Goal: Information Seeking & Learning: Learn about a topic

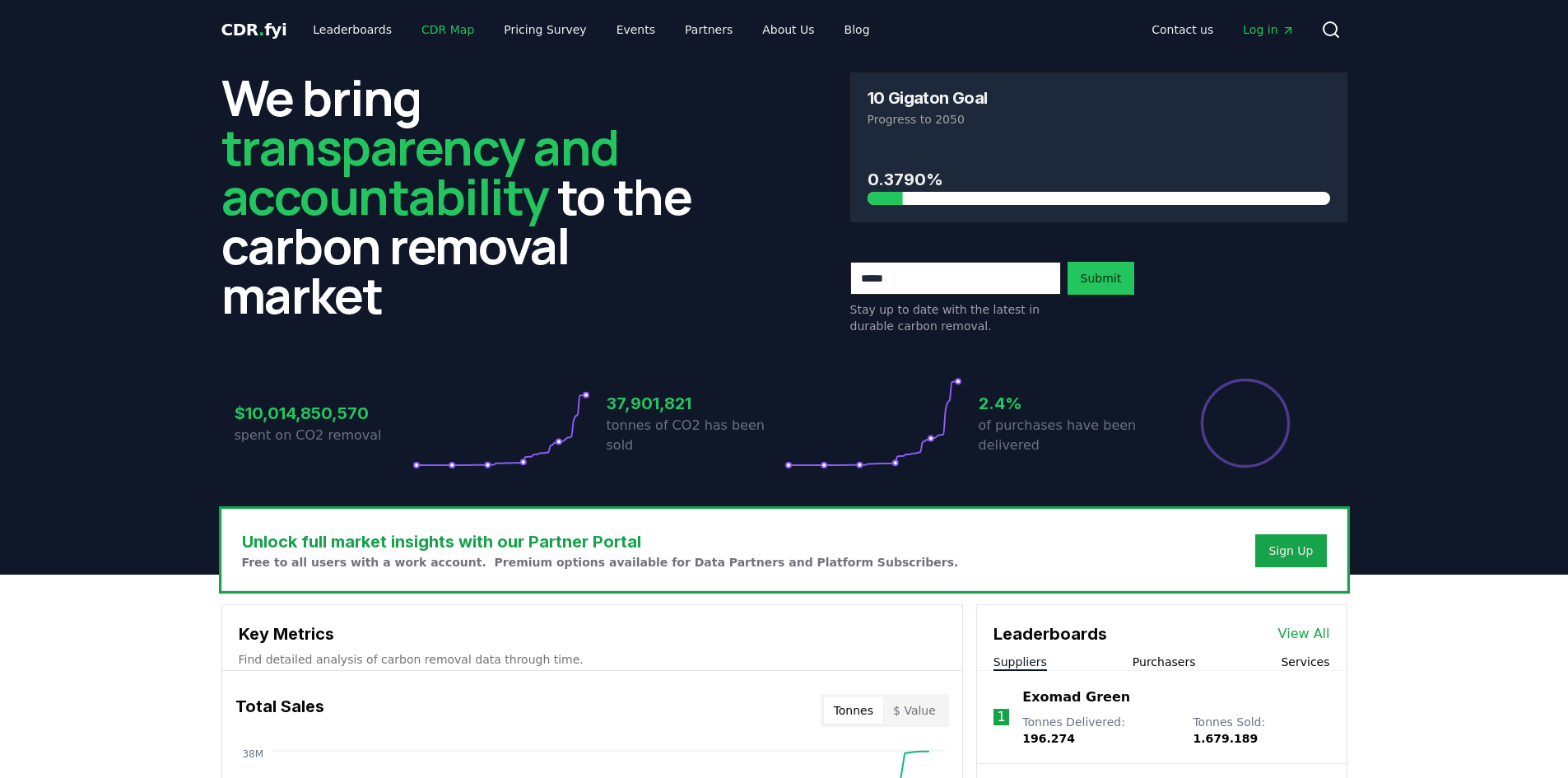
click at [419, 22] on link "CDR Map" at bounding box center [447, 30] width 79 height 30
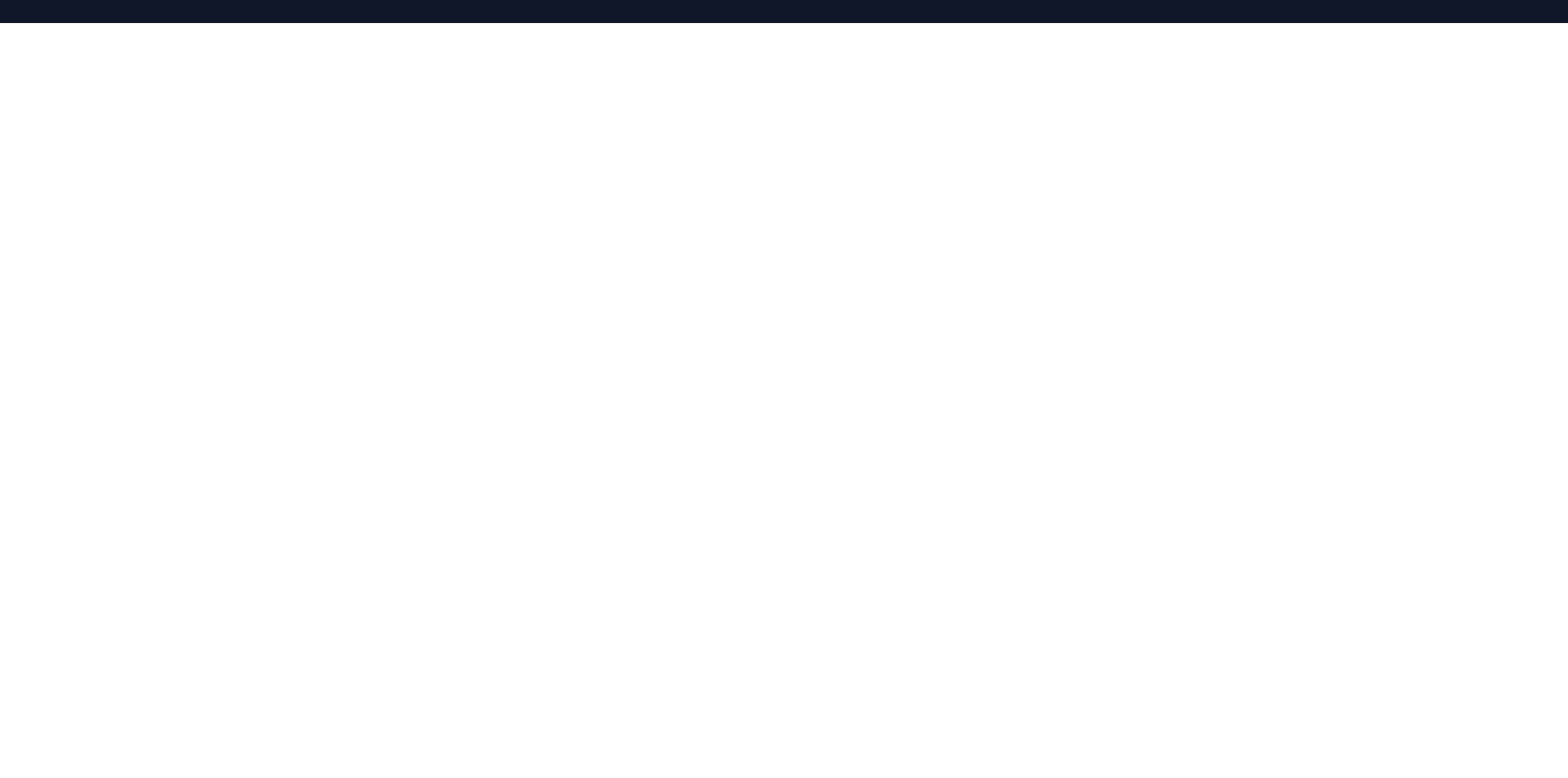
scroll to position [507, 0]
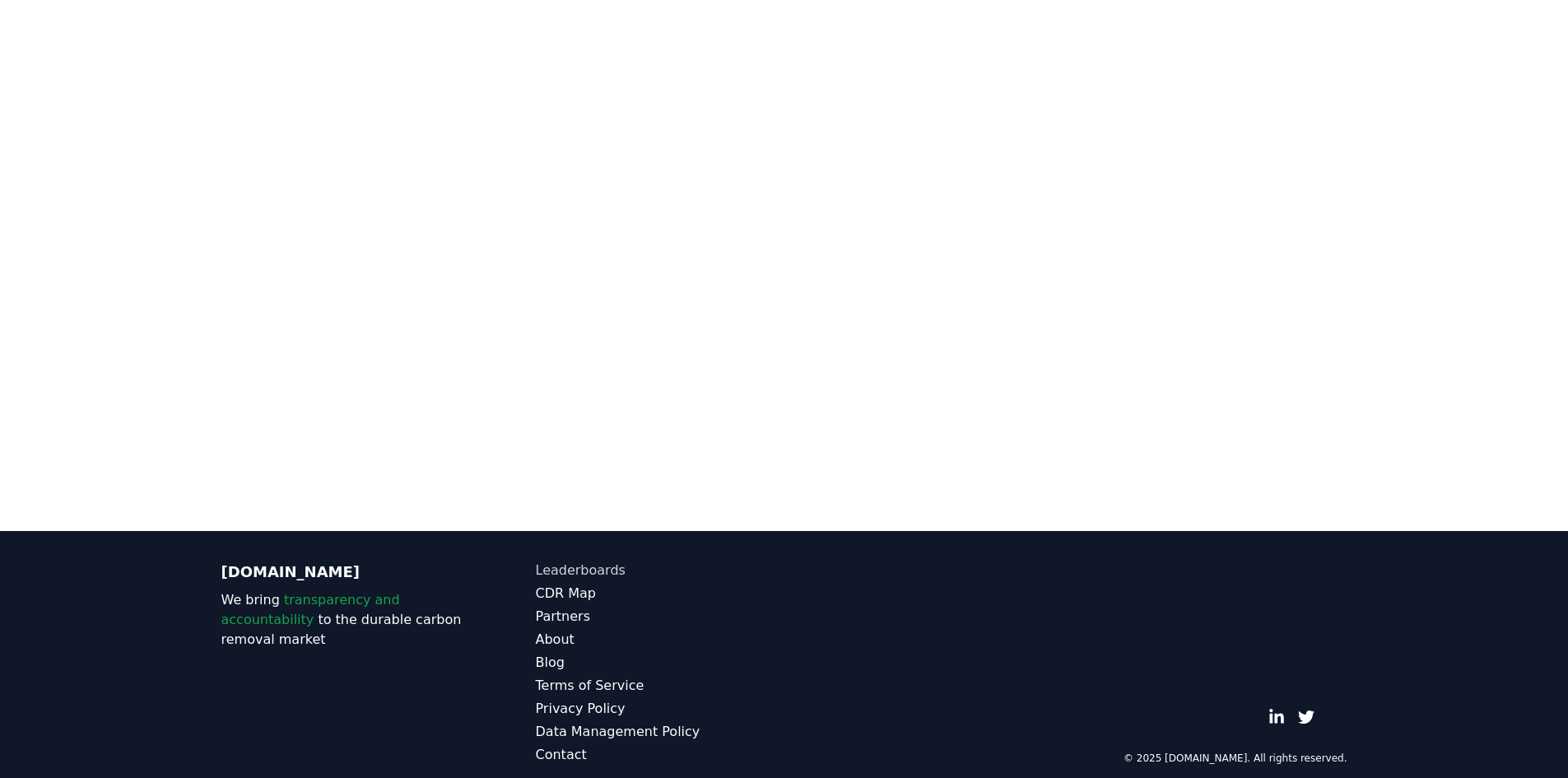
click at [559, 560] on link "Leaderboards" at bounding box center [659, 570] width 248 height 20
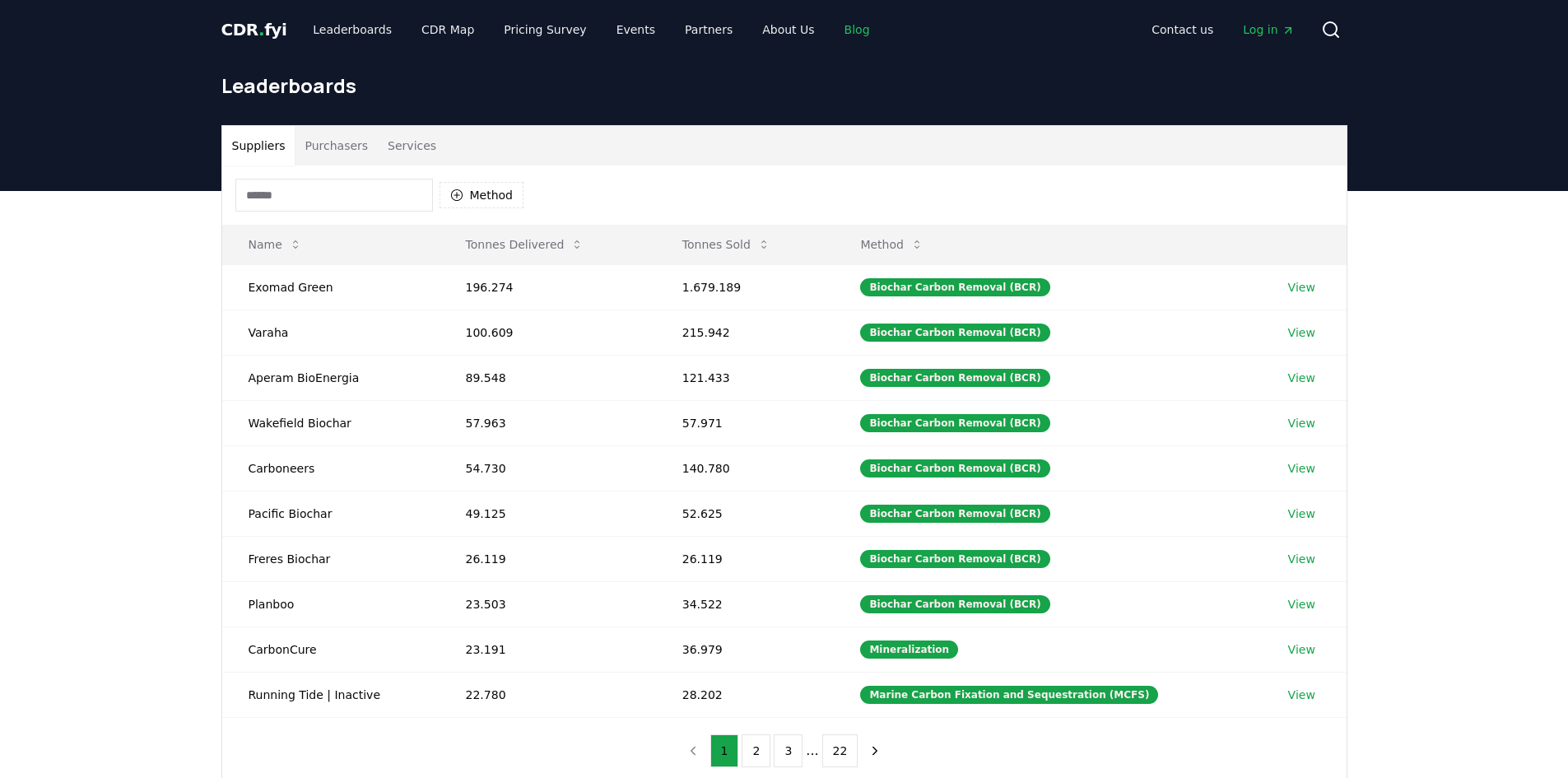
click at [832, 29] on link "Blog" at bounding box center [857, 30] width 51 height 30
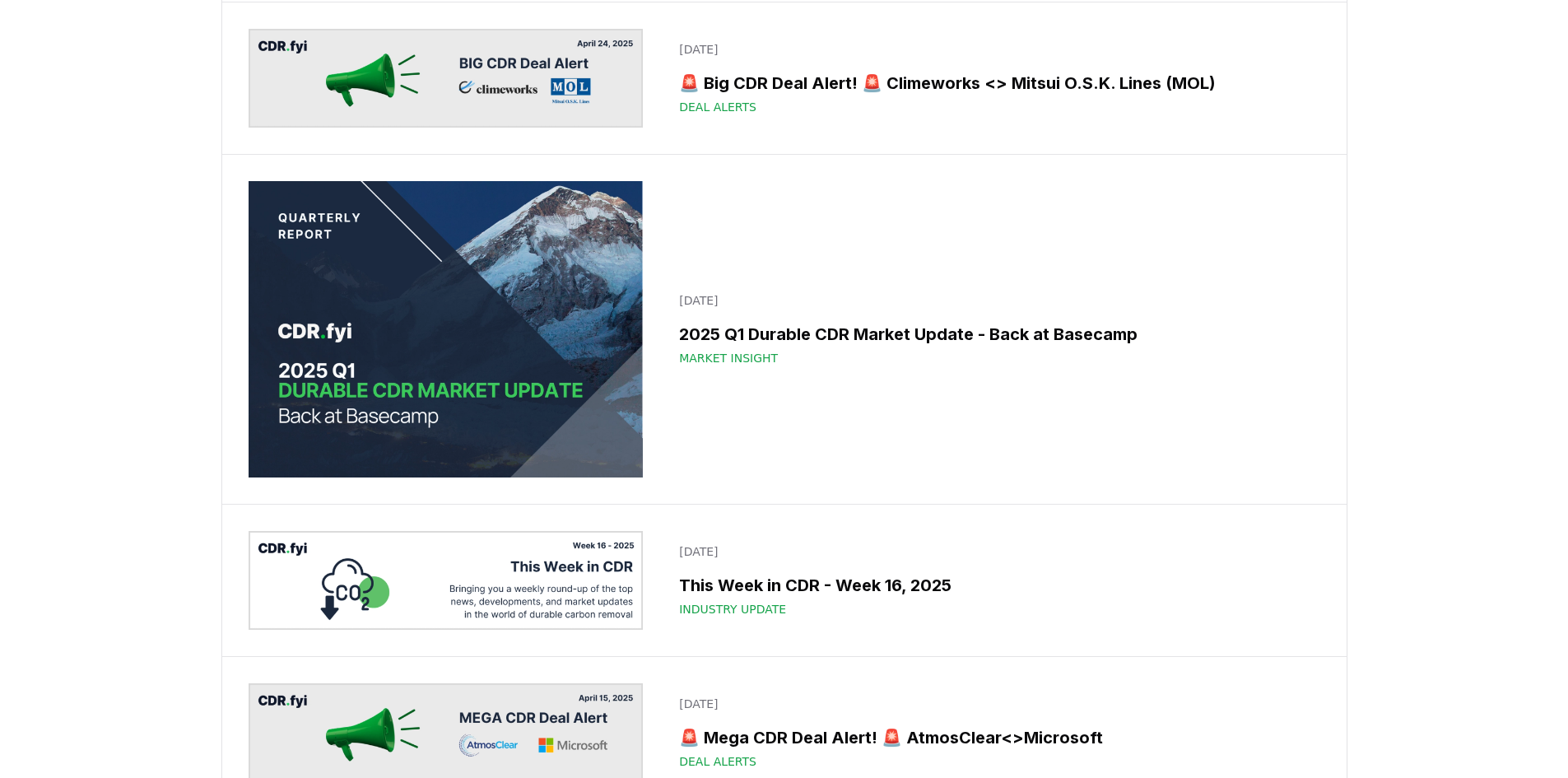
scroll to position [7655, 0]
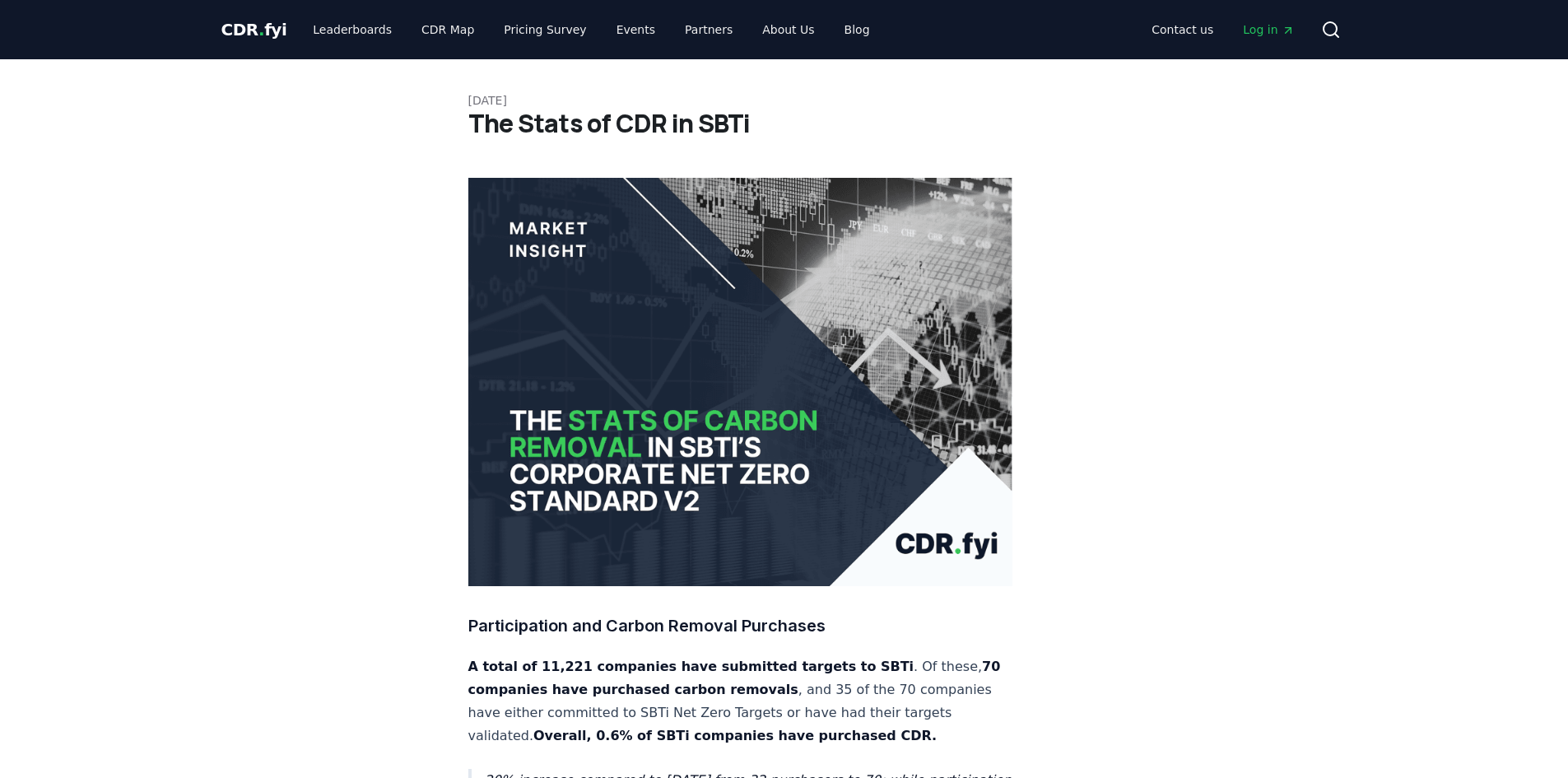
click at [272, 22] on span "CDR . fyi" at bounding box center [254, 30] width 66 height 20
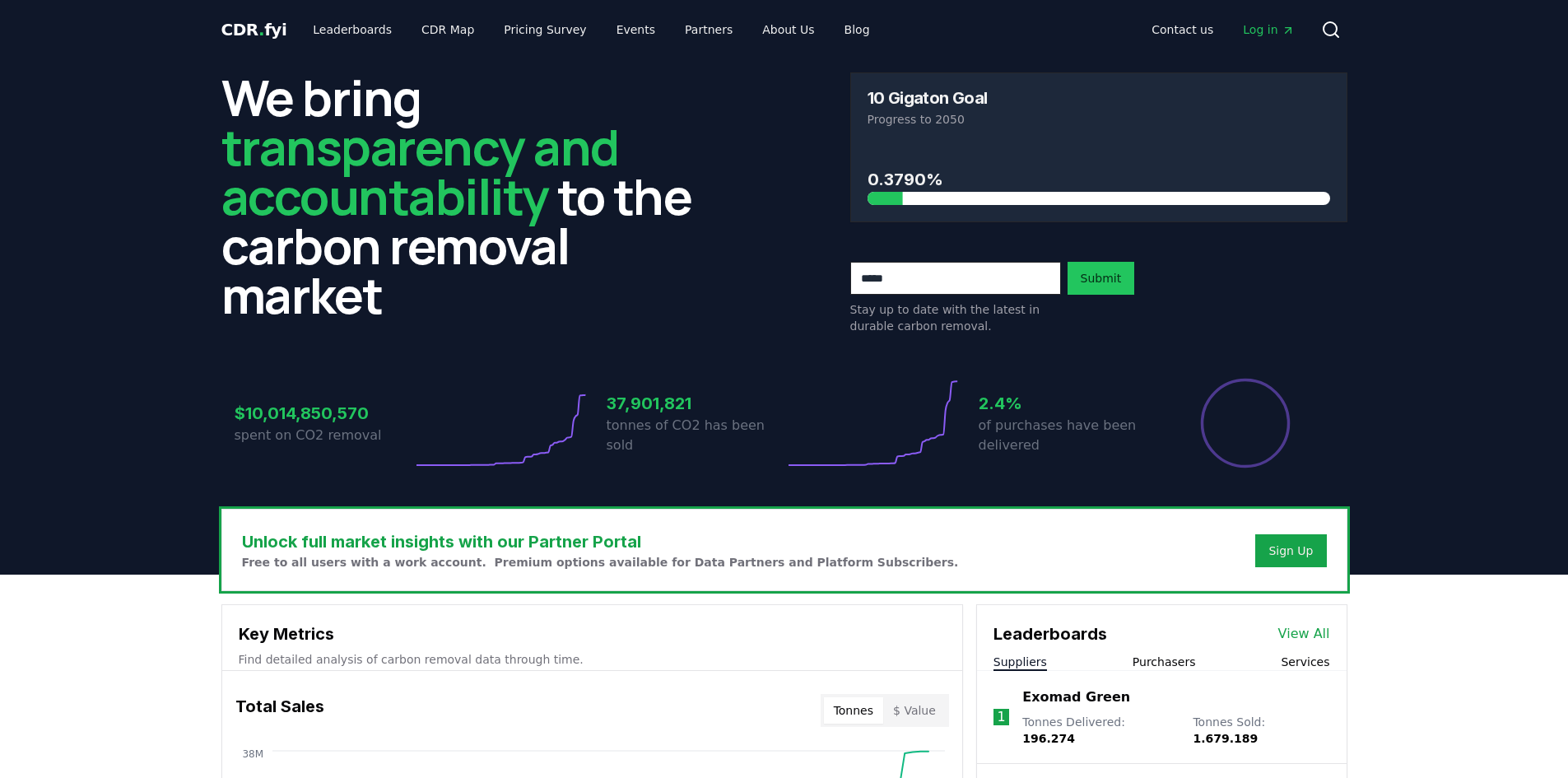
click at [660, 401] on h3 "37,901,821" at bounding box center [696, 403] width 178 height 25
click at [936, 401] on icon at bounding box center [873, 423] width 178 height 92
click at [953, 377] on icon at bounding box center [873, 423] width 178 height 92
click at [916, 446] on icon at bounding box center [873, 423] width 178 height 92
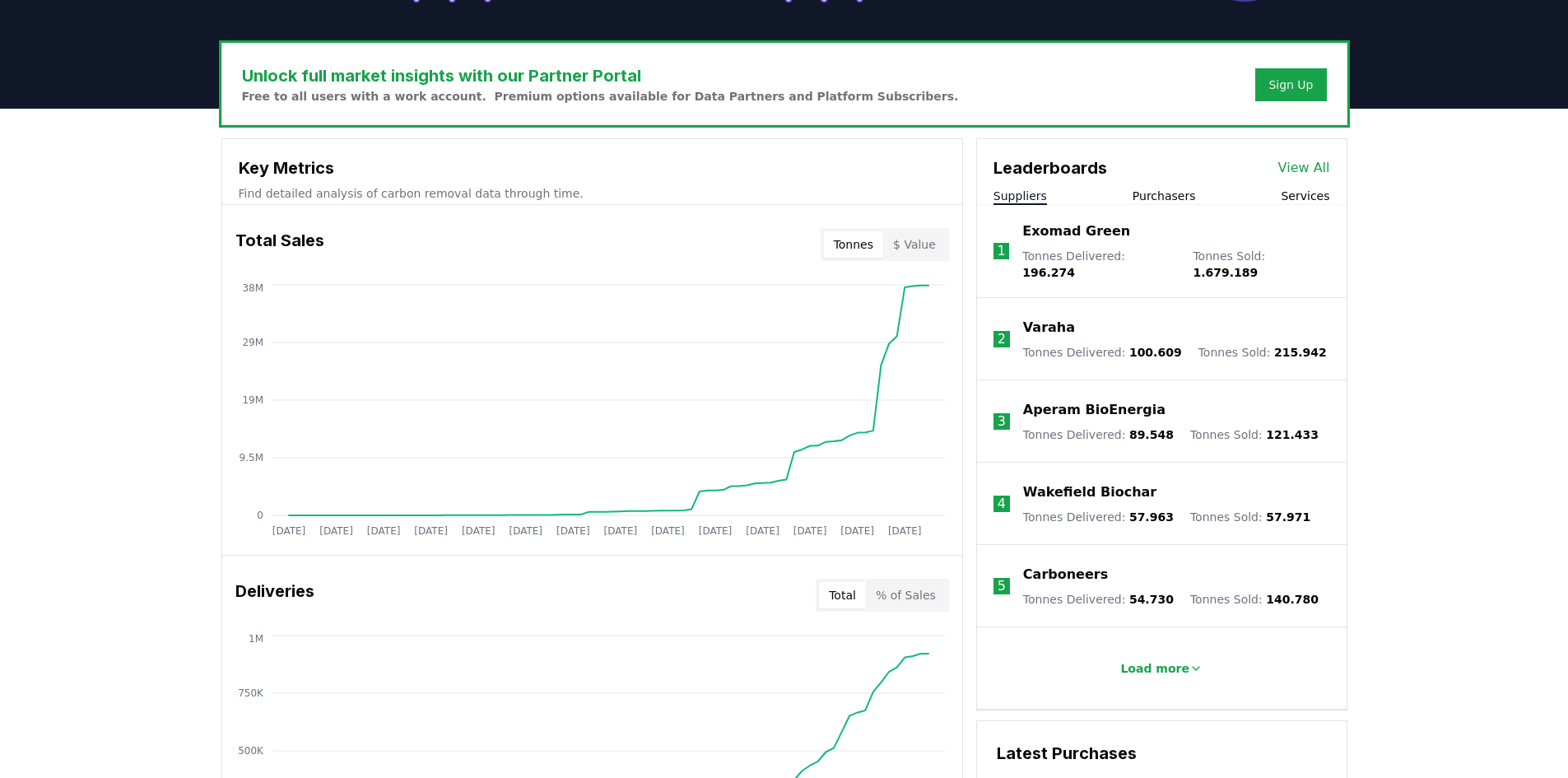
scroll to position [456, 0]
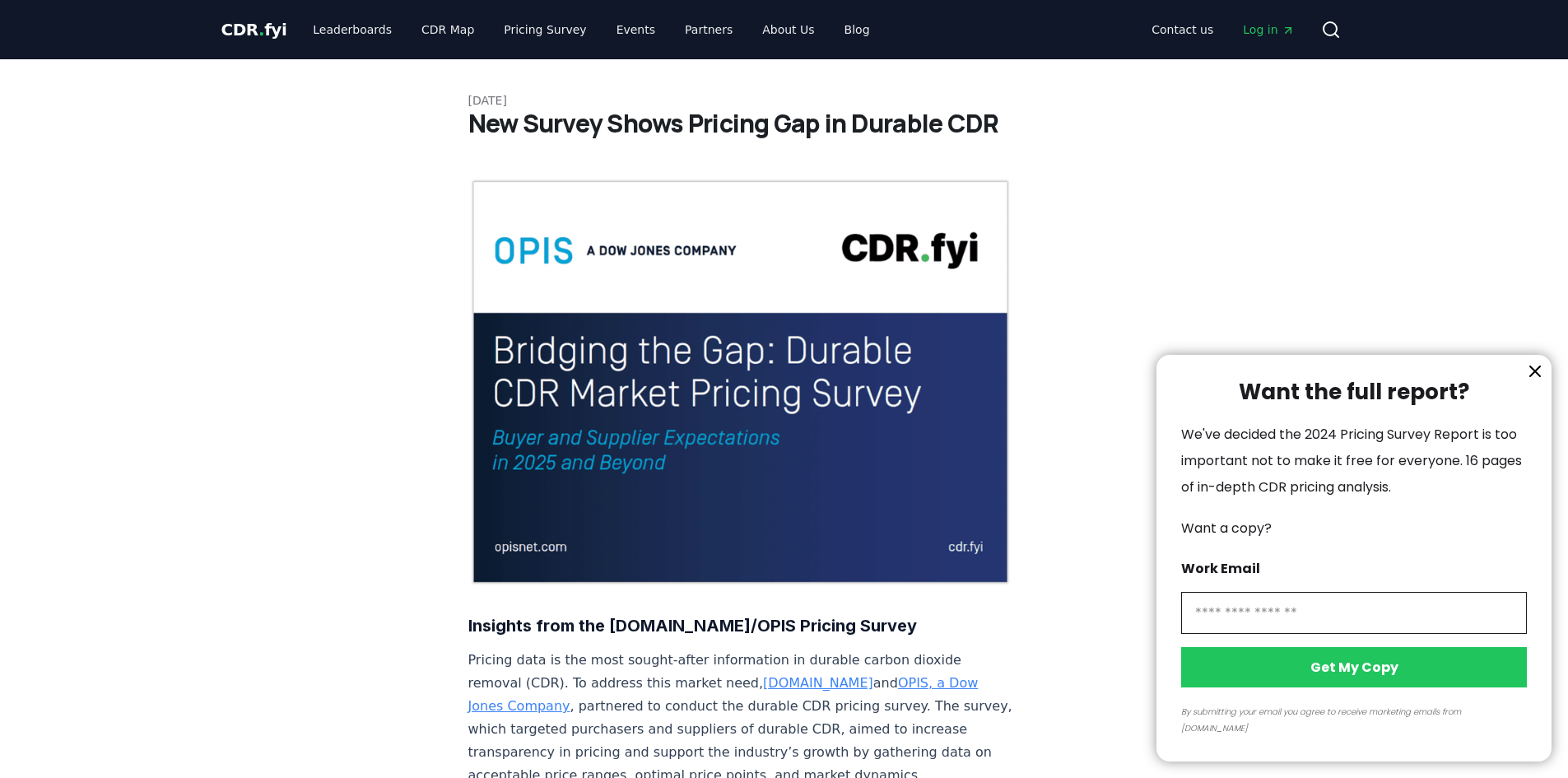
click at [1021, 447] on div at bounding box center [784, 389] width 1568 height 778
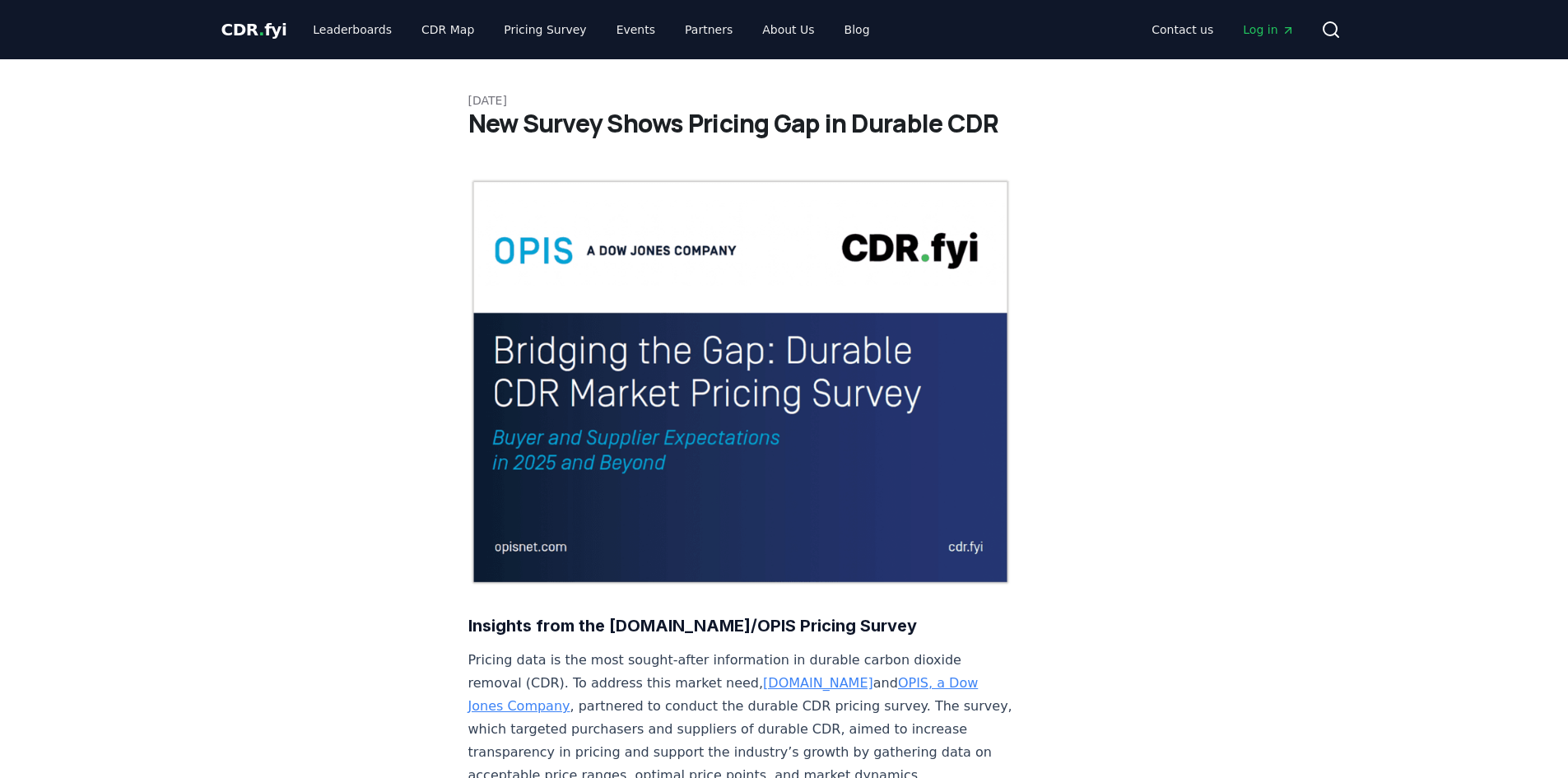
click at [223, 27] on span "CDR . fyi" at bounding box center [254, 30] width 66 height 20
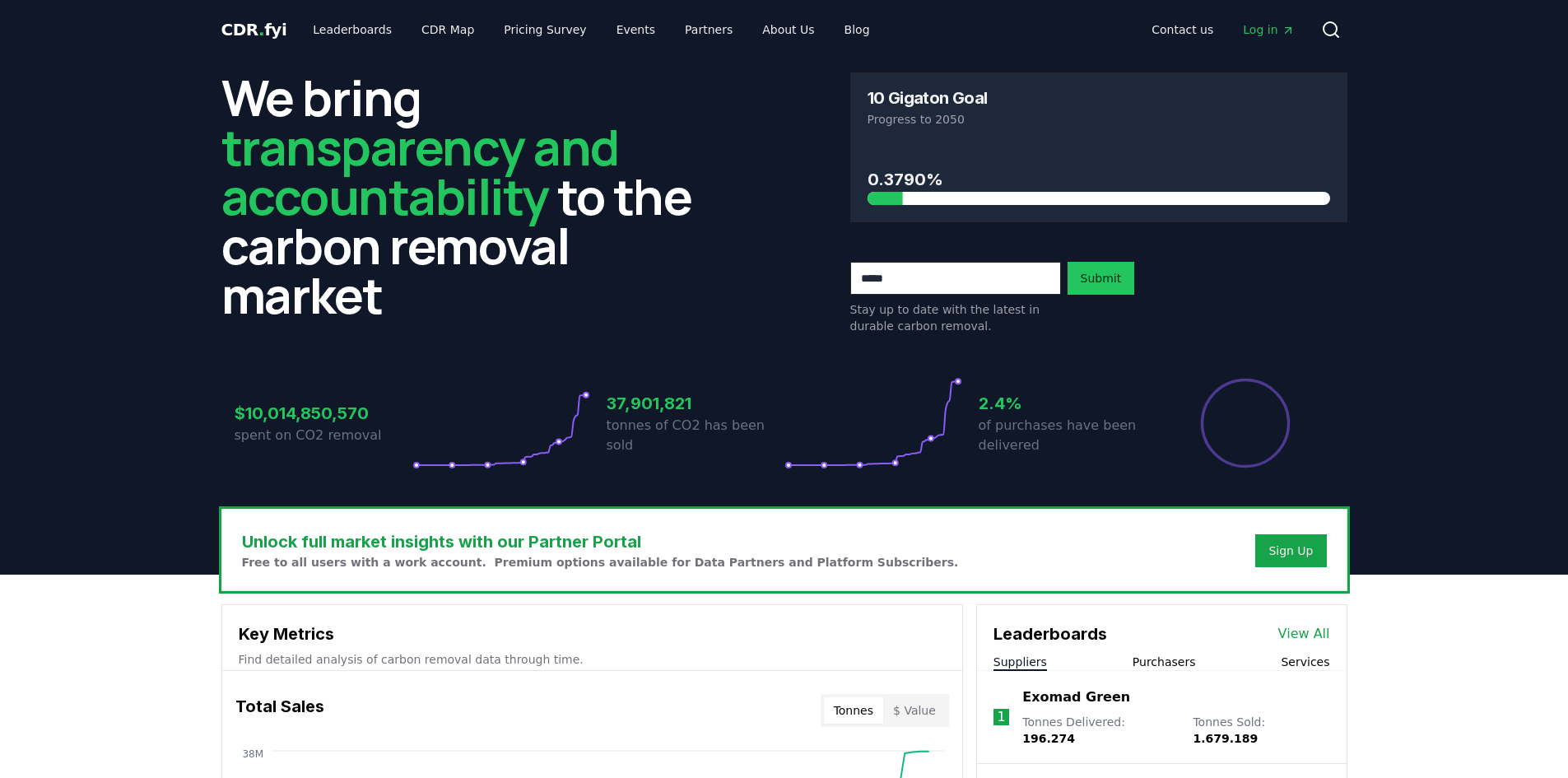
click at [901, 200] on div at bounding box center [670, 198] width 462 height 13
click at [651, 415] on h3 "37,901,821" at bounding box center [696, 403] width 178 height 25
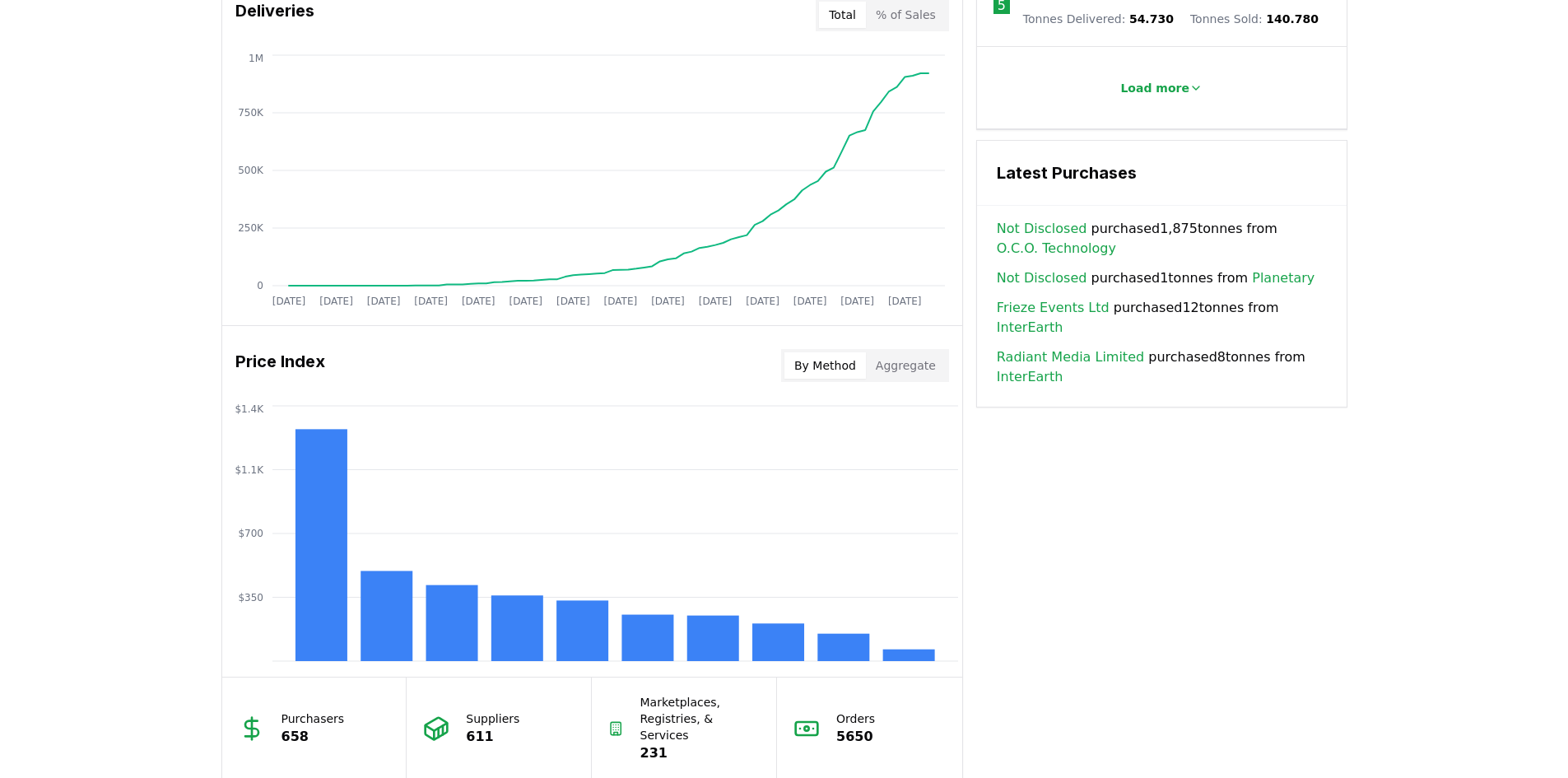
scroll to position [1070, 0]
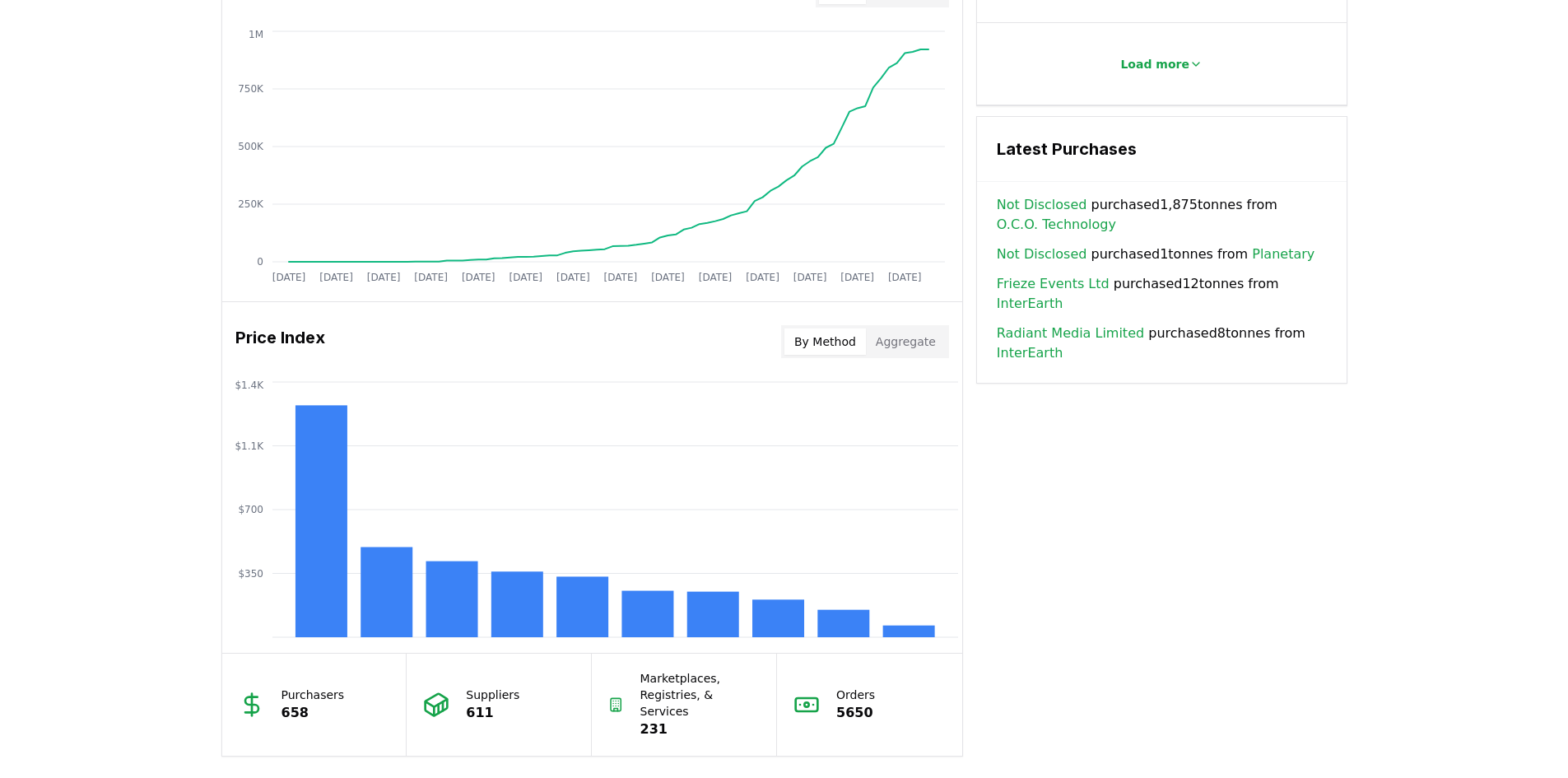
click at [927, 340] on button "Aggregate" at bounding box center [906, 341] width 80 height 27
click at [851, 340] on button "By Method" at bounding box center [825, 341] width 81 height 27
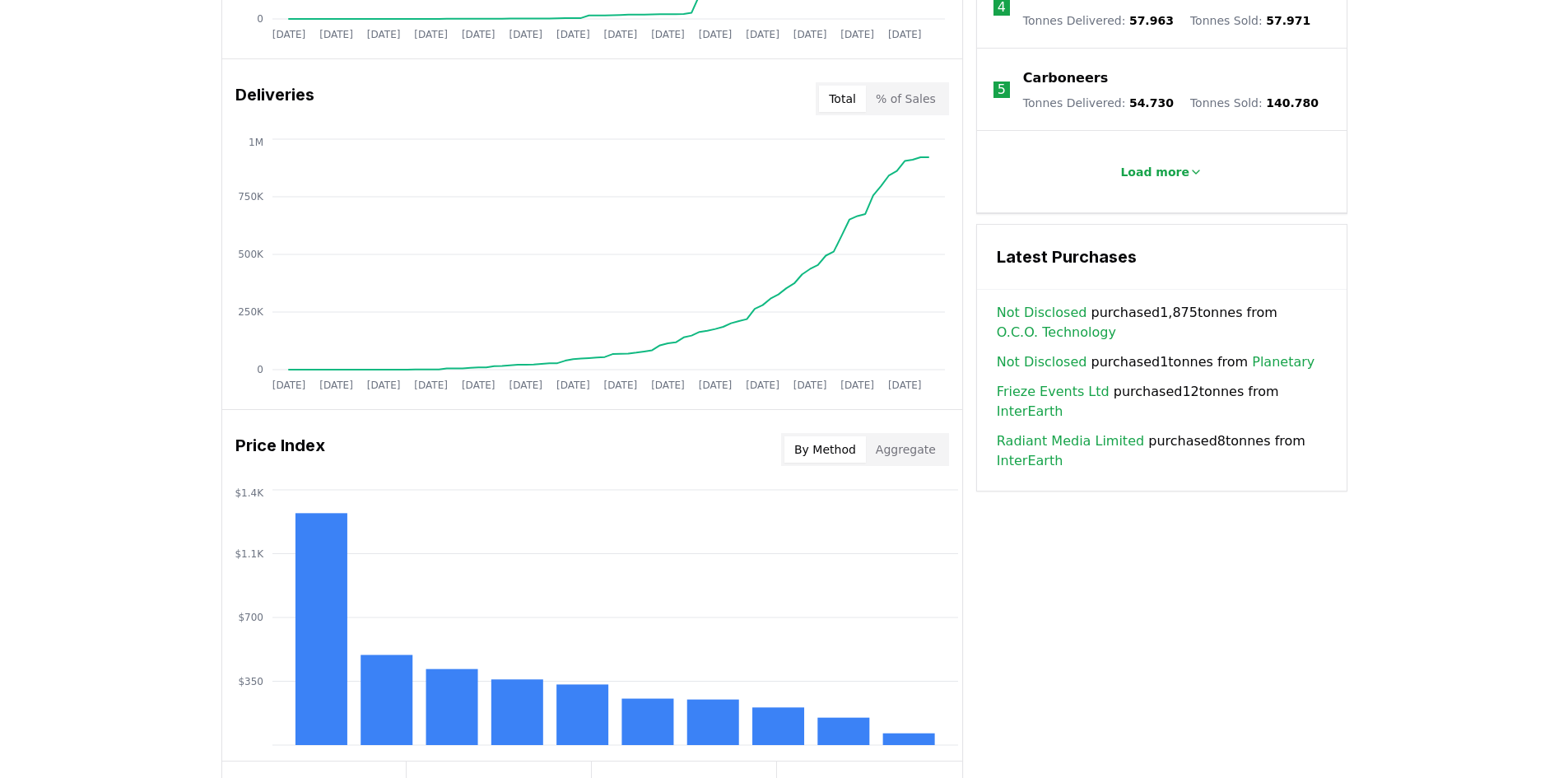
scroll to position [740, 0]
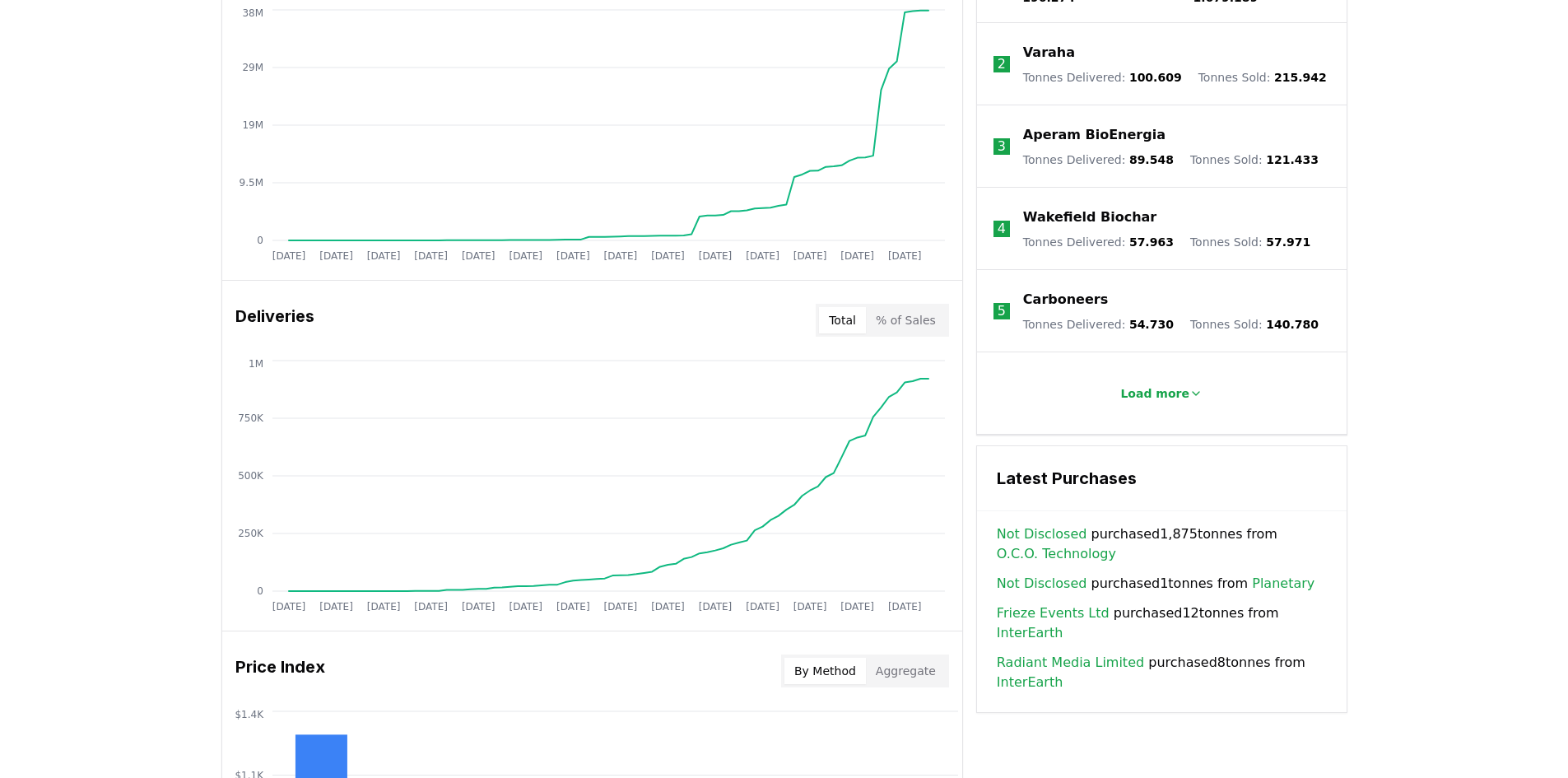
click at [843, 323] on button "Total" at bounding box center [841, 320] width 47 height 27
click at [906, 324] on button "% of Sales" at bounding box center [906, 320] width 80 height 27
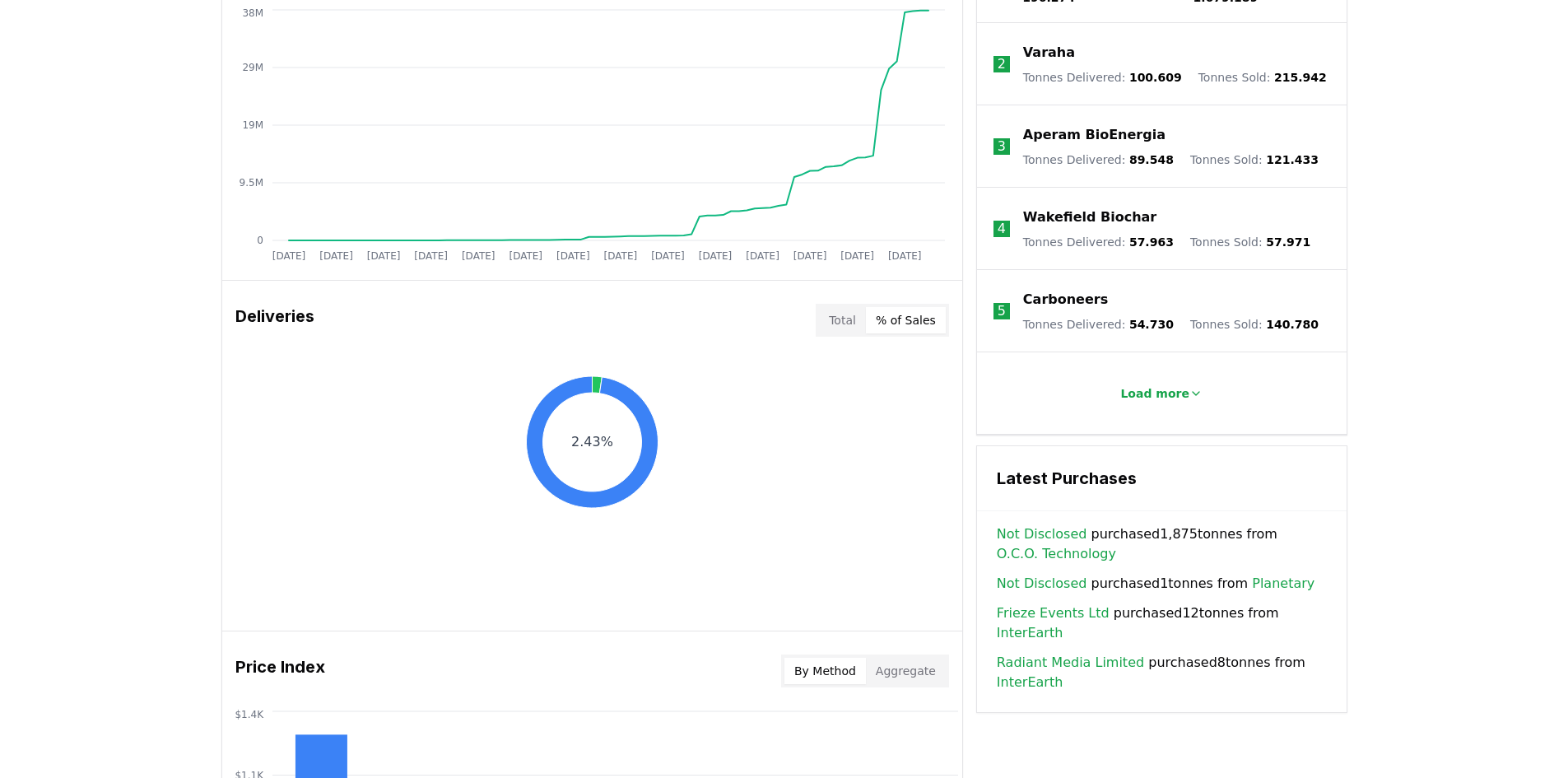
click at [860, 325] on button "Total" at bounding box center [841, 320] width 47 height 27
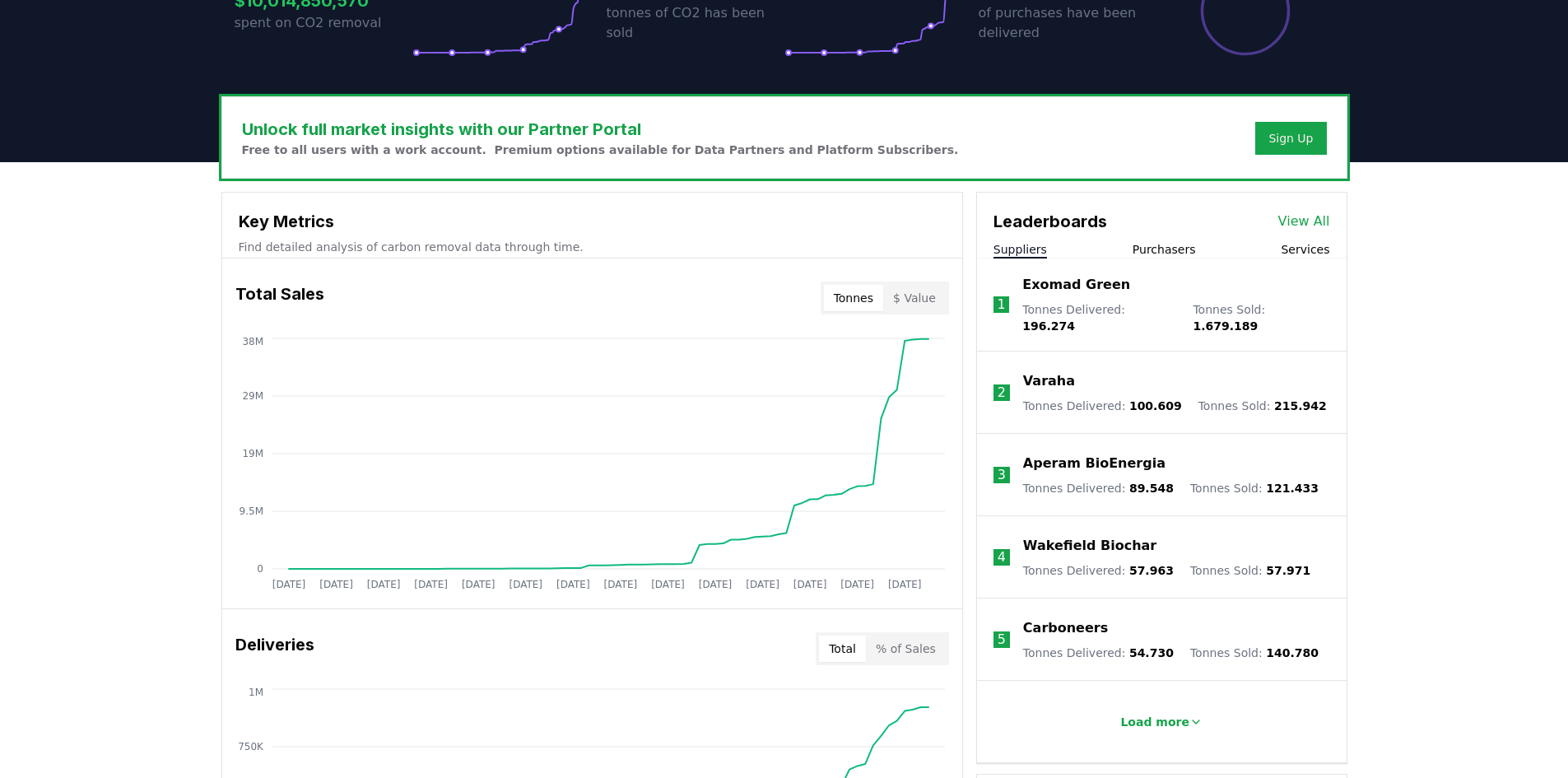
scroll to position [412, 0]
click at [1319, 248] on button "Services" at bounding box center [1305, 249] width 49 height 17
click at [1013, 251] on button "Suppliers" at bounding box center [1021, 249] width 53 height 17
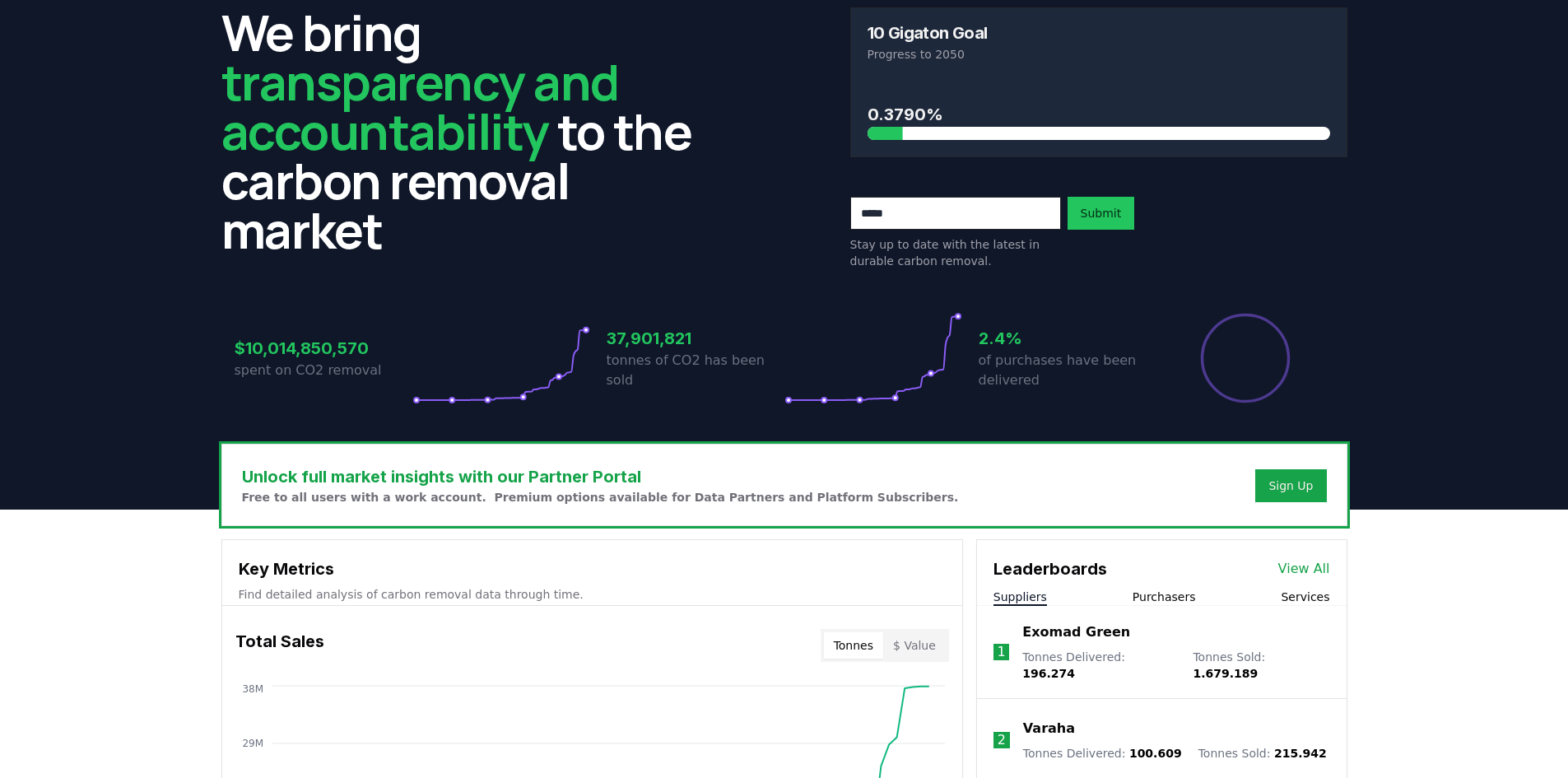
scroll to position [0, 0]
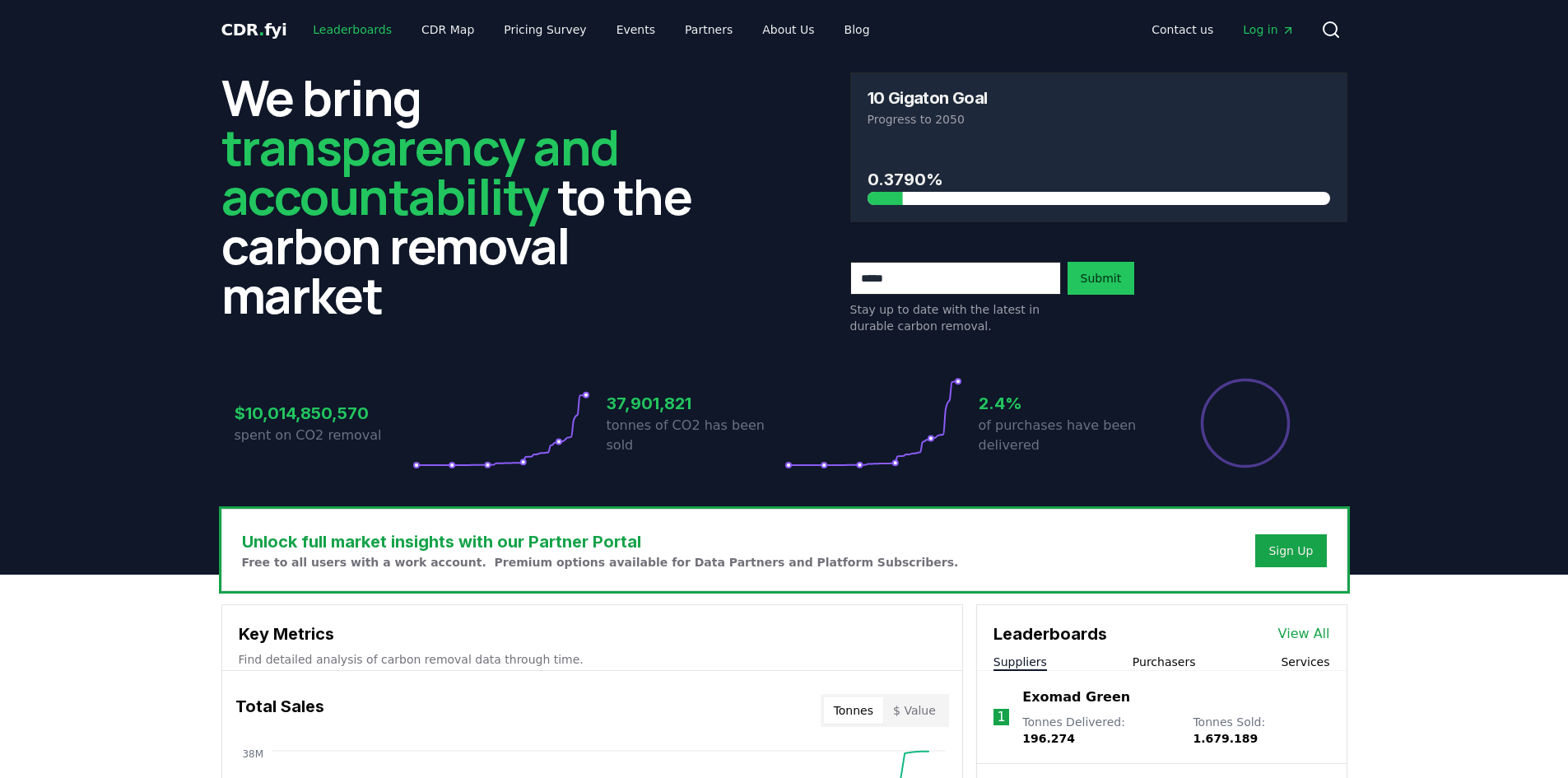
click at [349, 32] on link "Leaderboards" at bounding box center [352, 30] width 105 height 30
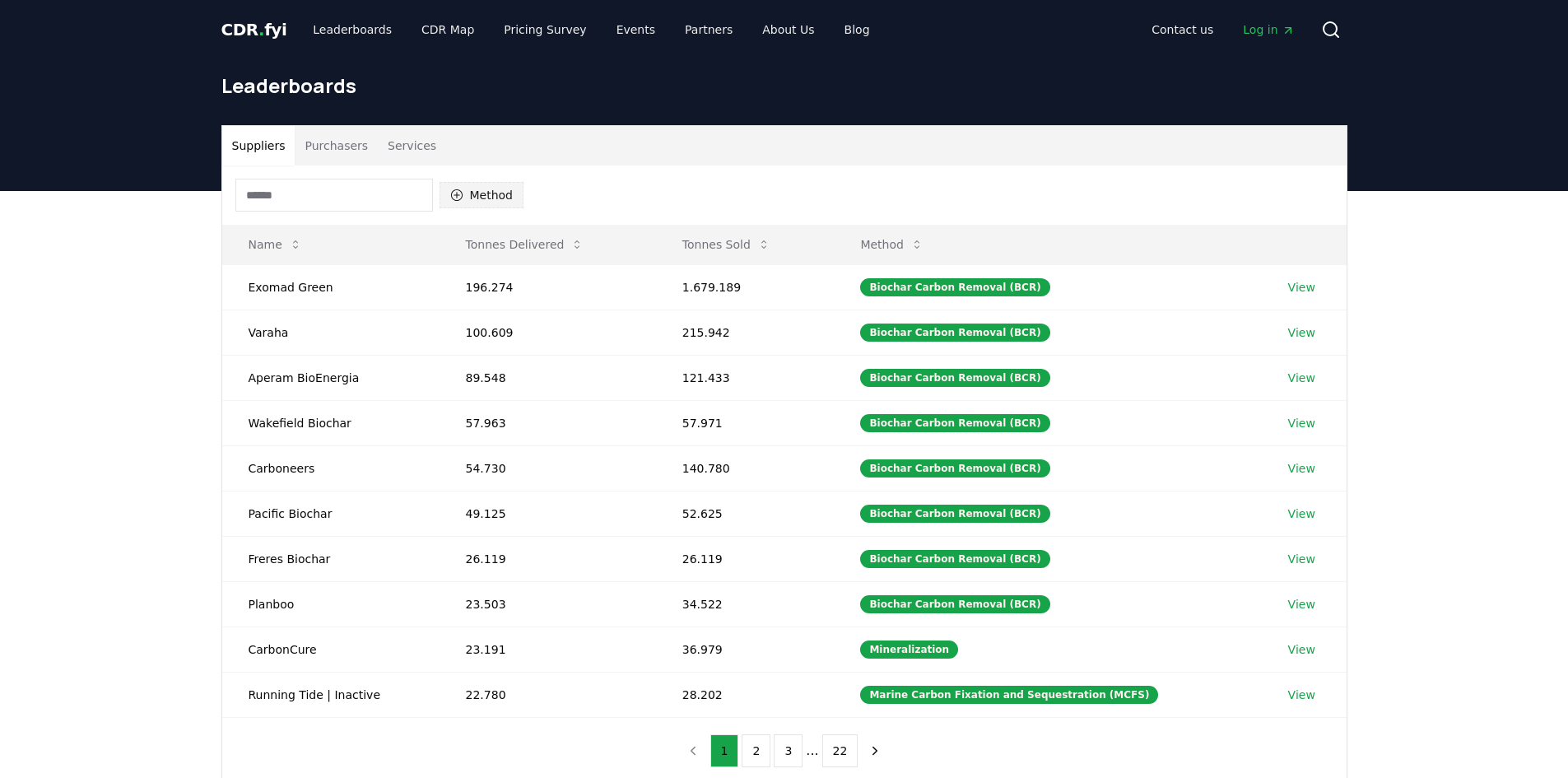
click at [492, 207] on button "Method" at bounding box center [482, 195] width 85 height 27
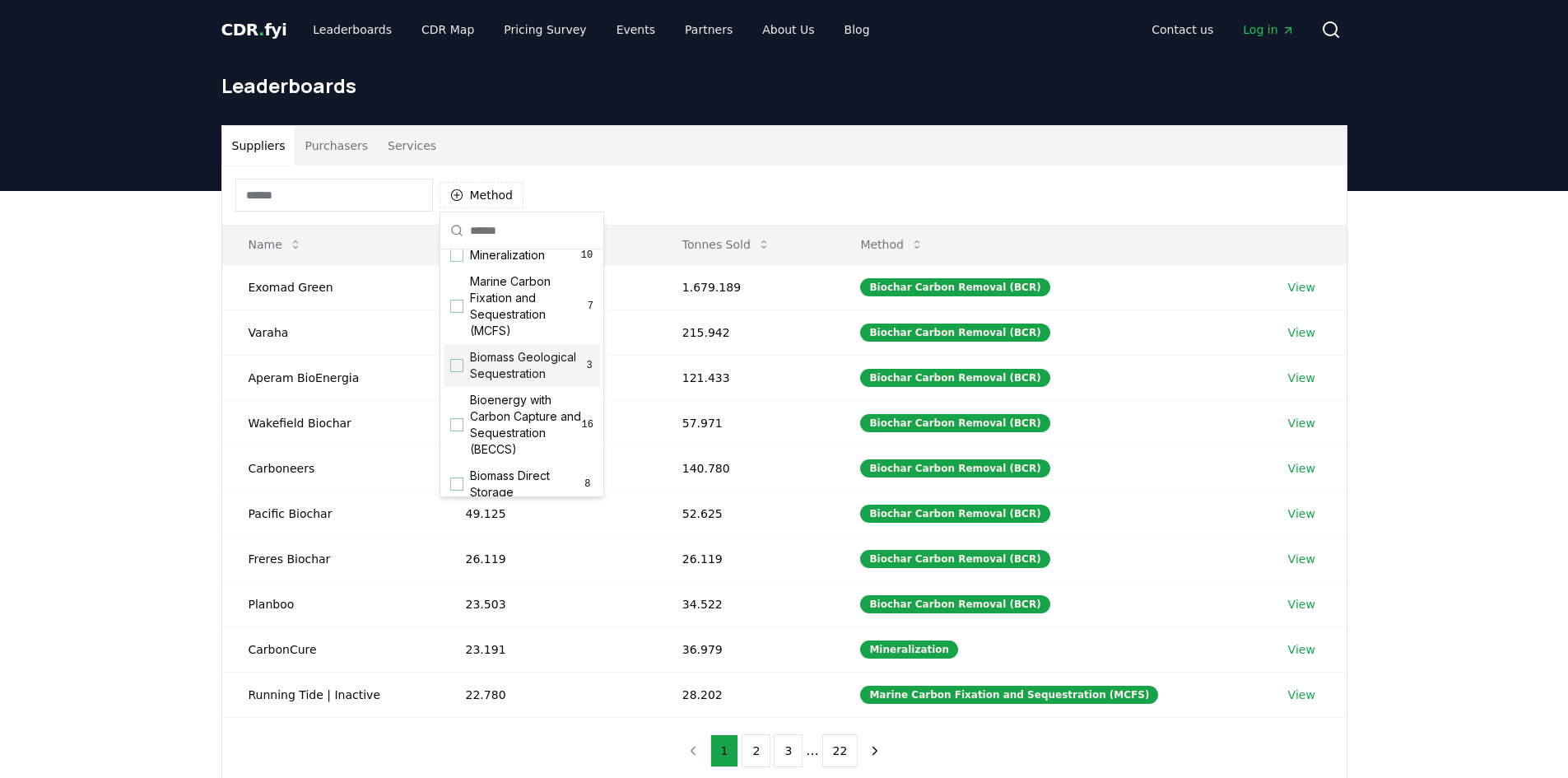
scroll to position [82, 0]
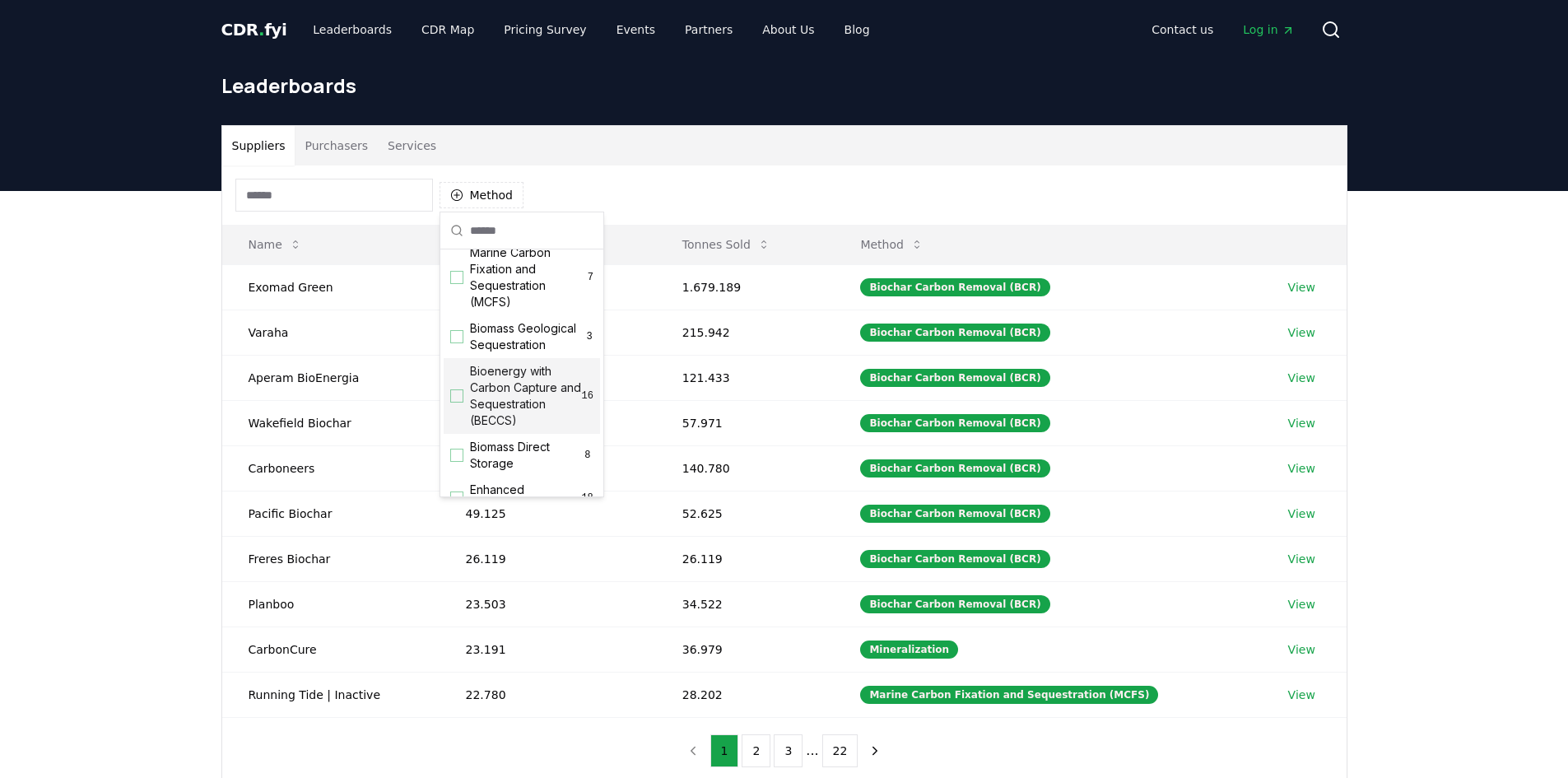
click at [491, 423] on span "Bioenergy with Carbon Capture and Sequestration (BECCS)" at bounding box center [526, 396] width 112 height 66
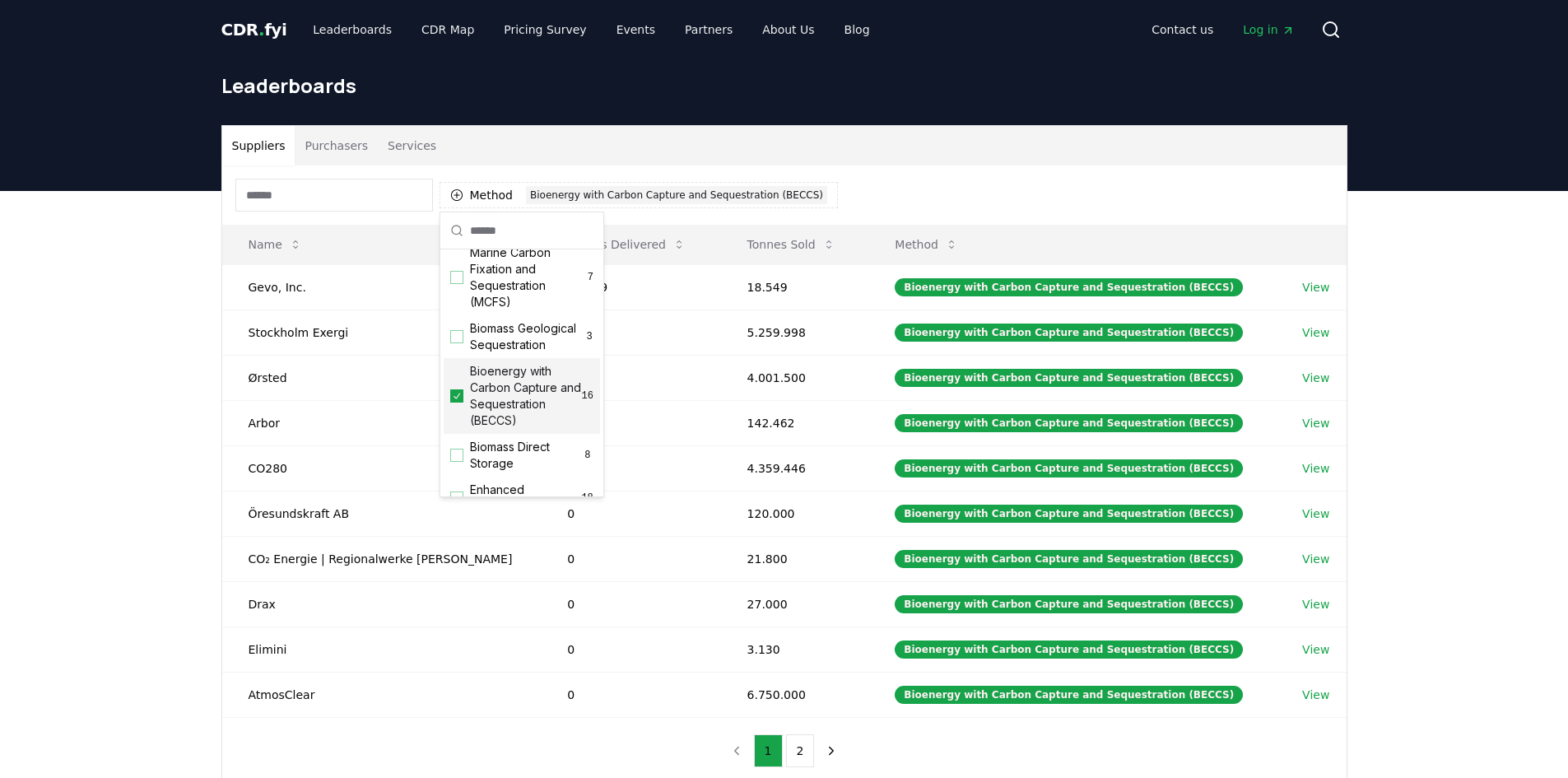
click at [155, 354] on div "Suppliers Purchasers Services Method 1 Bioenergy with Carbon Capture and Seques…" at bounding box center [784, 521] width 1568 height 659
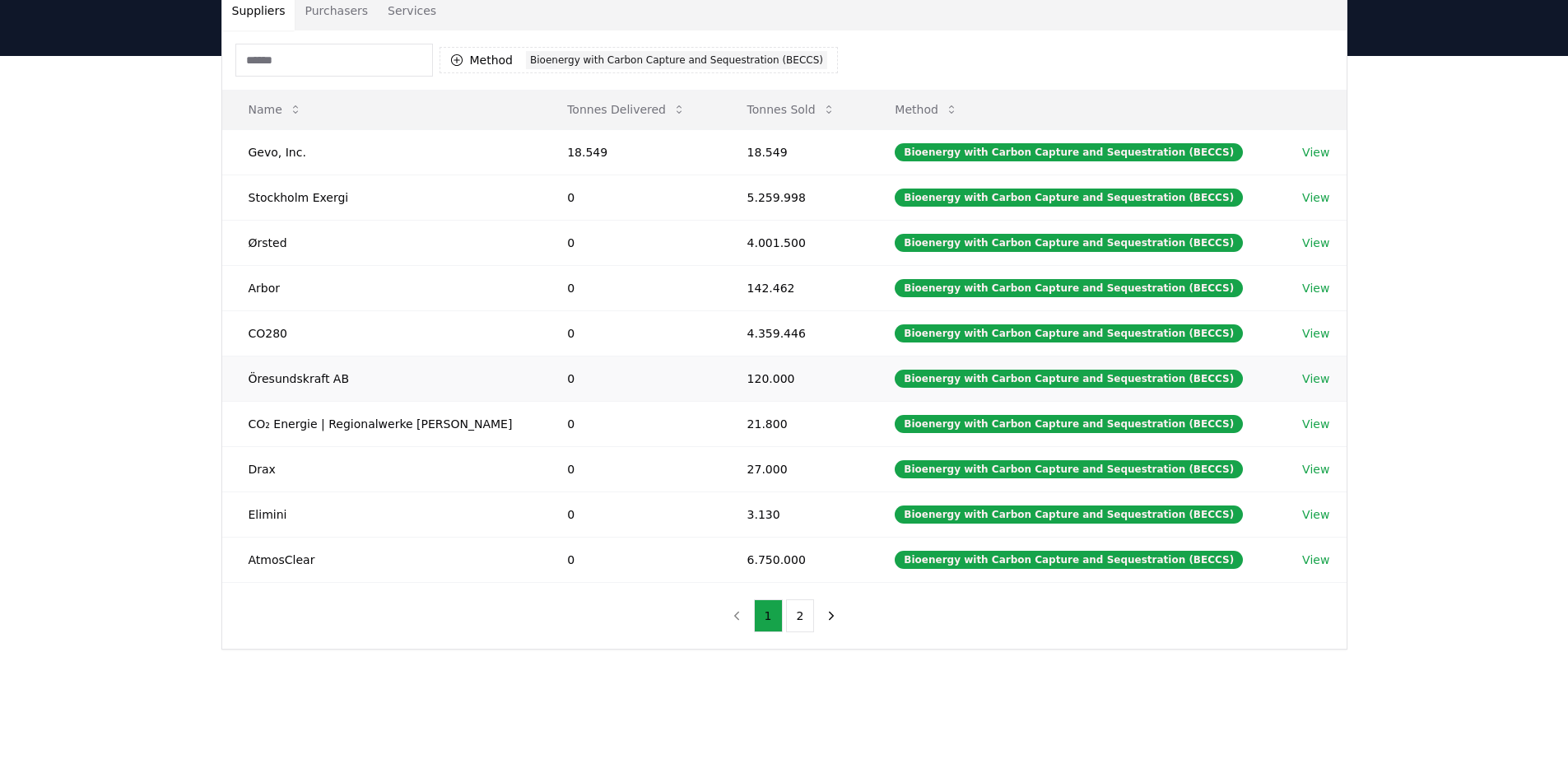
scroll to position [164, 0]
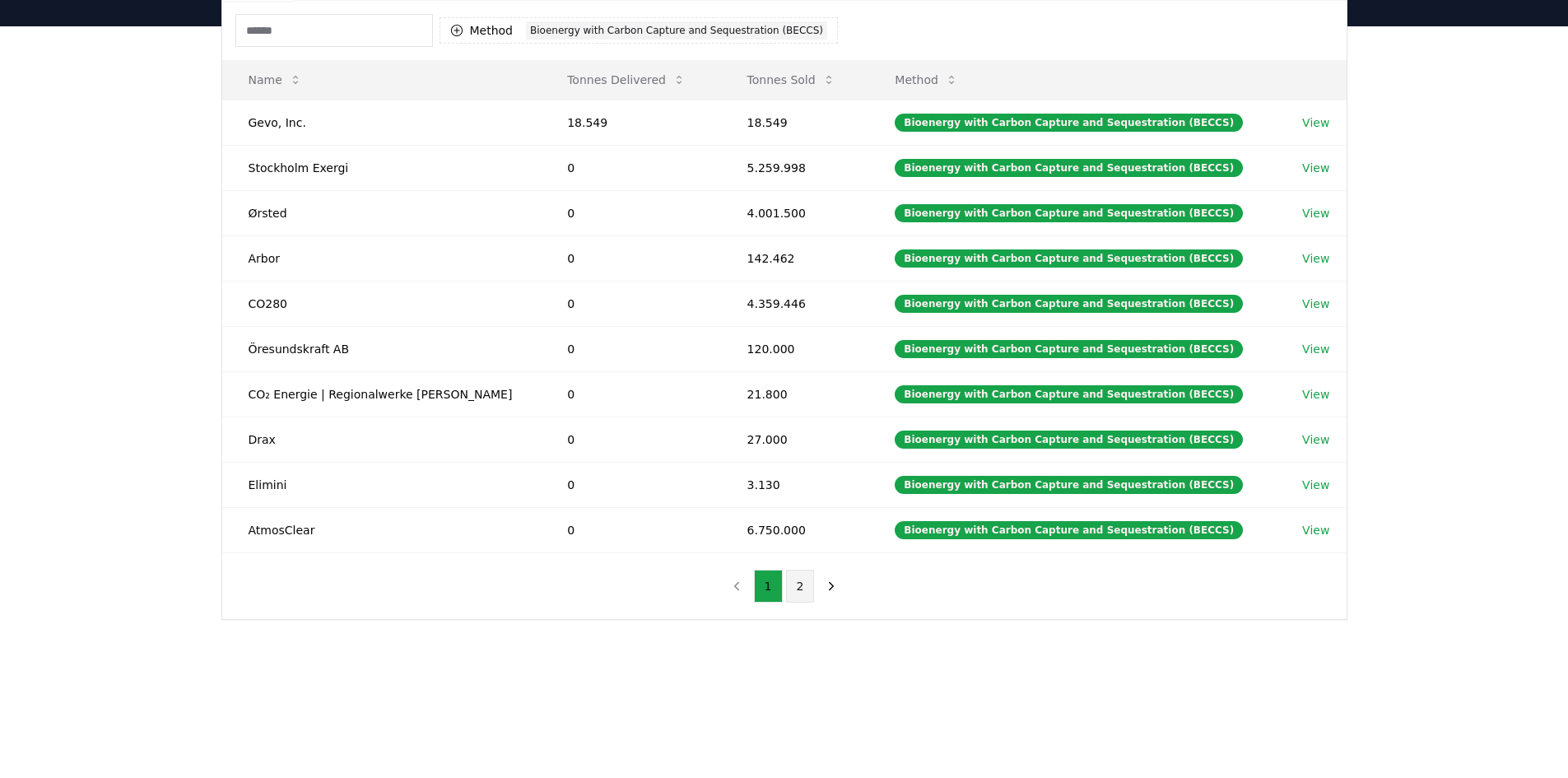
click at [798, 589] on button "2" at bounding box center [800, 585] width 29 height 33
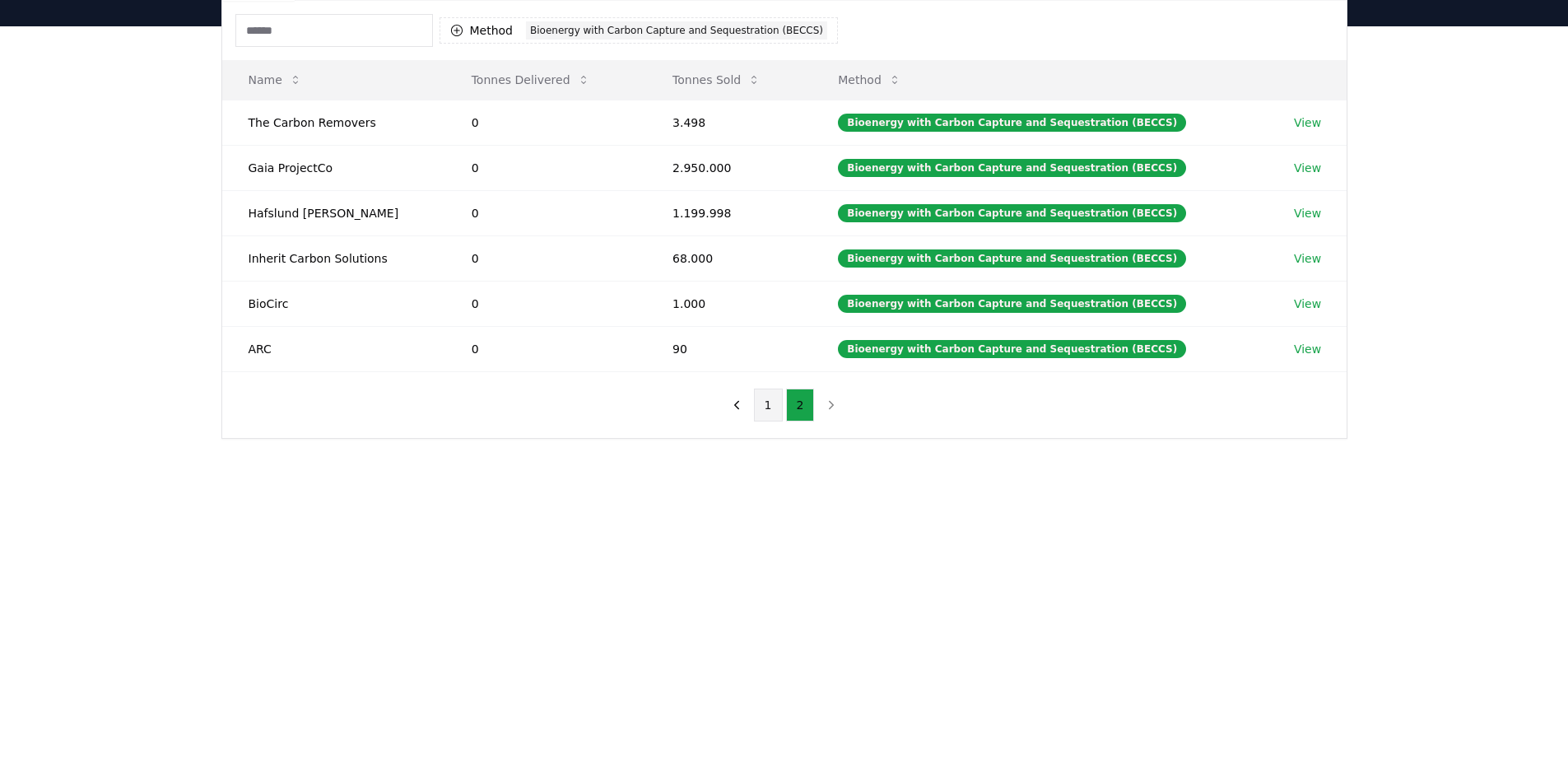
click at [760, 408] on button "1" at bounding box center [768, 404] width 29 height 33
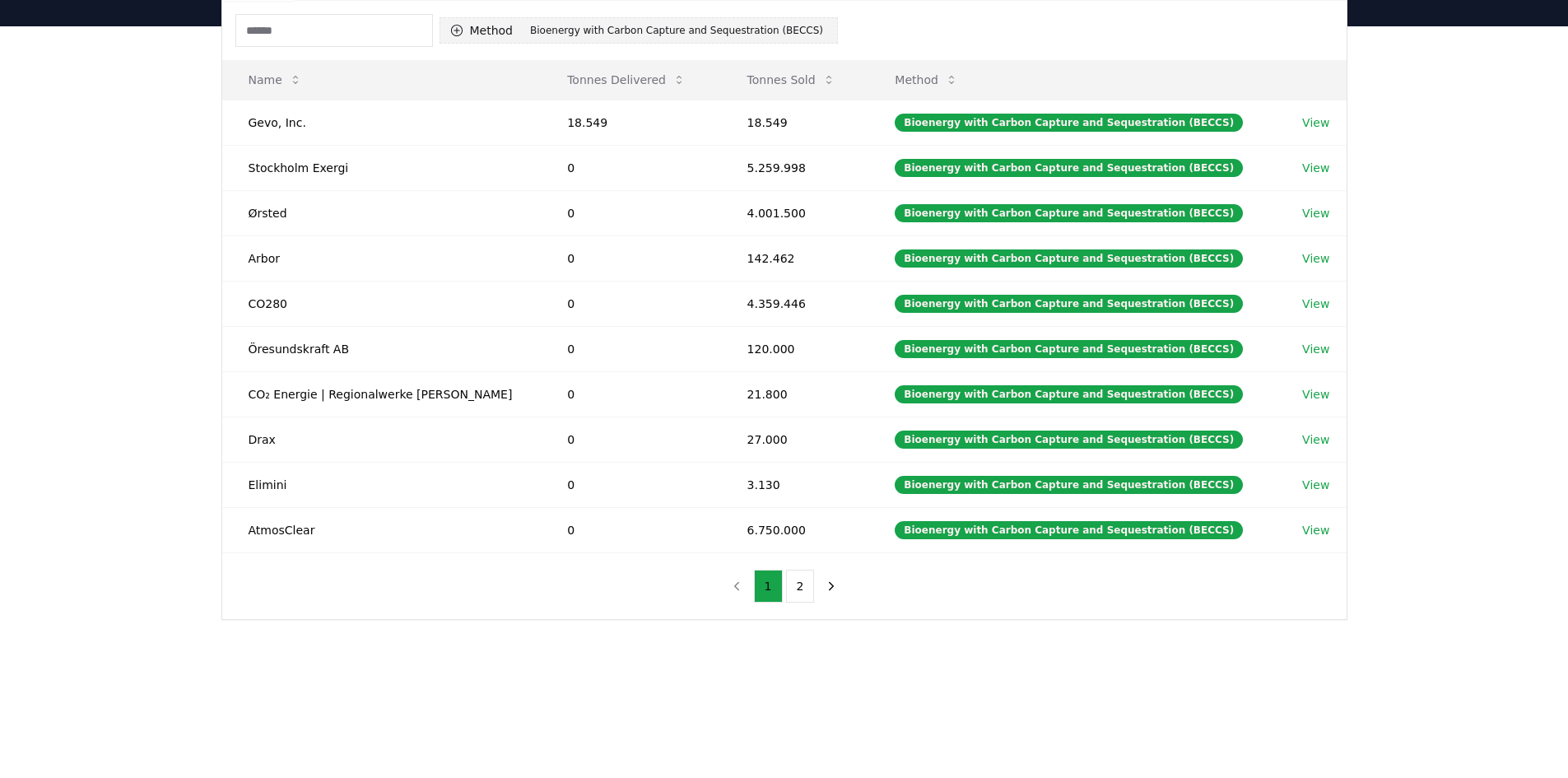
click at [511, 27] on button "Method 1 Bioenergy with Carbon Capture and Sequestration (BECCS)" at bounding box center [638, 30] width 399 height 27
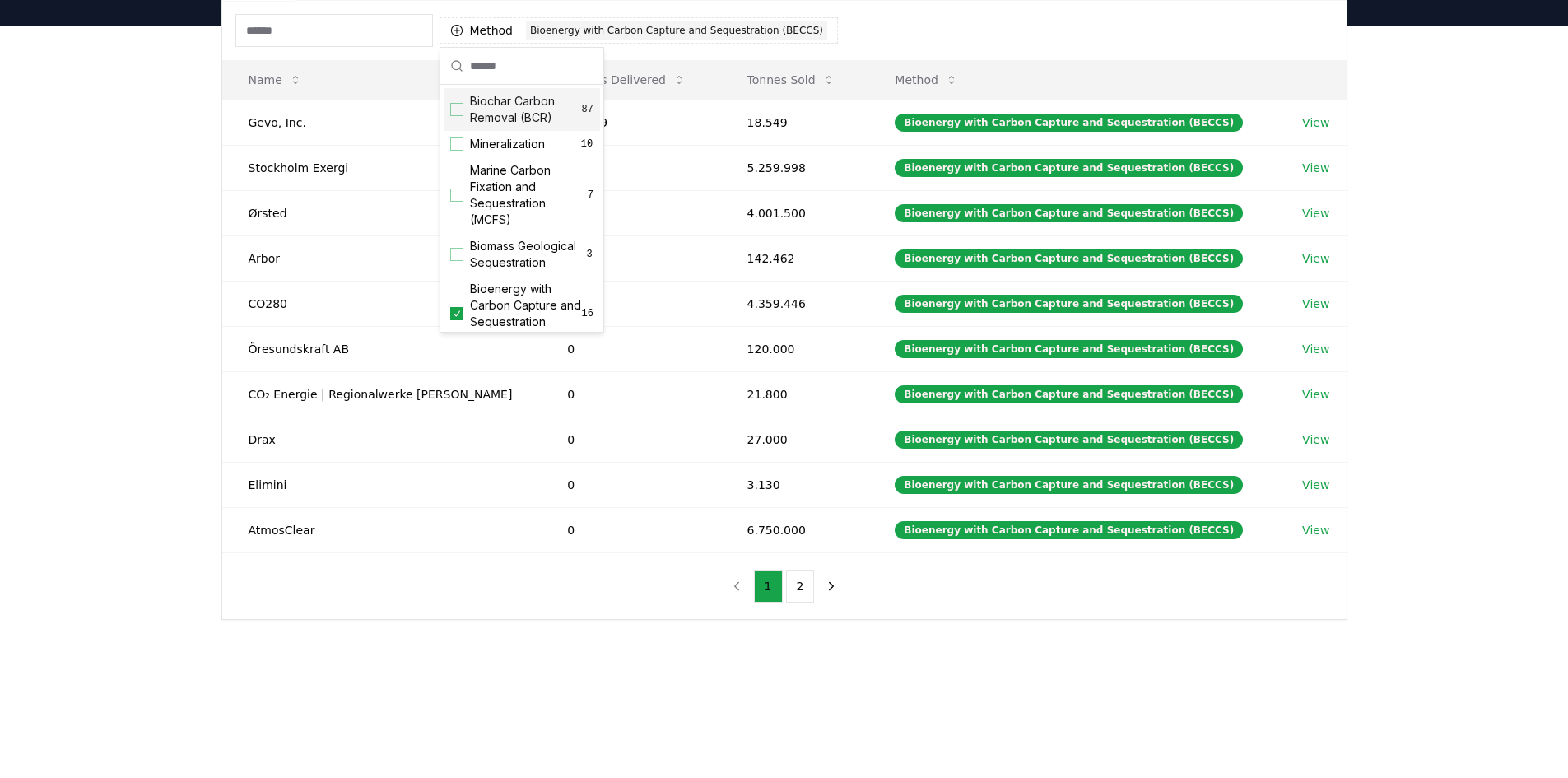
click at [531, 120] on span "Biochar Carbon Removal (BCR)" at bounding box center [526, 109] width 112 height 33
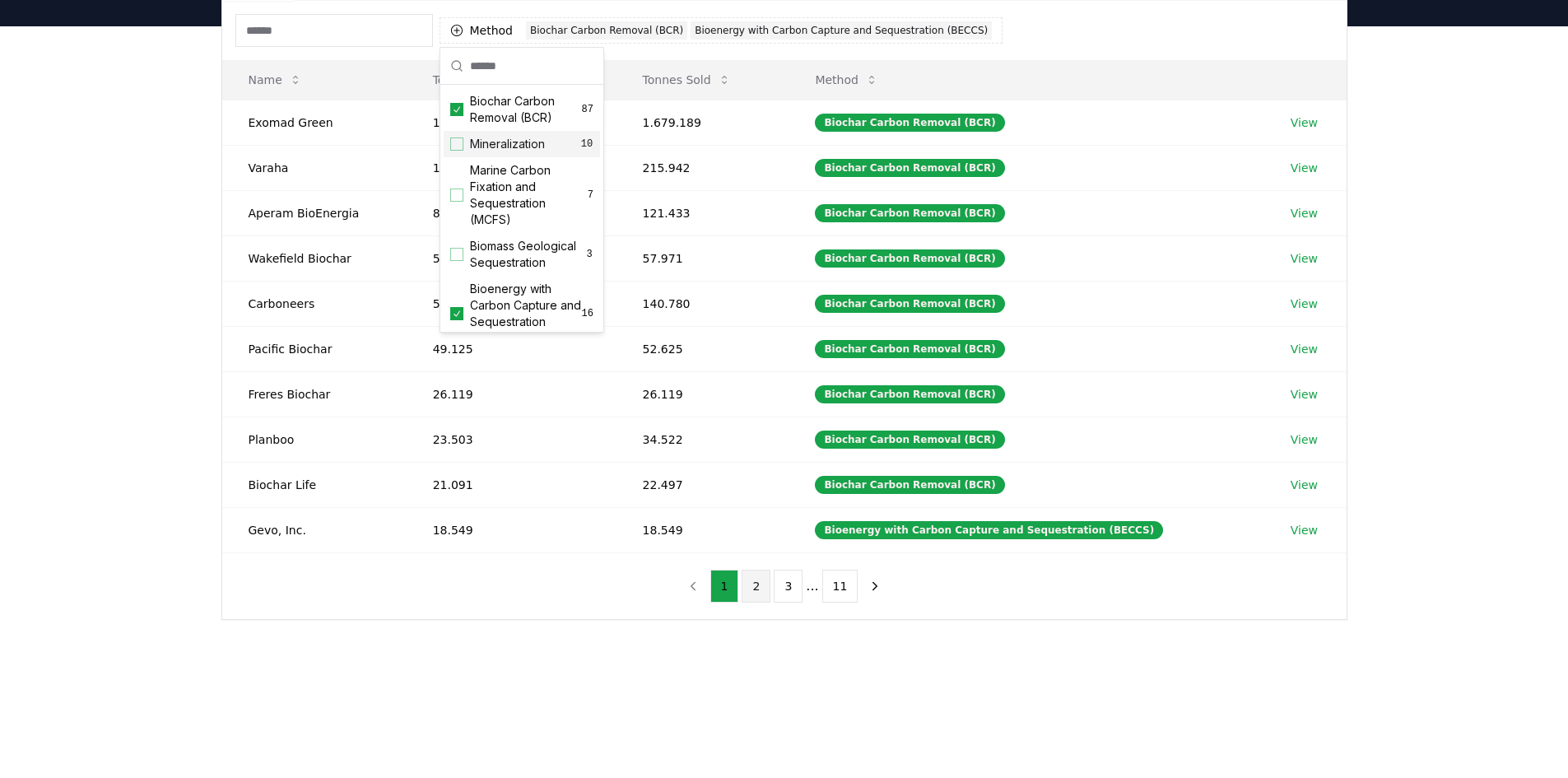
click at [760, 592] on button "2" at bounding box center [755, 585] width 29 height 33
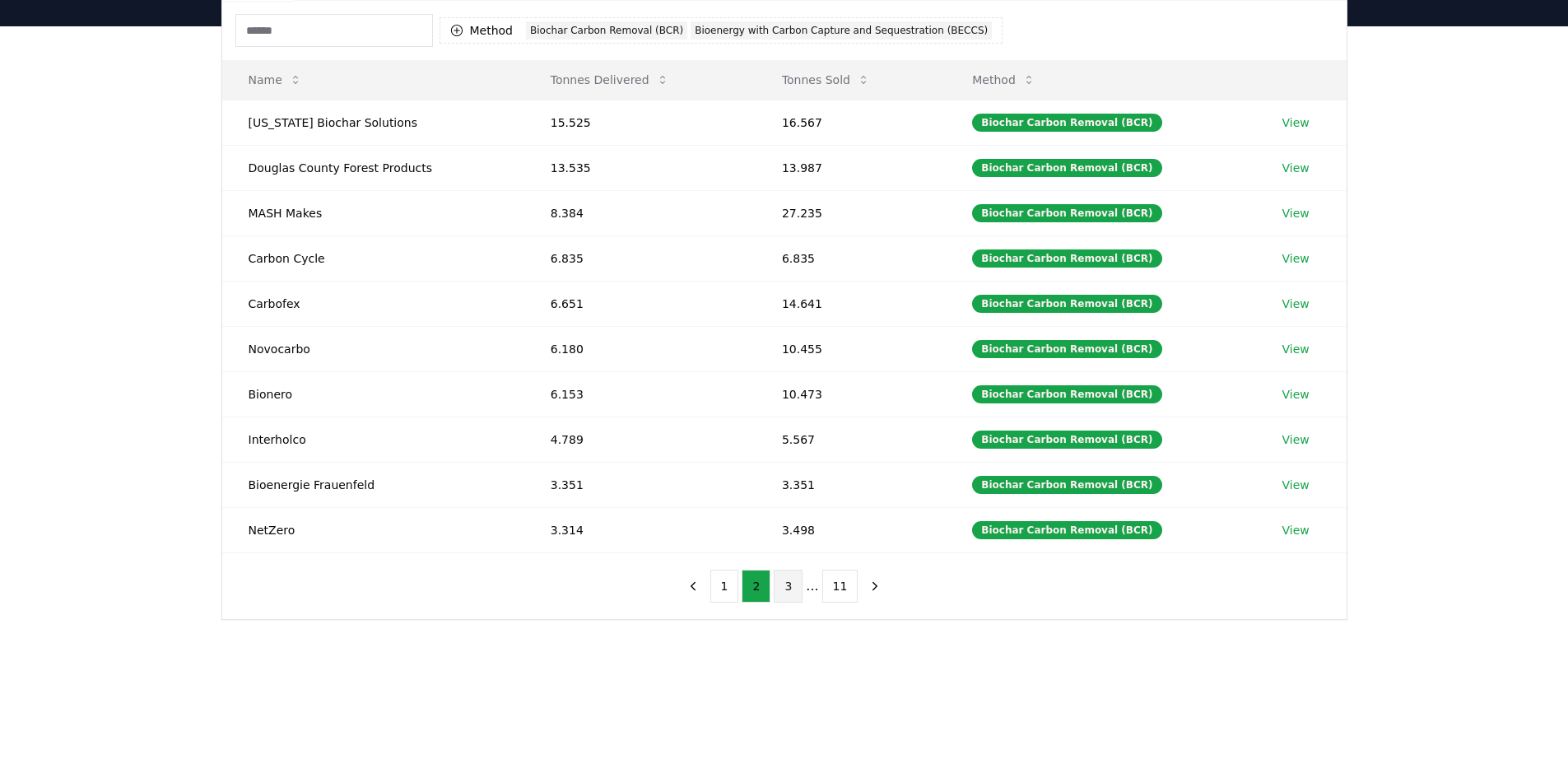
click at [799, 593] on button "3" at bounding box center [788, 585] width 29 height 33
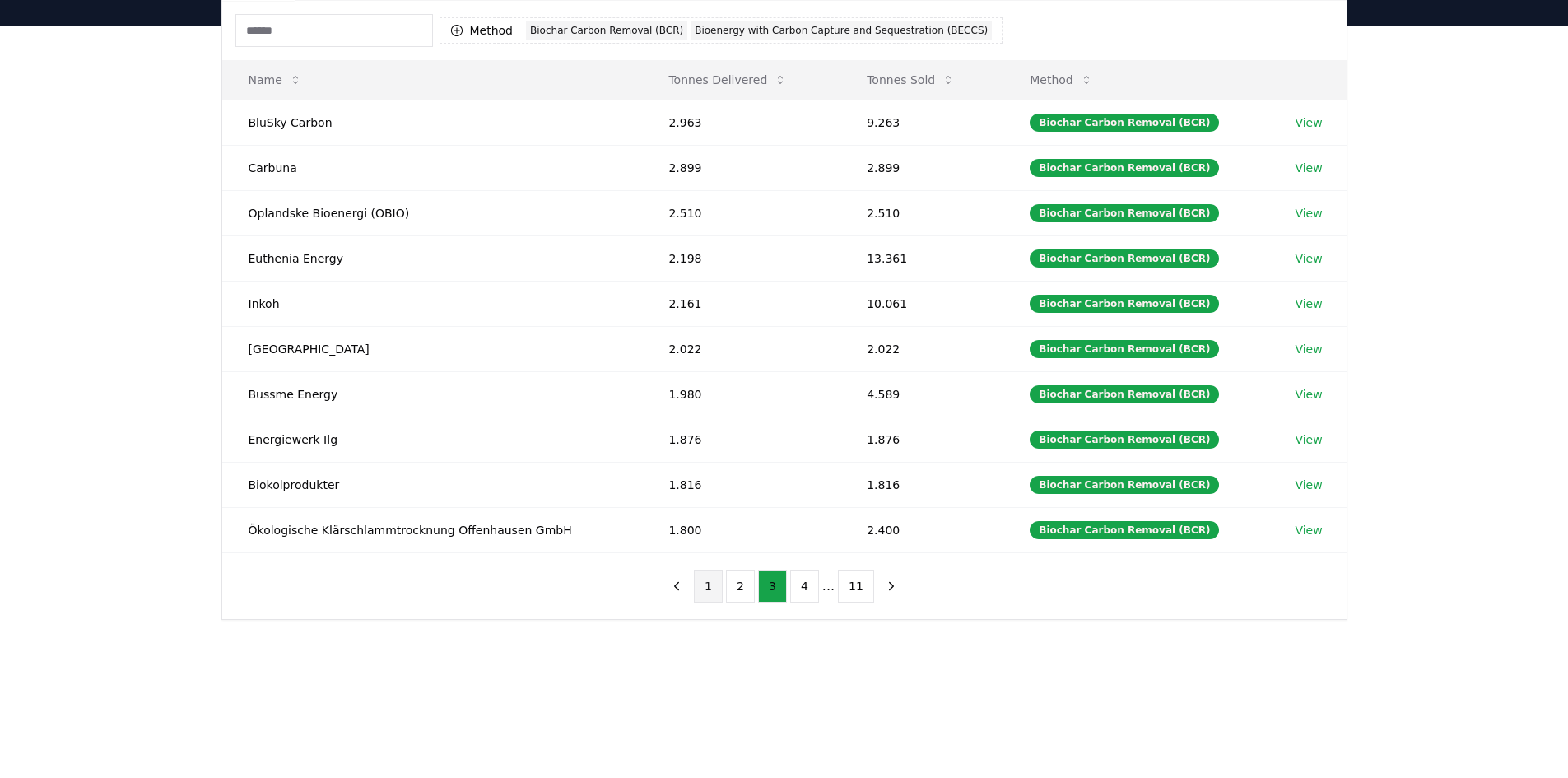
click at [710, 584] on button "1" at bounding box center [708, 585] width 29 height 33
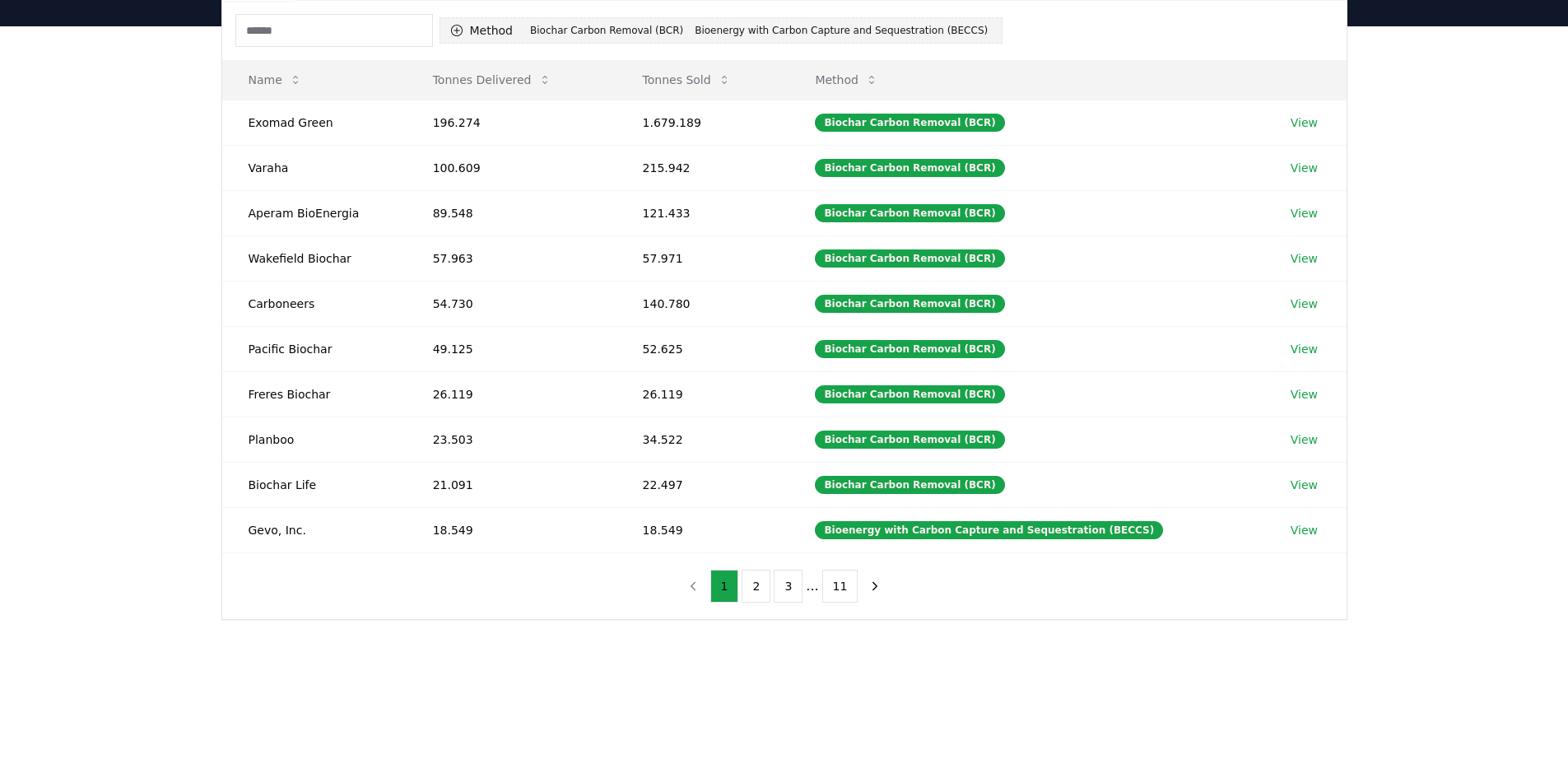
click at [589, 21] on button "Method 2 Biochar Carbon Removal (BCR) Bioenergy with Carbon Capture and Sequest…" at bounding box center [722, 30] width 564 height 27
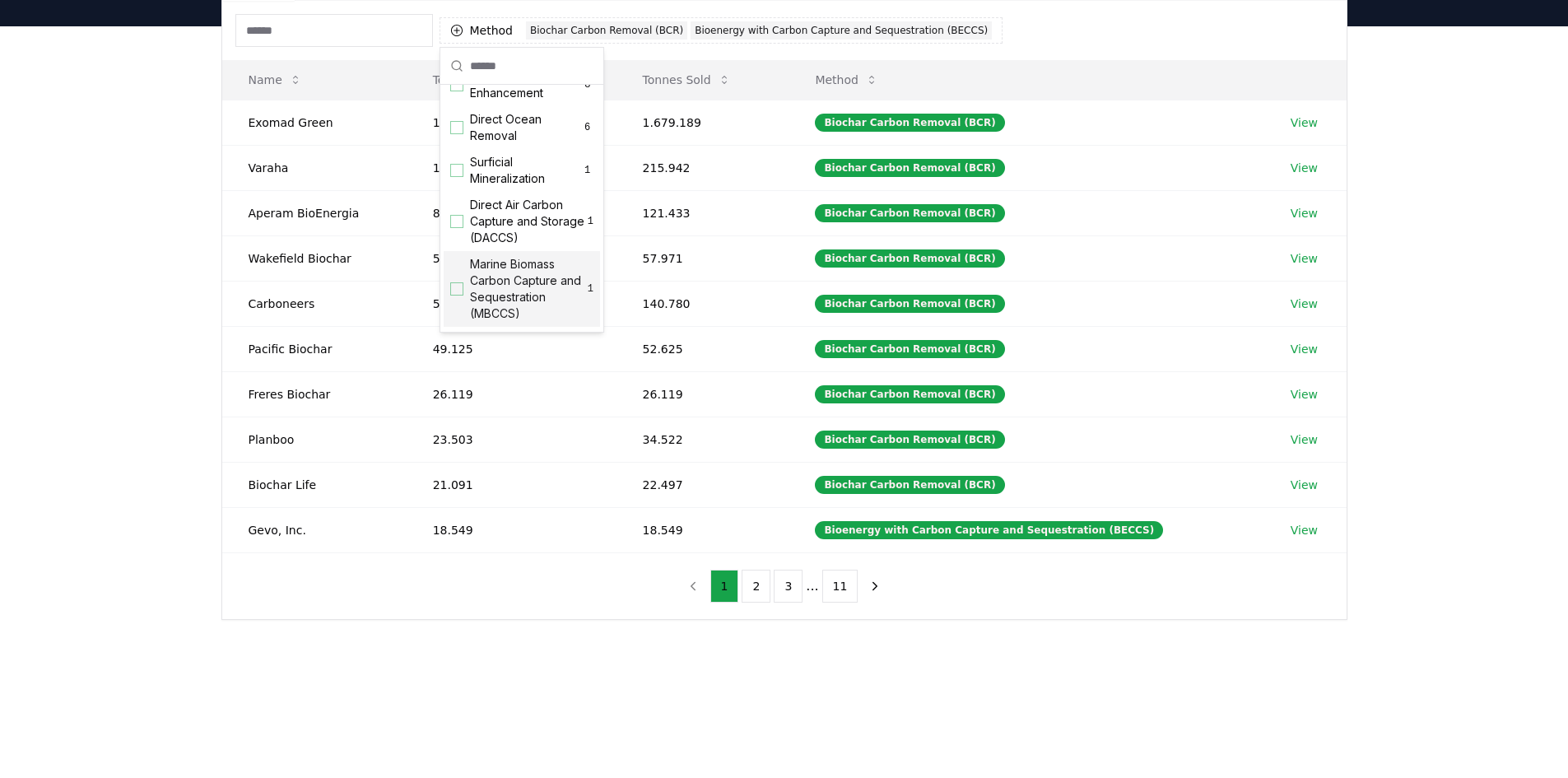
scroll to position [494, 0]
click at [996, 14] on div "Method 2 Biochar Carbon Removal (BCR) Bioenergy with Carbon Capture and Sequest…" at bounding box center [785, 31] width 1125 height 59
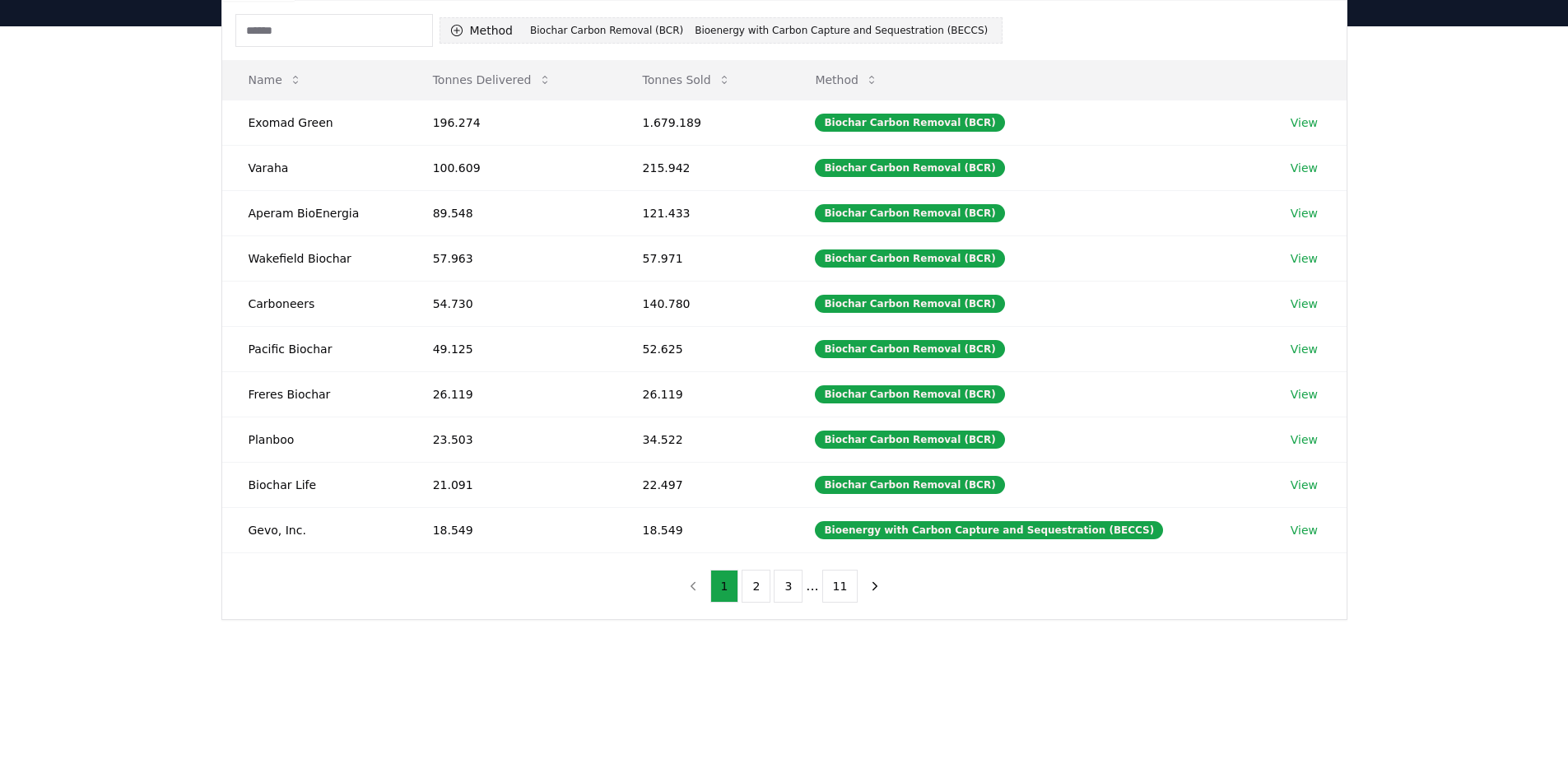
click at [495, 26] on button "Method 2 Biochar Carbon Removal (BCR) Bioenergy with Carbon Capture and Sequest…" at bounding box center [722, 30] width 564 height 27
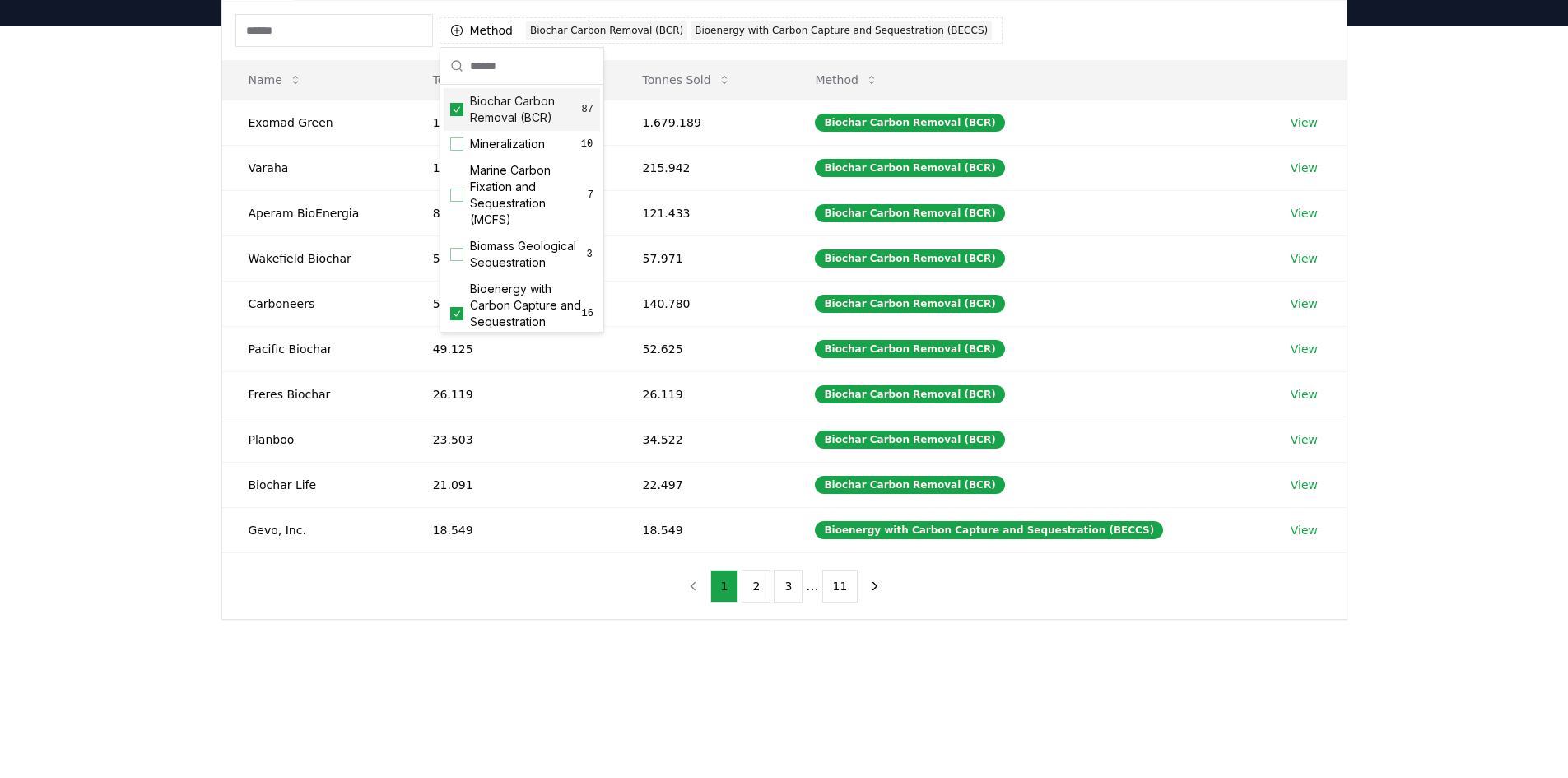
click at [503, 105] on span "Biochar Carbon Removal (BCR)" at bounding box center [526, 109] width 112 height 33
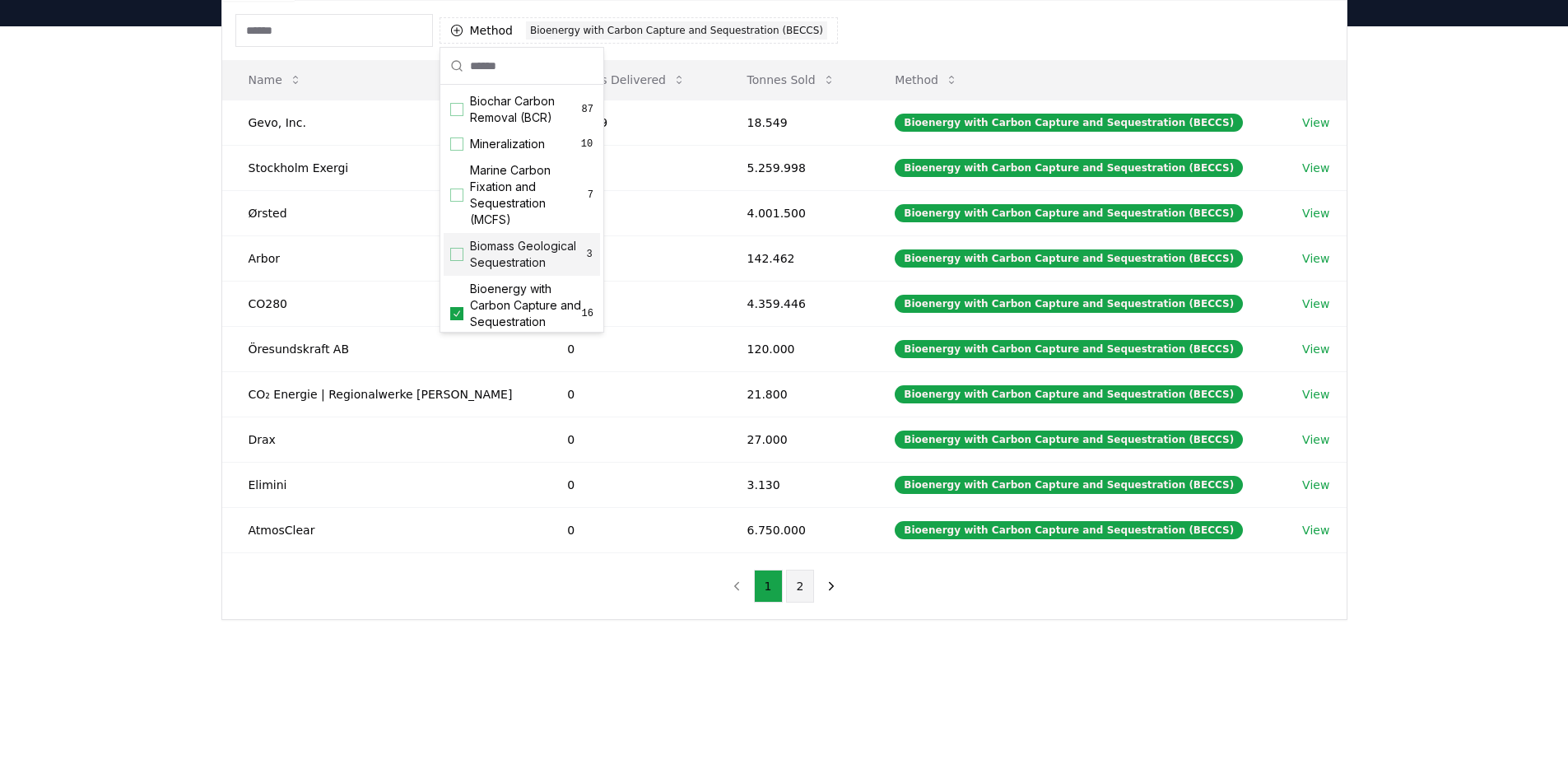
click at [806, 578] on button "2" at bounding box center [800, 585] width 29 height 33
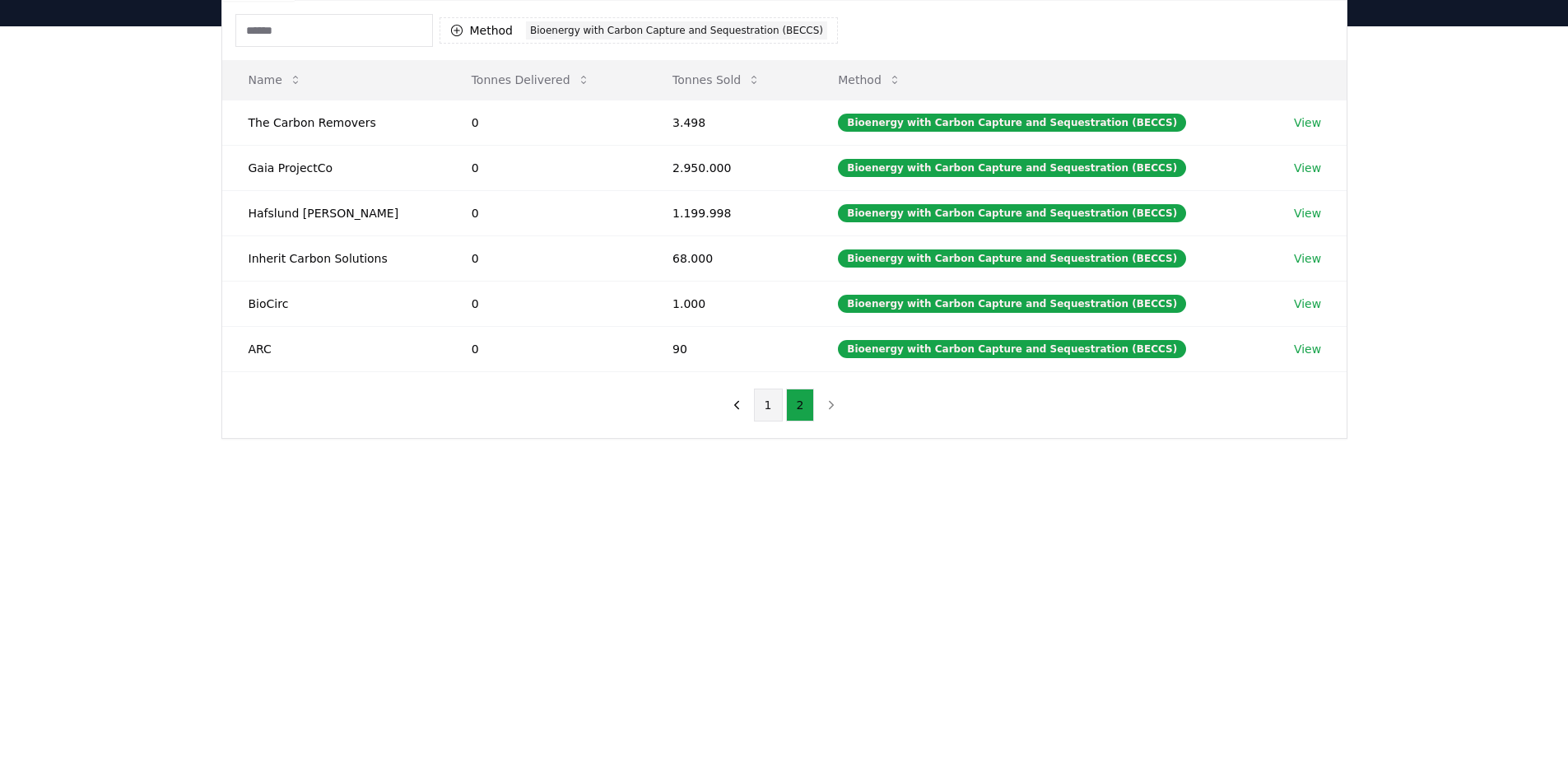
click at [761, 408] on button "1" at bounding box center [768, 404] width 29 height 33
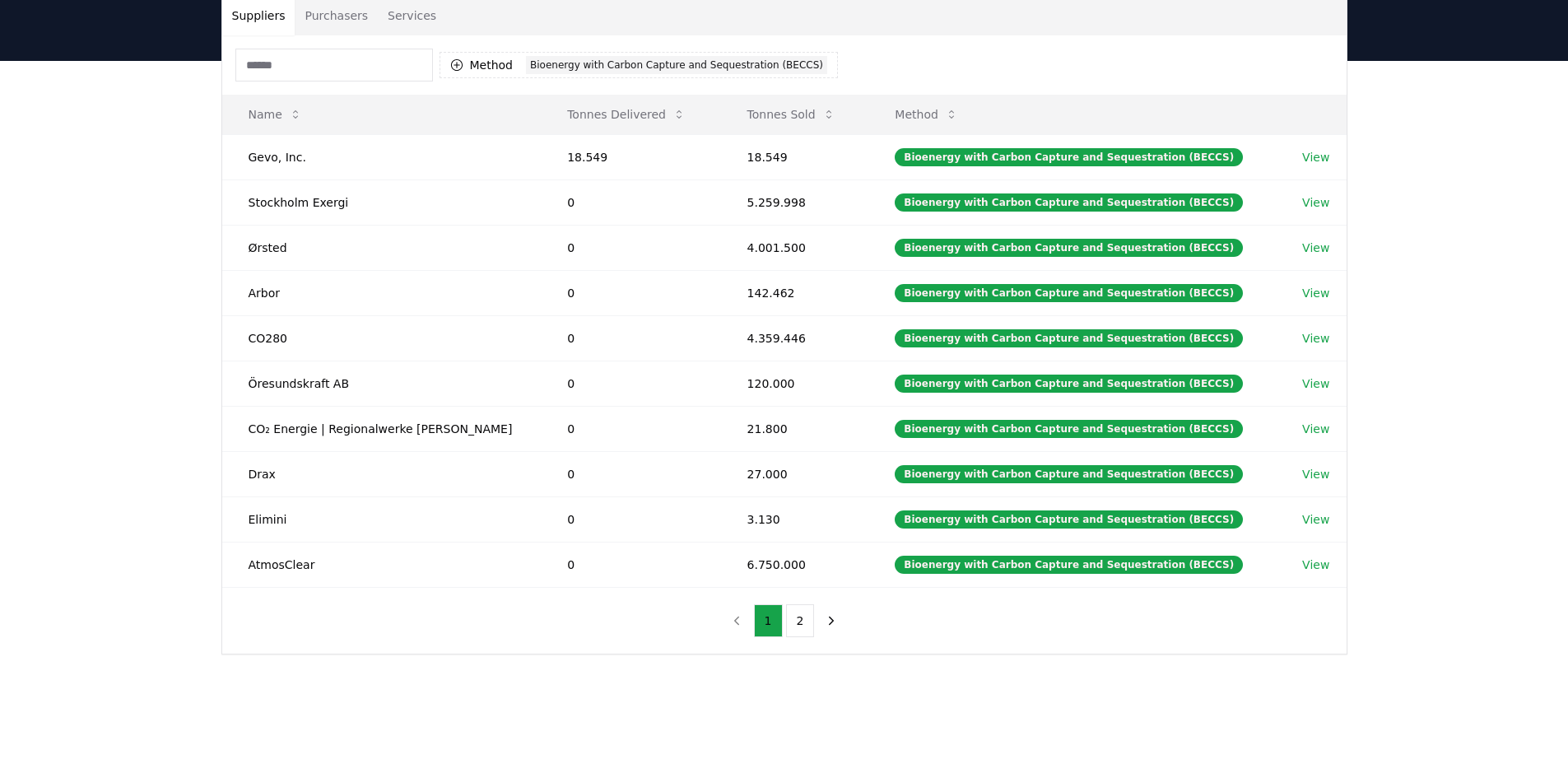
scroll to position [0, 0]
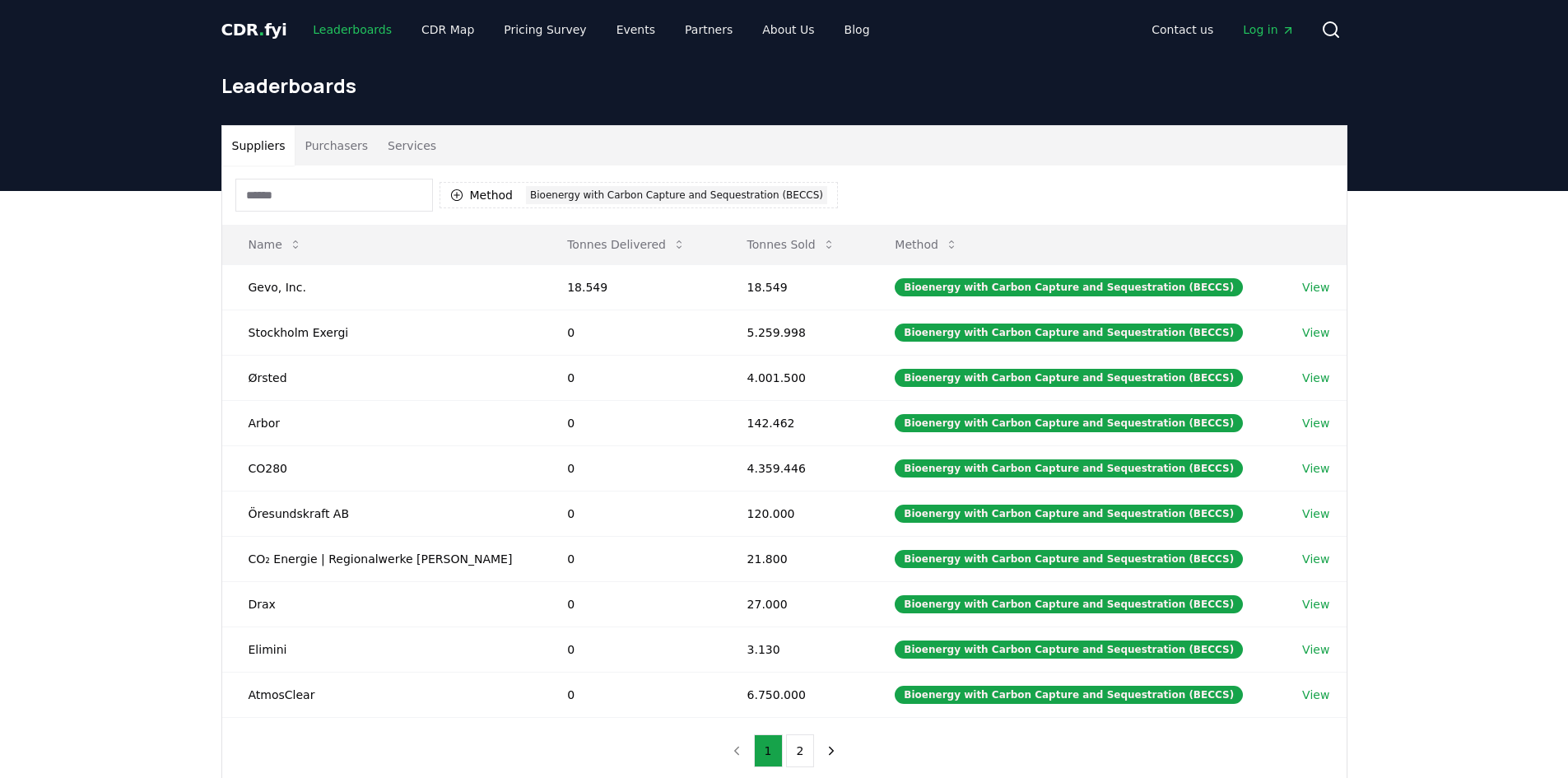
click at [322, 34] on link "Leaderboards" at bounding box center [352, 30] width 105 height 30
click at [248, 12] on div "CDR . fyi Leaderboards CDR Map Pricing Survey Events Partners About Us Blog Con…" at bounding box center [785, 30] width 1127 height 59
click at [258, 24] on span "." at bounding box center [261, 30] width 6 height 20
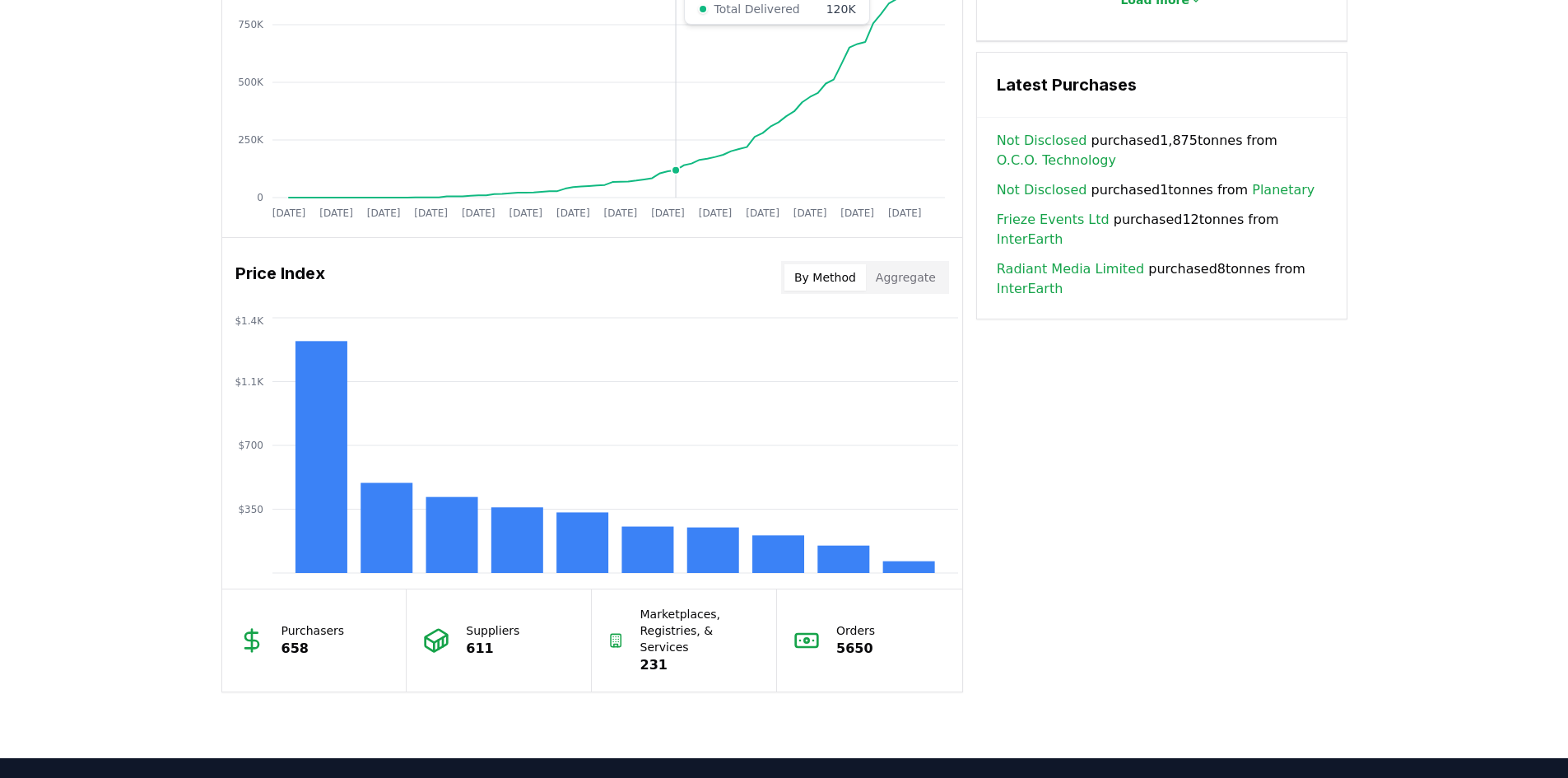
scroll to position [1152, 0]
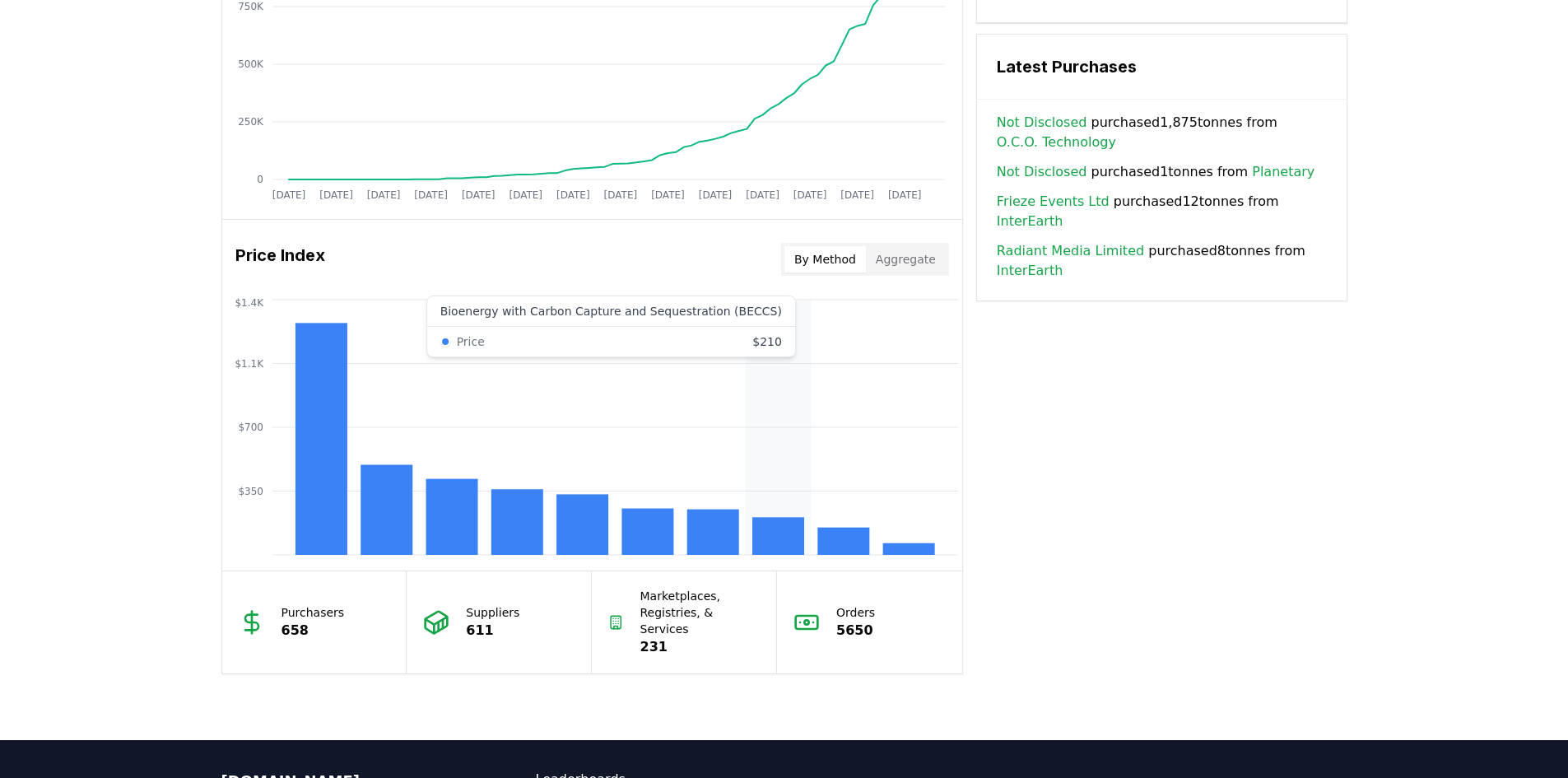
click at [765, 536] on rect at bounding box center [778, 535] width 51 height 38
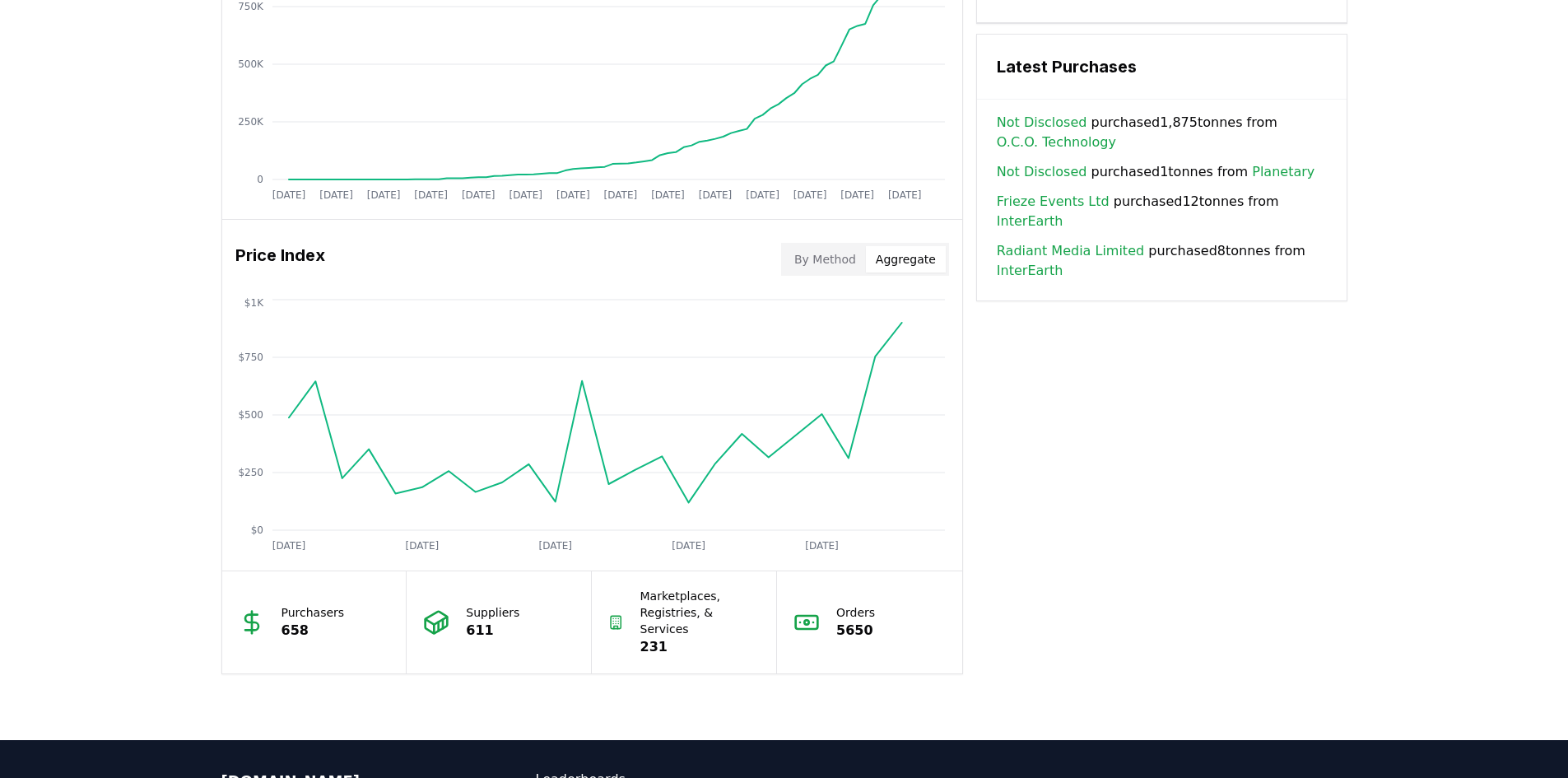
click at [903, 254] on button "Aggregate" at bounding box center [906, 259] width 80 height 27
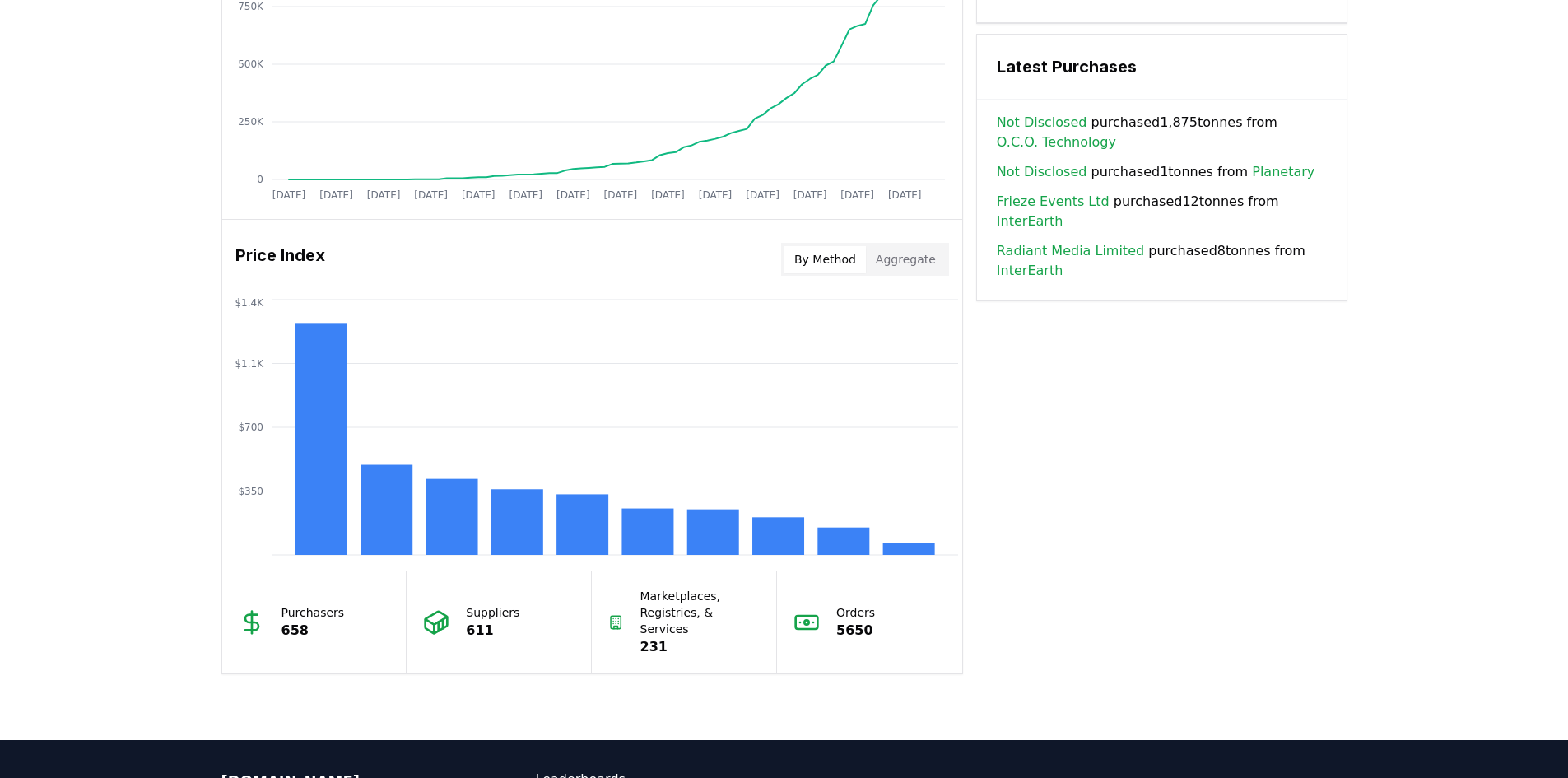
click at [826, 258] on button "By Method" at bounding box center [825, 259] width 81 height 27
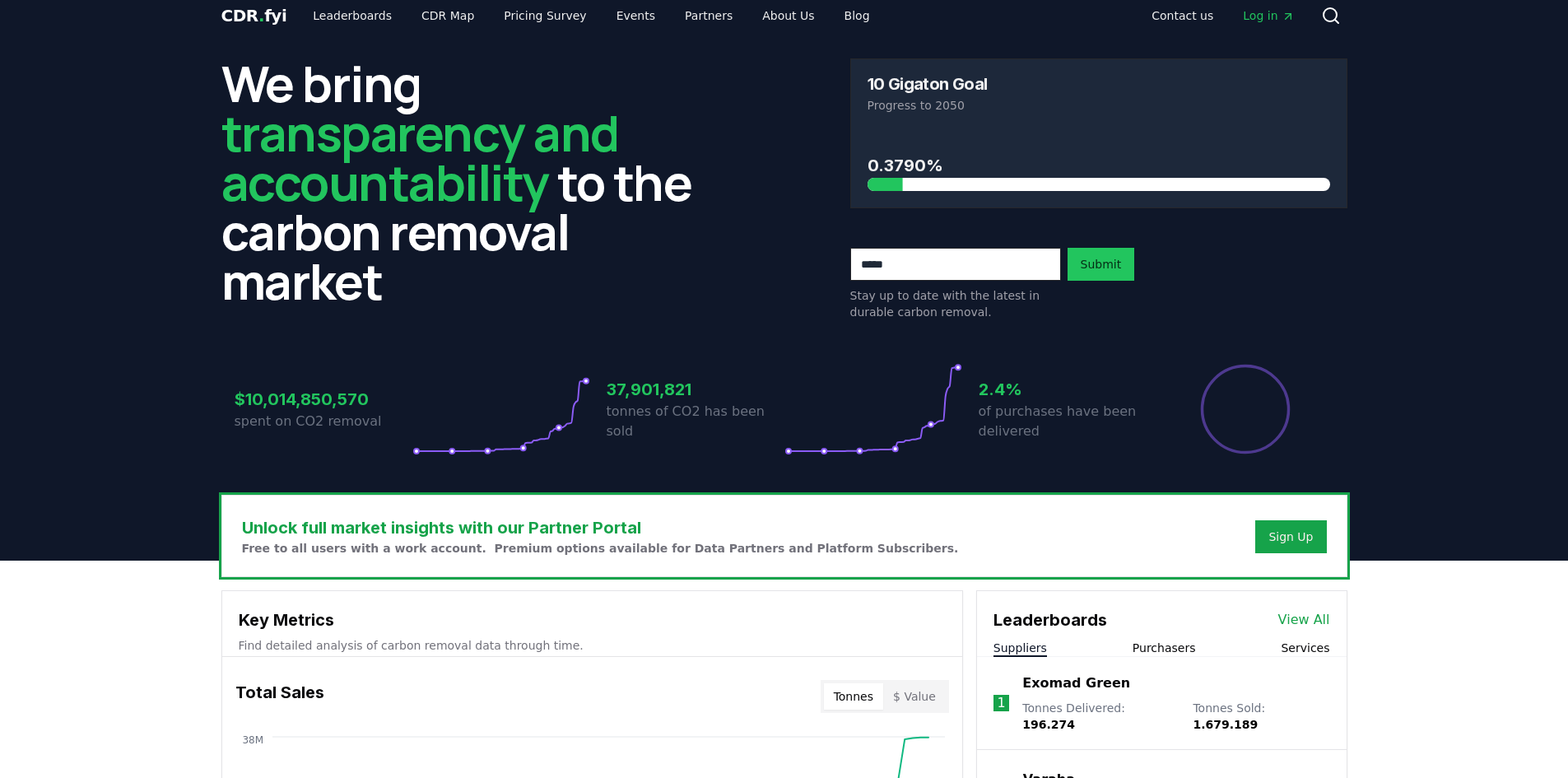
scroll to position [0, 0]
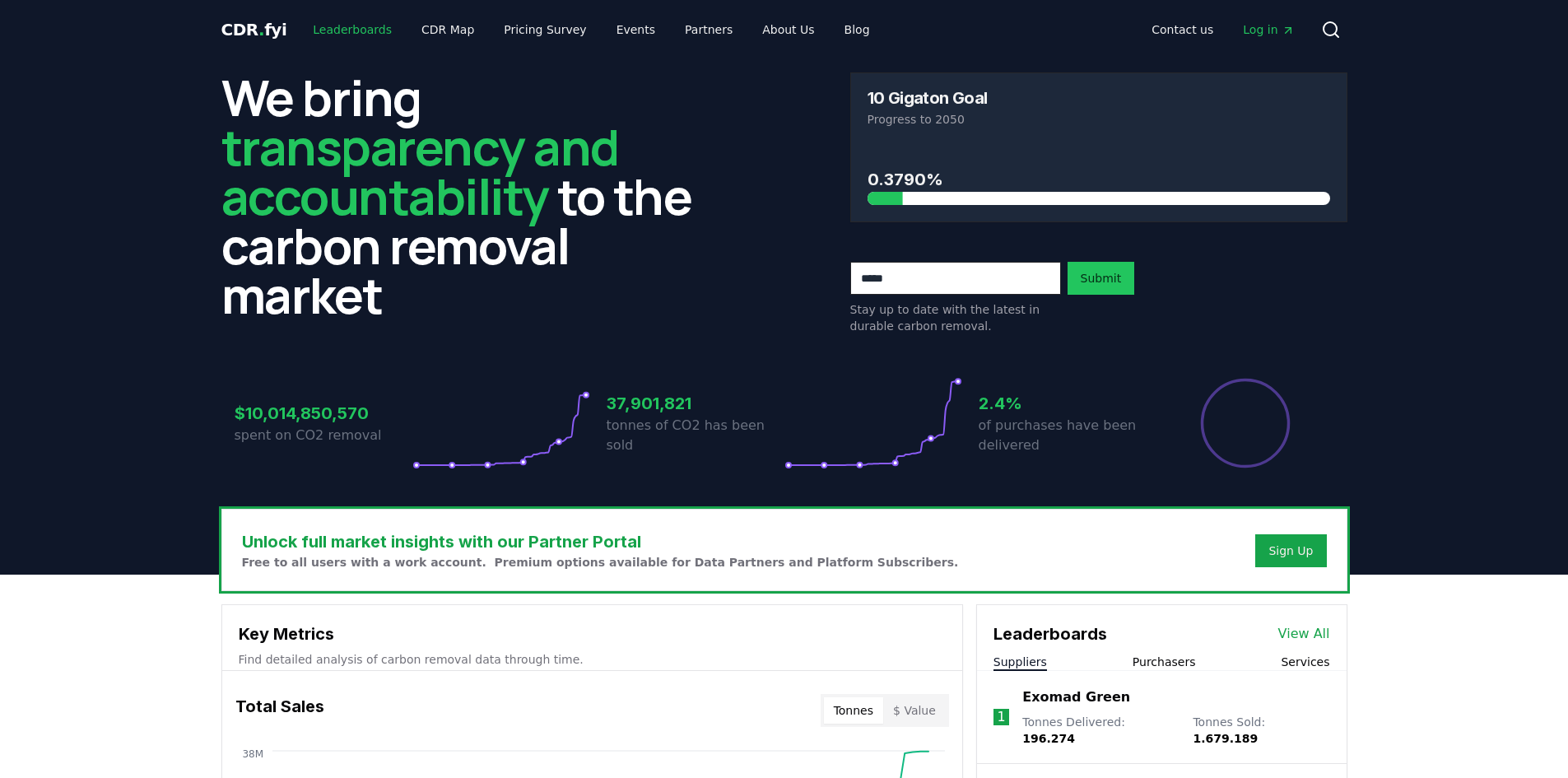
click at [357, 28] on link "Leaderboards" at bounding box center [352, 30] width 105 height 30
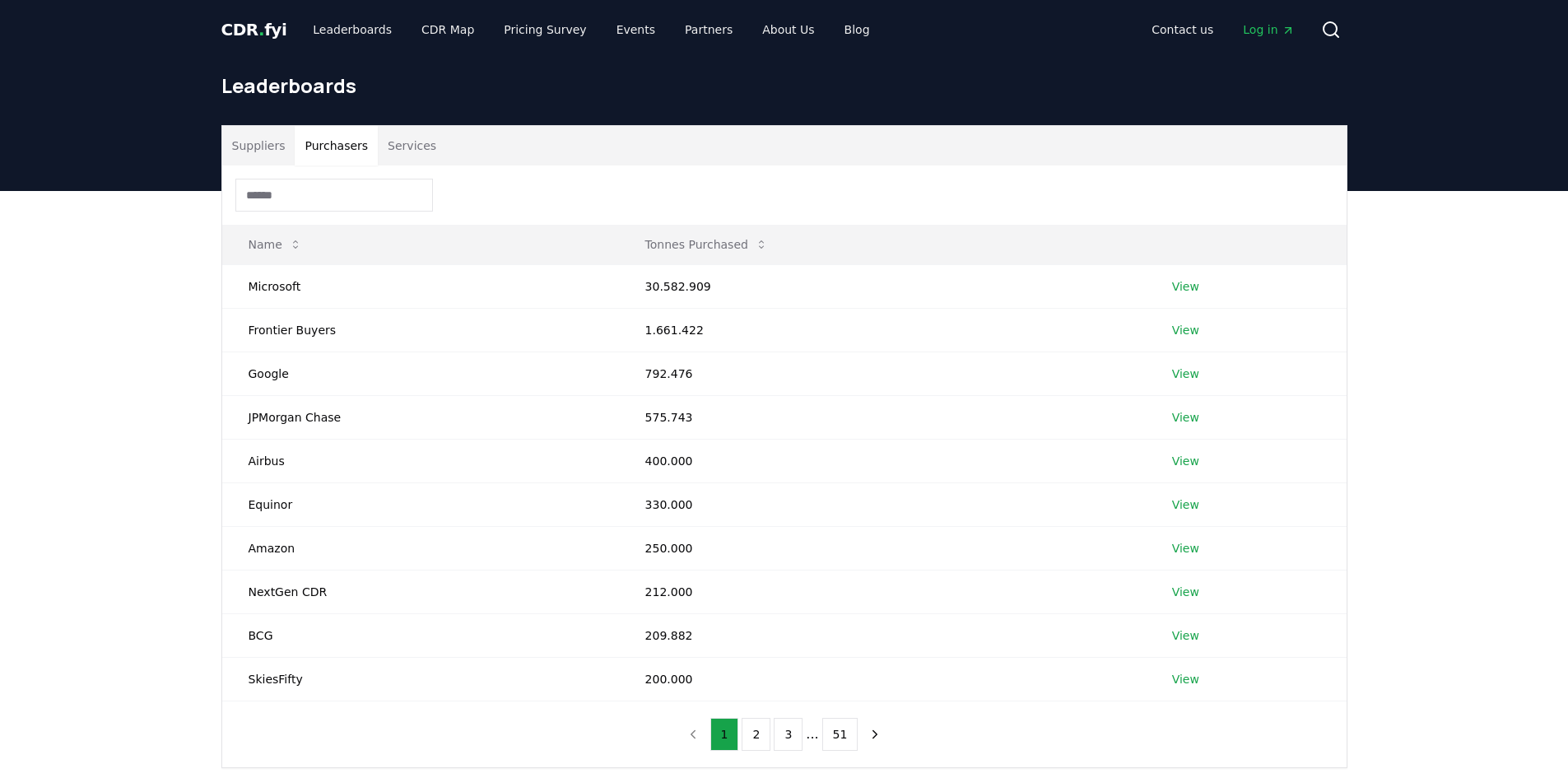
click at [320, 148] on button "Purchasers" at bounding box center [337, 146] width 83 height 40
click at [833, 737] on button "51" at bounding box center [840, 733] width 37 height 33
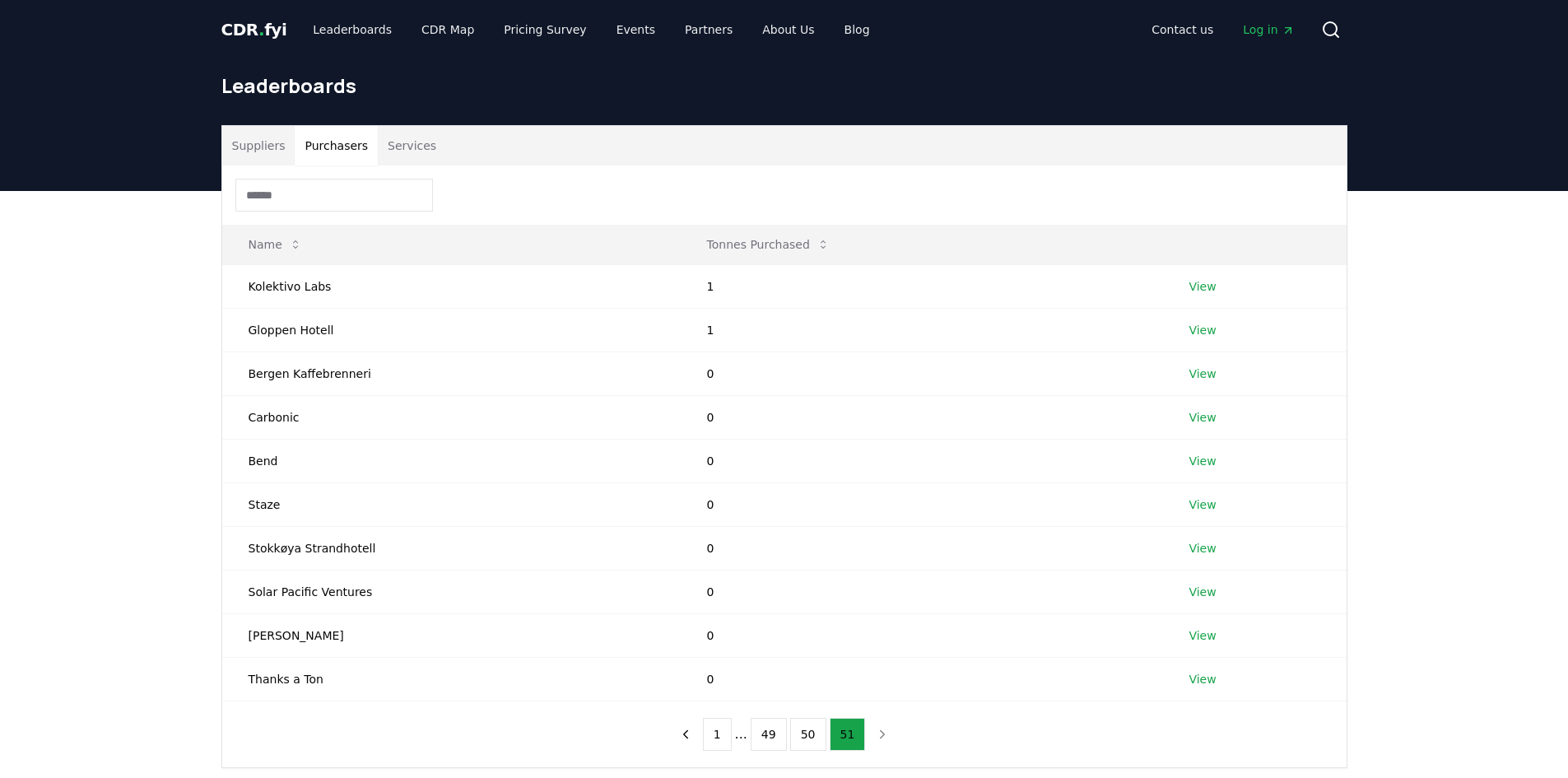
click at [787, 733] on ul "1 ... 49 50 51" at bounding box center [784, 733] width 163 height 33
click at [750, 735] on button "49" at bounding box center [768, 733] width 37 height 33
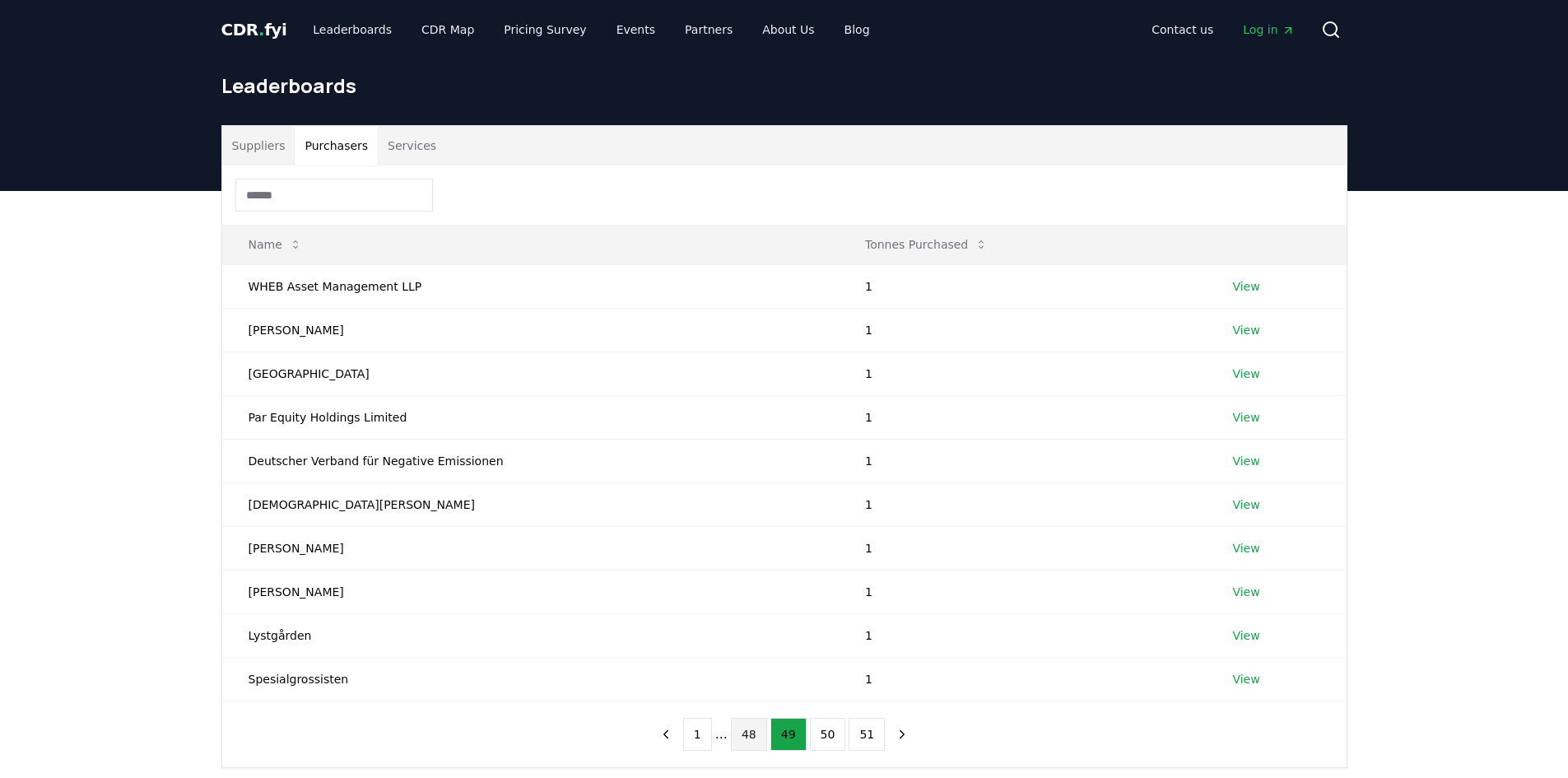
click at [755, 729] on button "48" at bounding box center [748, 733] width 37 height 33
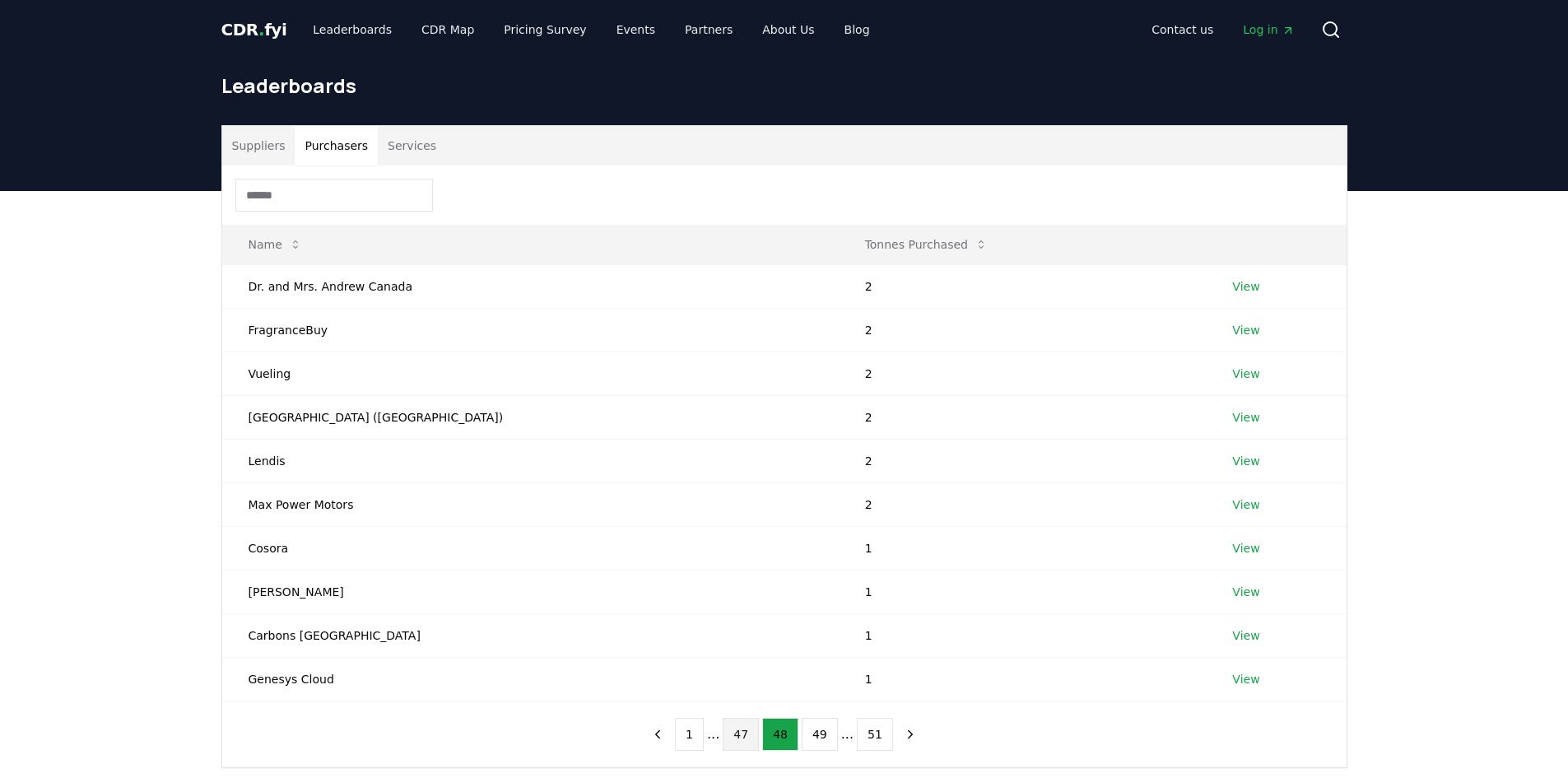
click at [738, 740] on button "47" at bounding box center [740, 733] width 37 height 33
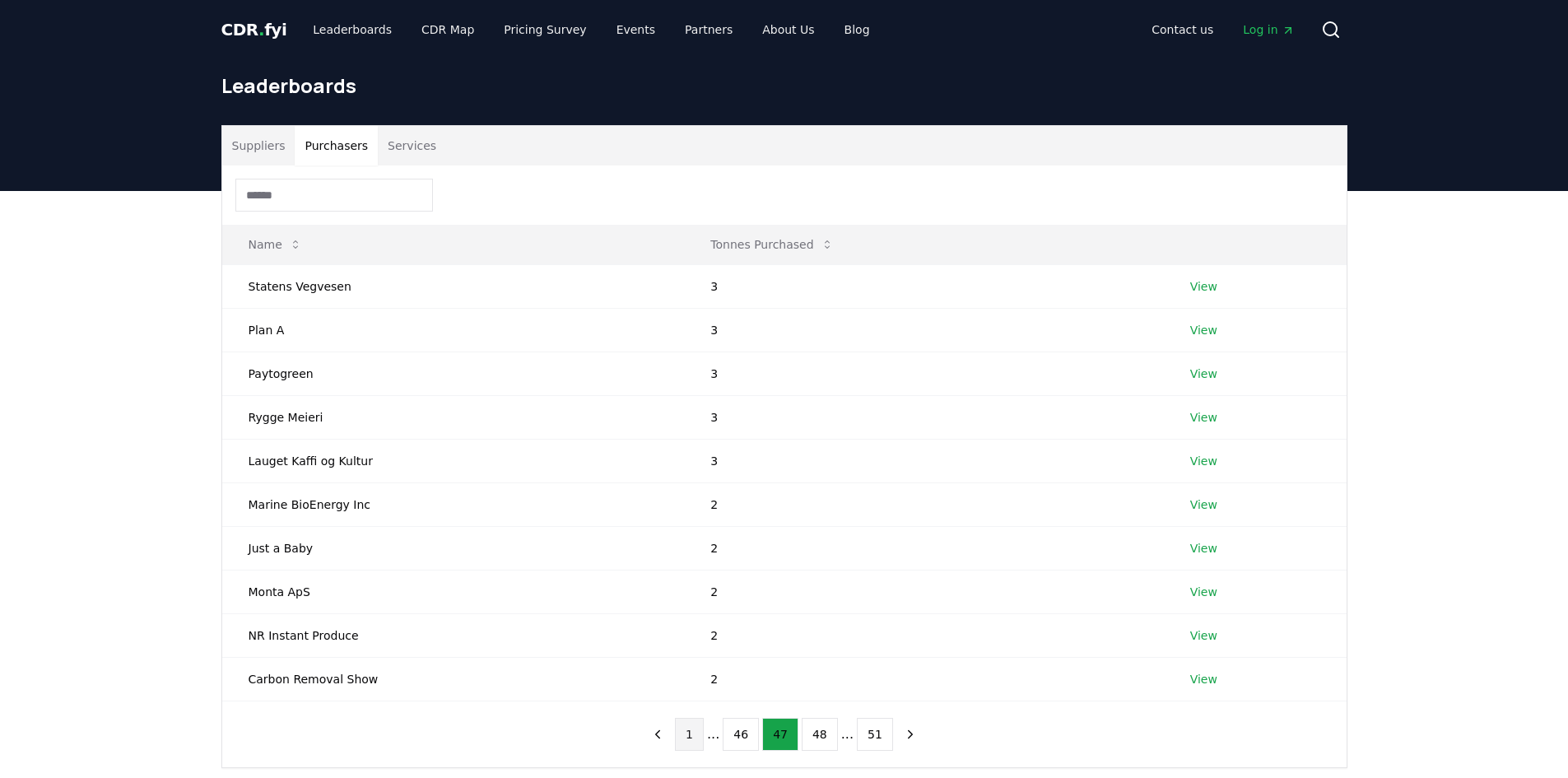
click at [701, 746] on button "1" at bounding box center [689, 733] width 29 height 33
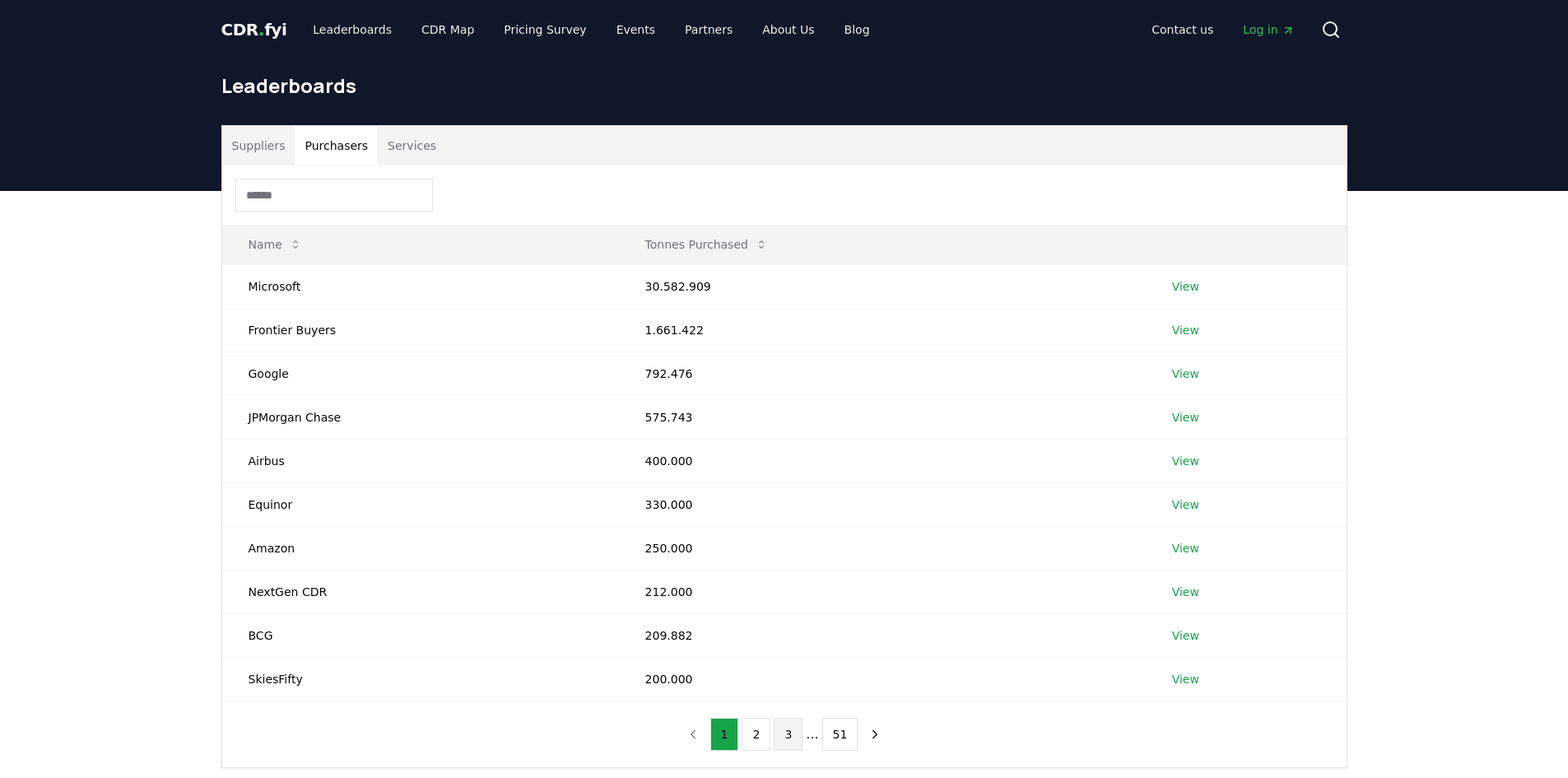
click at [792, 735] on button "3" at bounding box center [788, 733] width 29 height 33
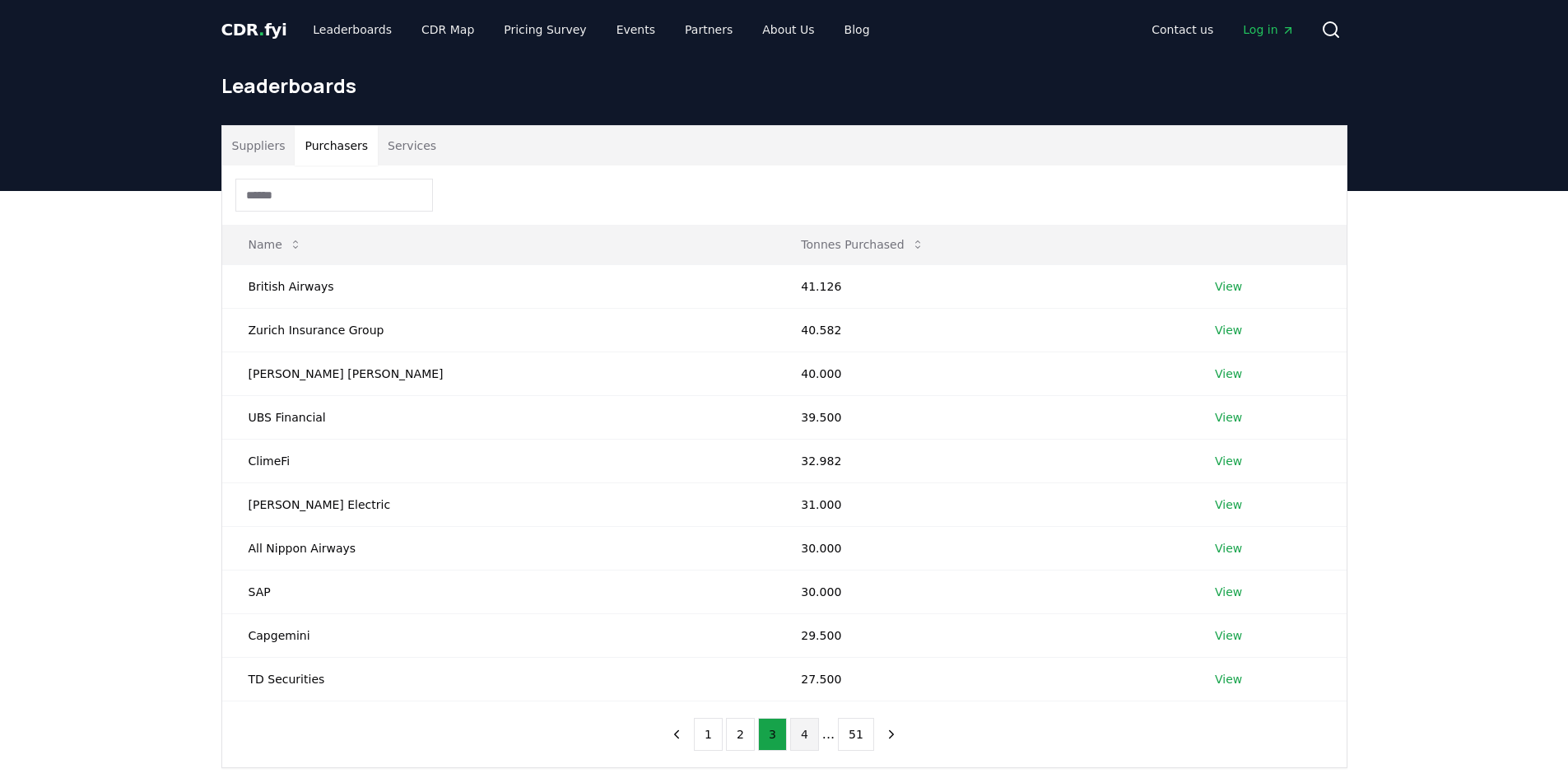
click at [810, 740] on button "4" at bounding box center [804, 733] width 29 height 33
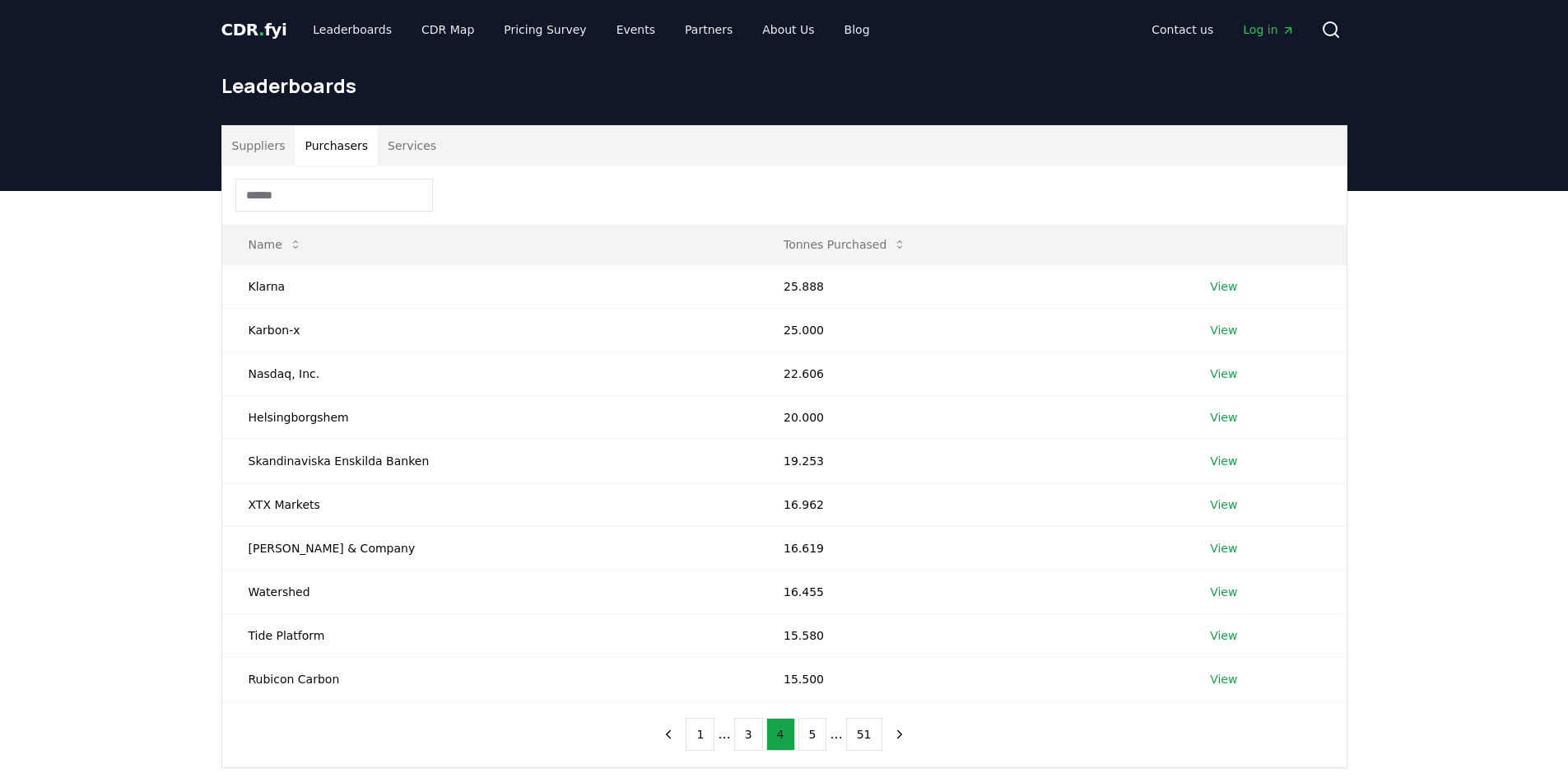
click at [810, 740] on button "5" at bounding box center [813, 733] width 29 height 33
click at [810, 740] on button "6" at bounding box center [813, 733] width 29 height 33
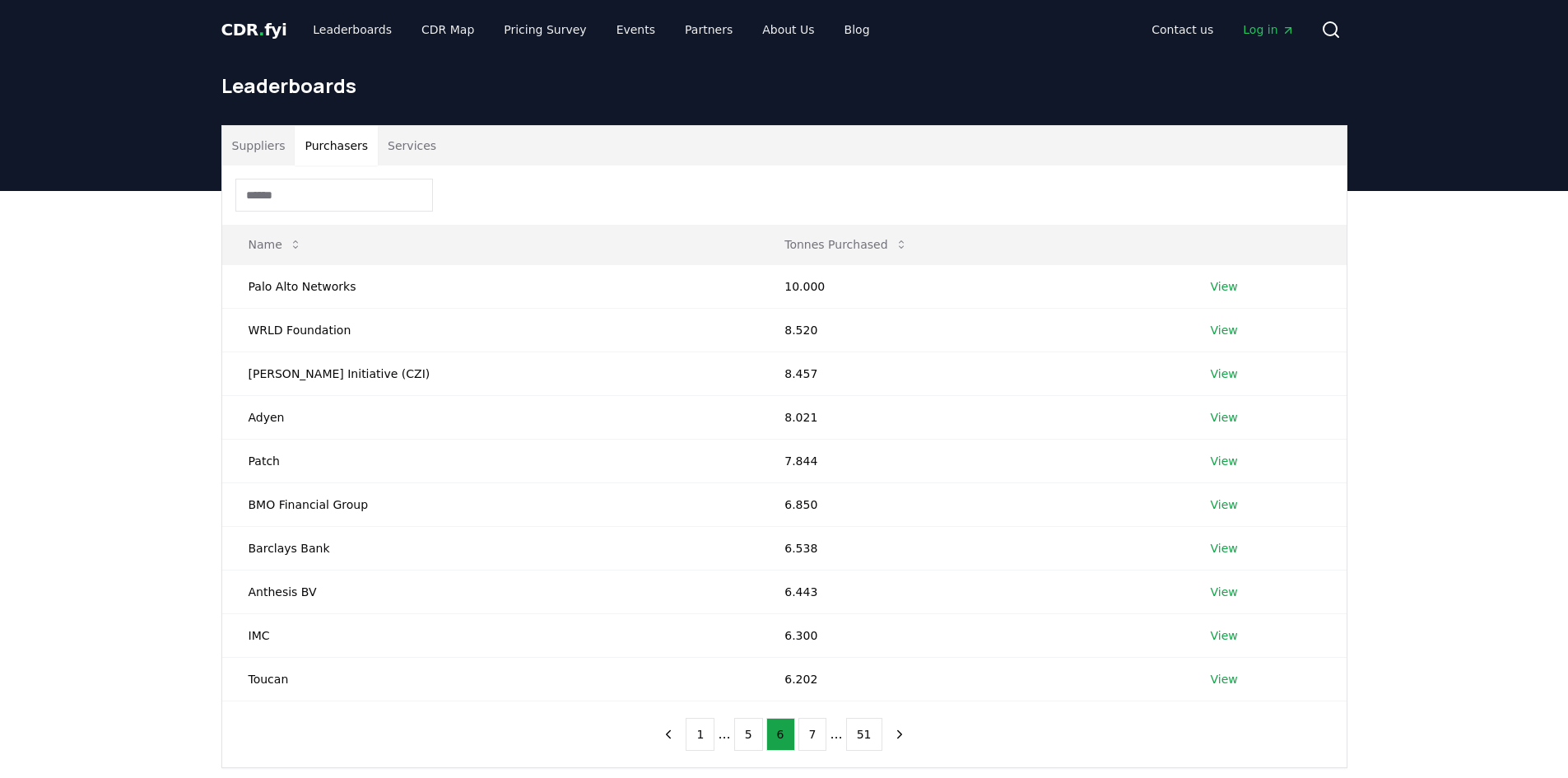
click at [810, 740] on button "7" at bounding box center [813, 733] width 29 height 33
click at [810, 740] on button "8" at bounding box center [813, 733] width 29 height 33
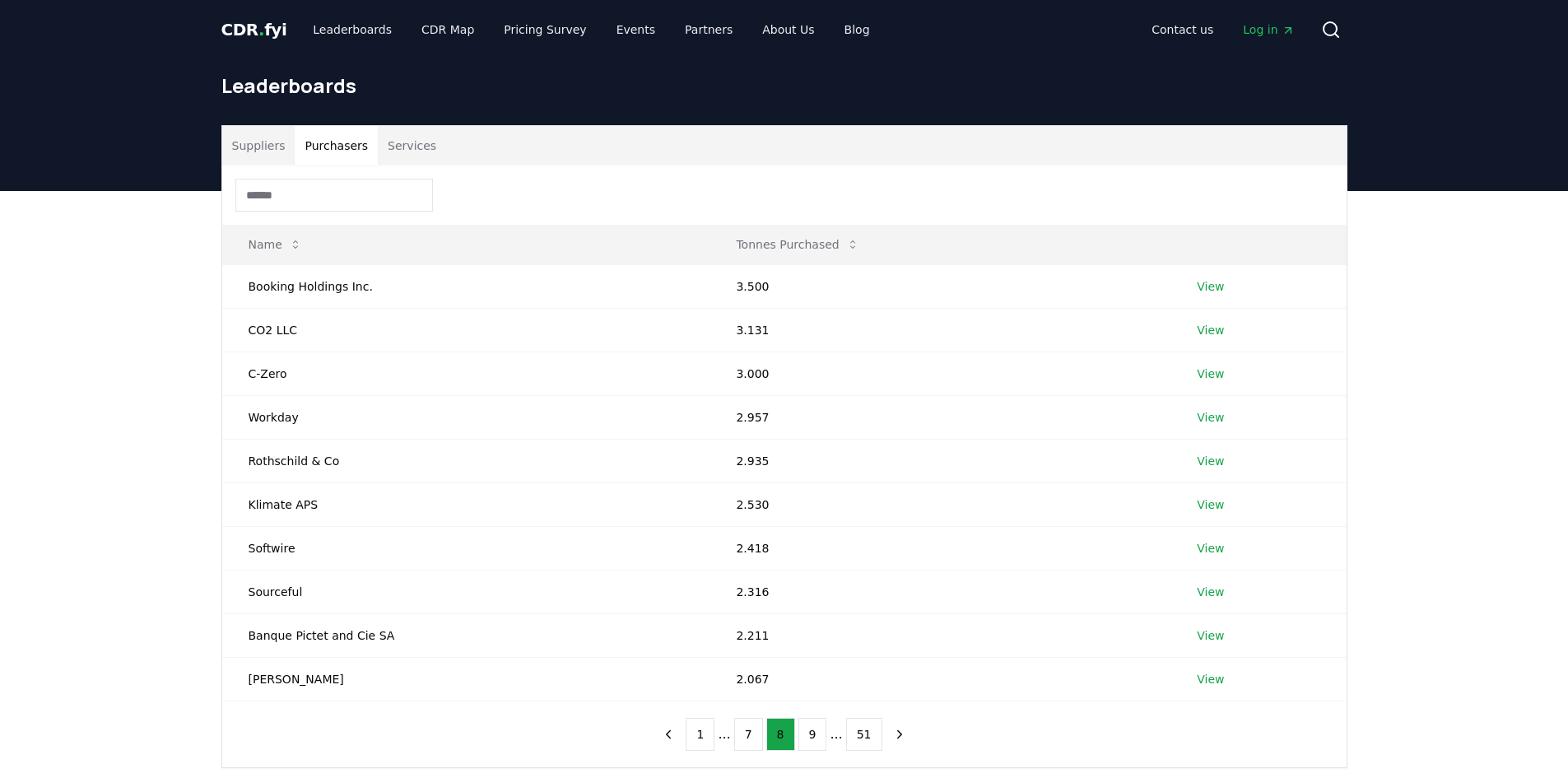
click at [810, 740] on button "9" at bounding box center [813, 733] width 29 height 33
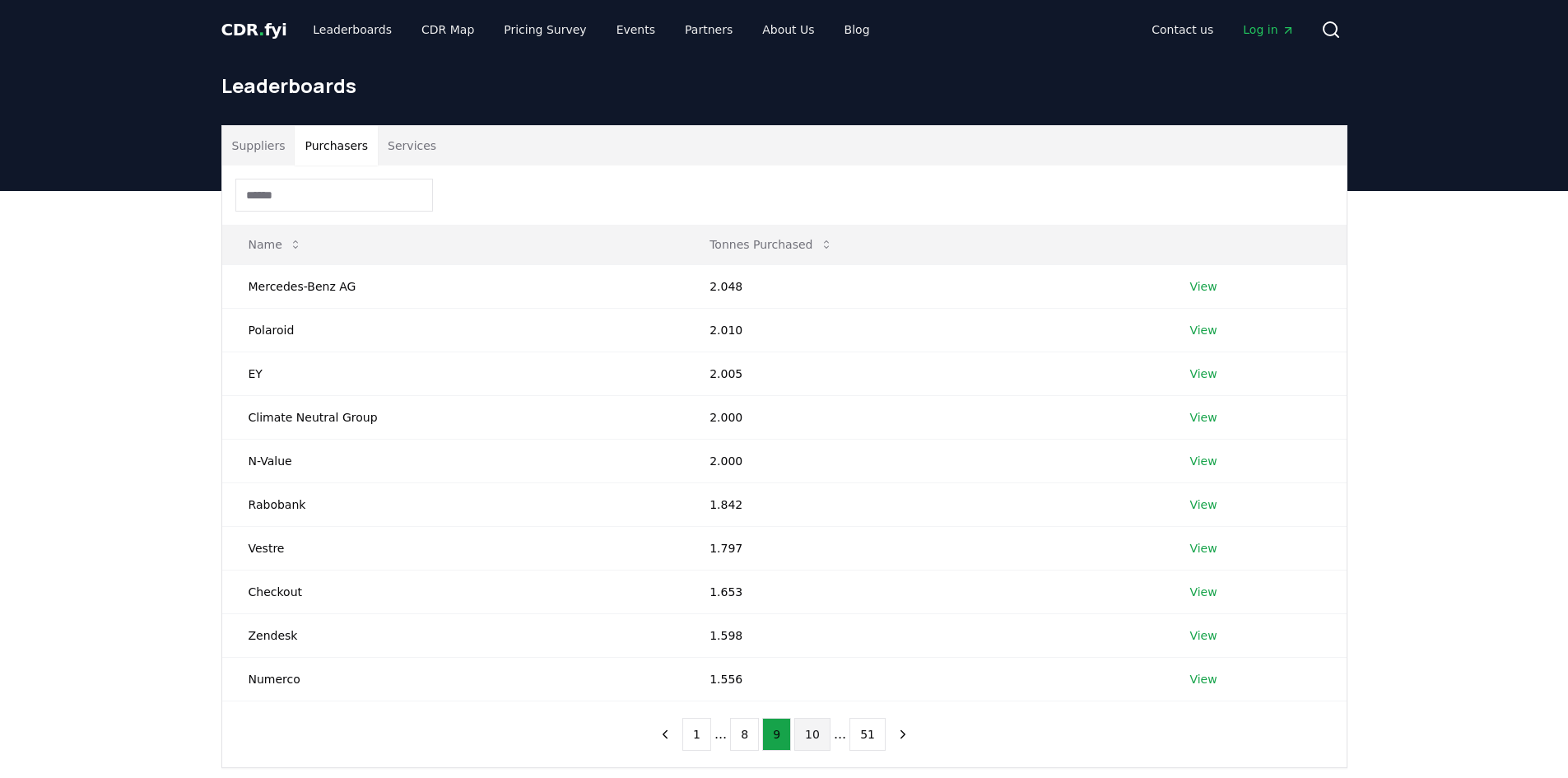
click at [811, 741] on button "10" at bounding box center [812, 733] width 37 height 33
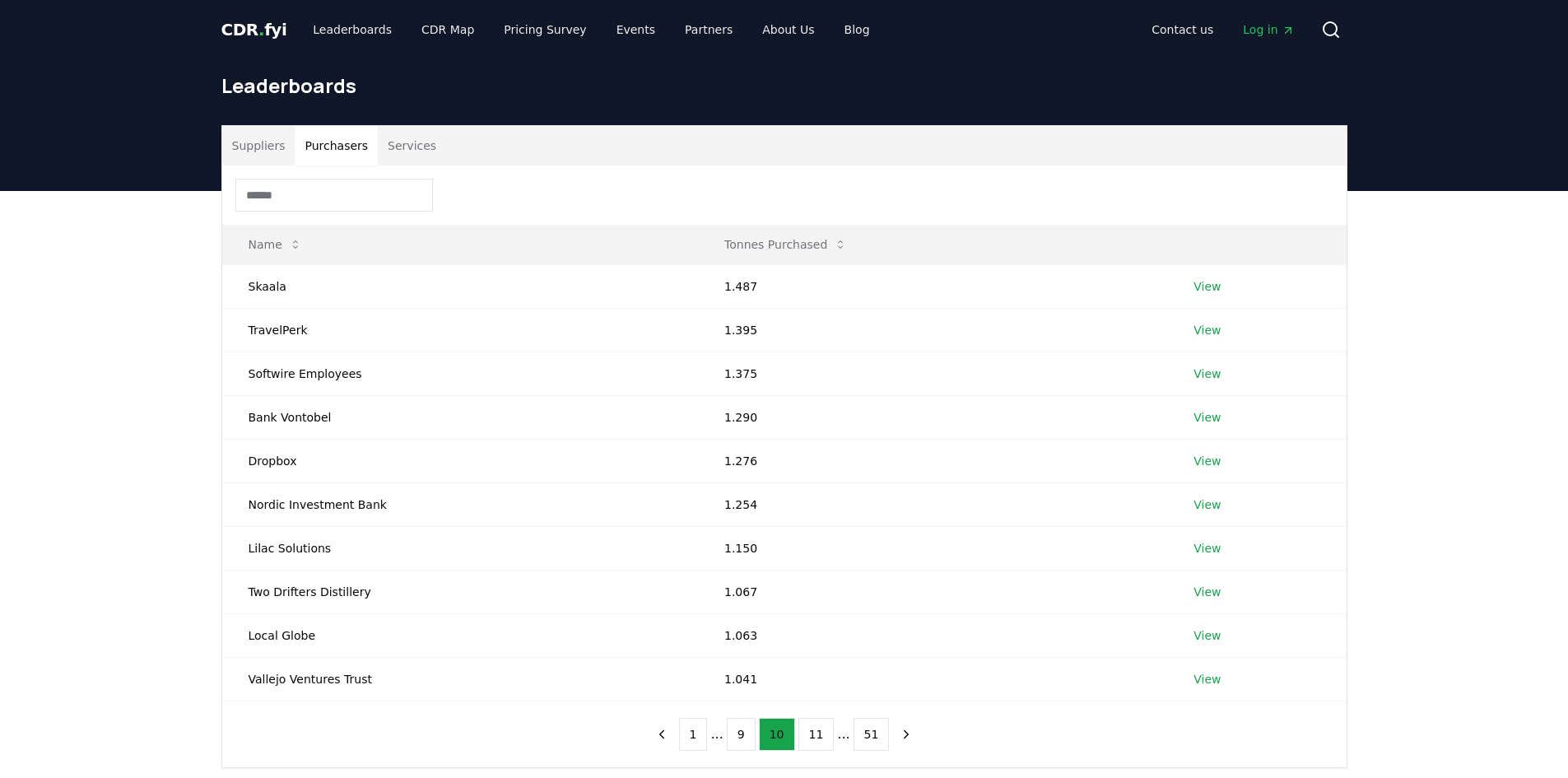
click at [811, 741] on button "11" at bounding box center [817, 733] width 37 height 33
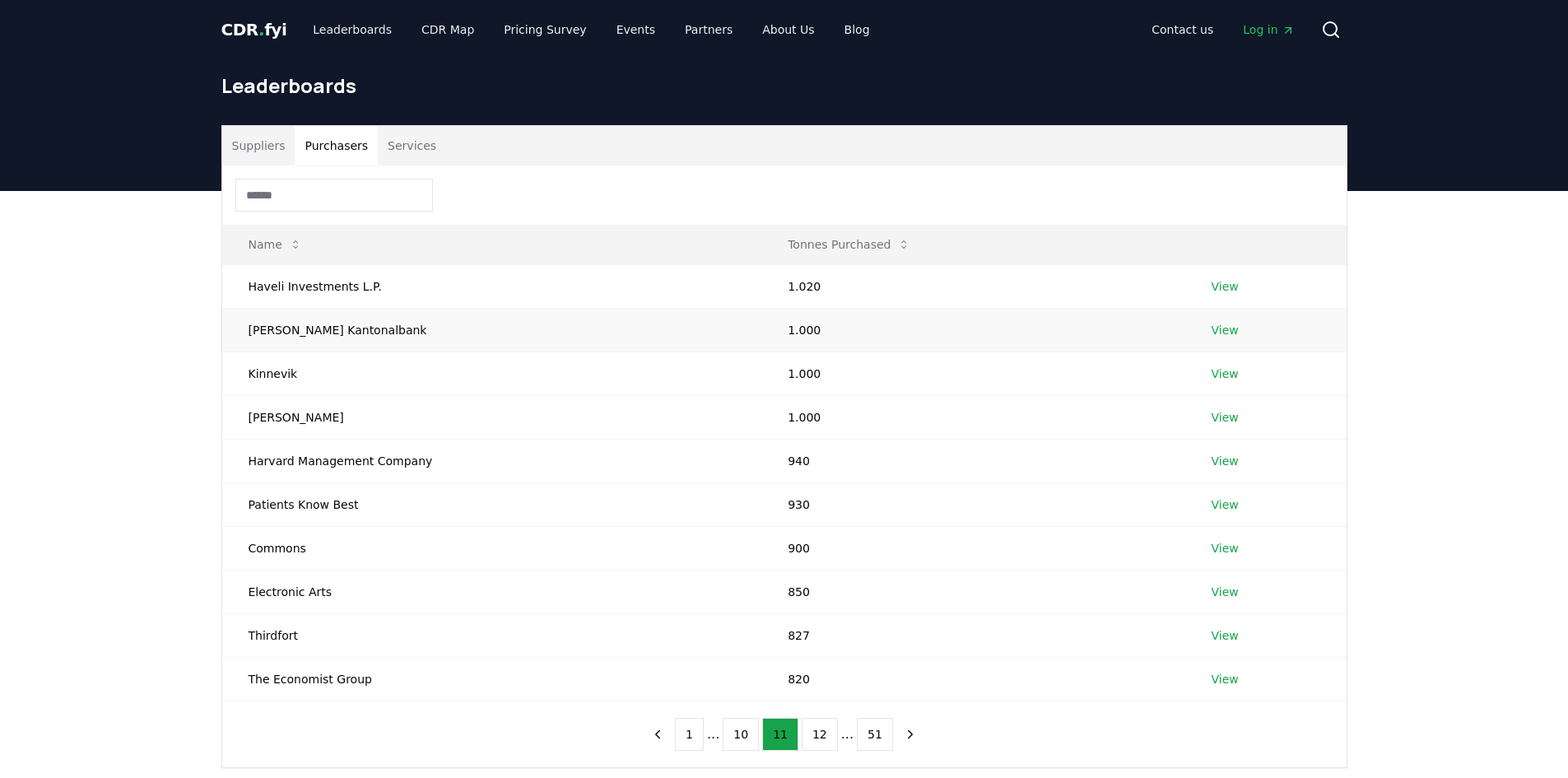
click at [1225, 332] on link "View" at bounding box center [1225, 330] width 27 height 17
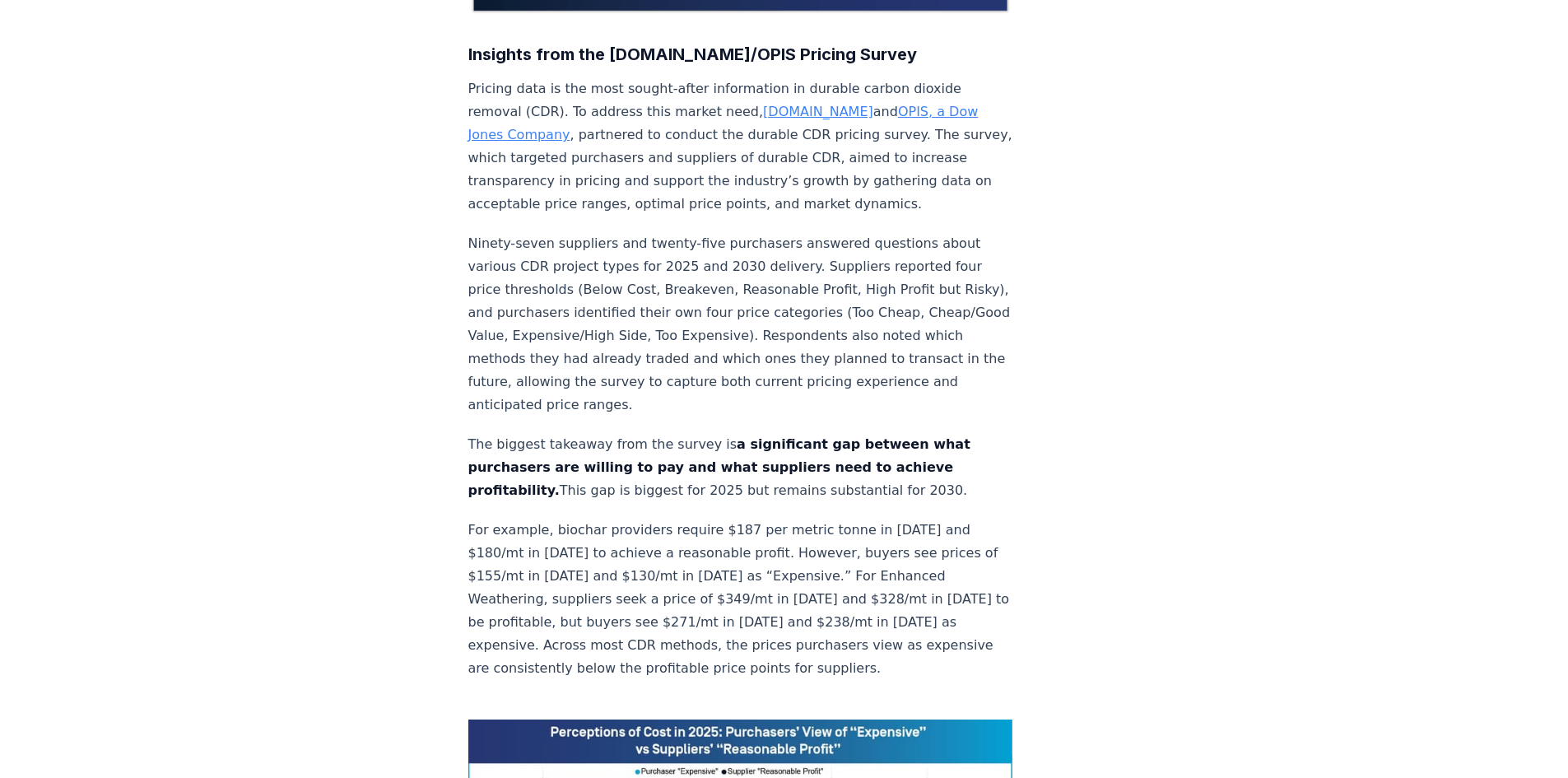
scroll to position [576, 0]
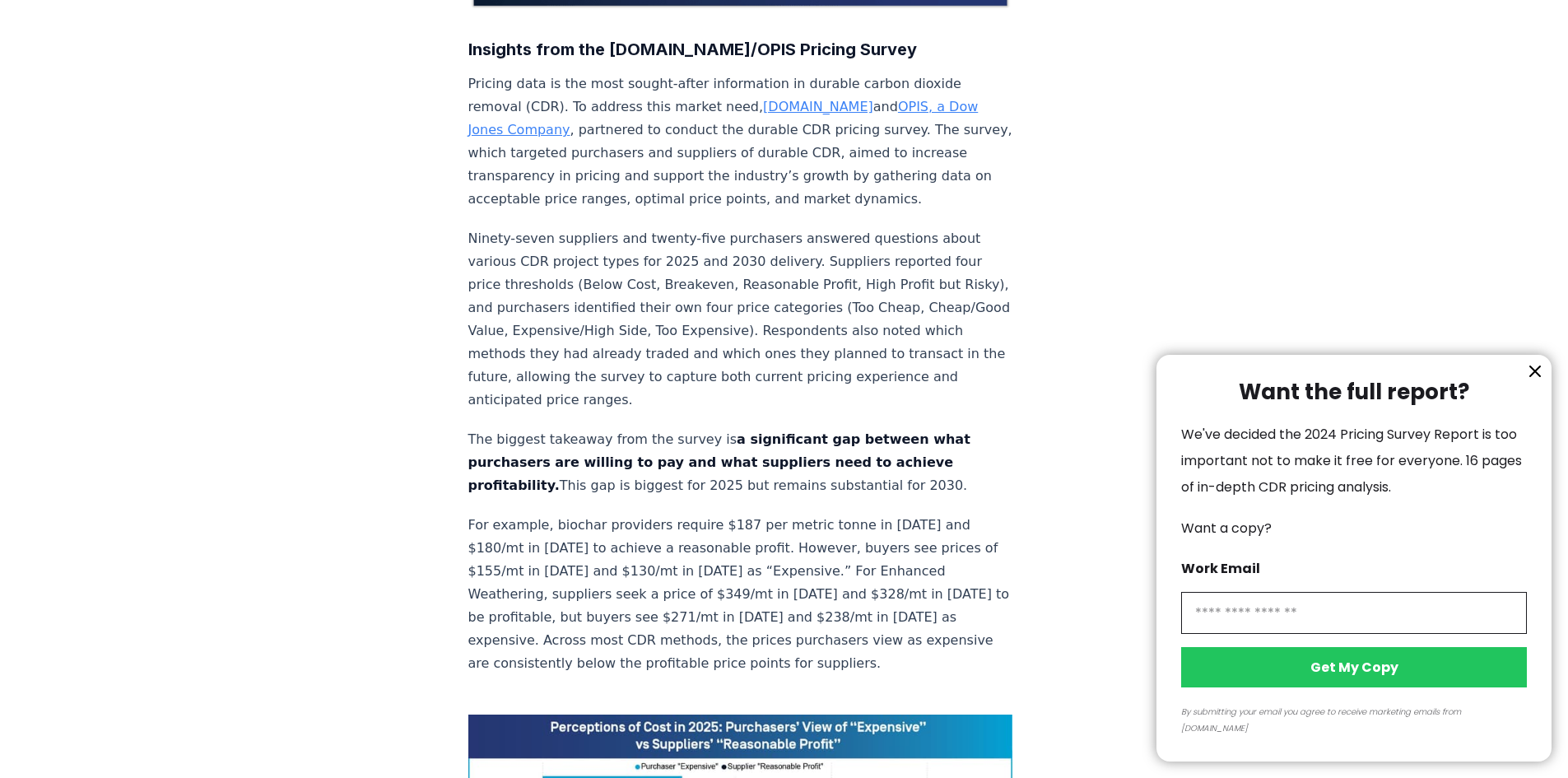
click at [907, 567] on div at bounding box center [784, 389] width 1568 height 778
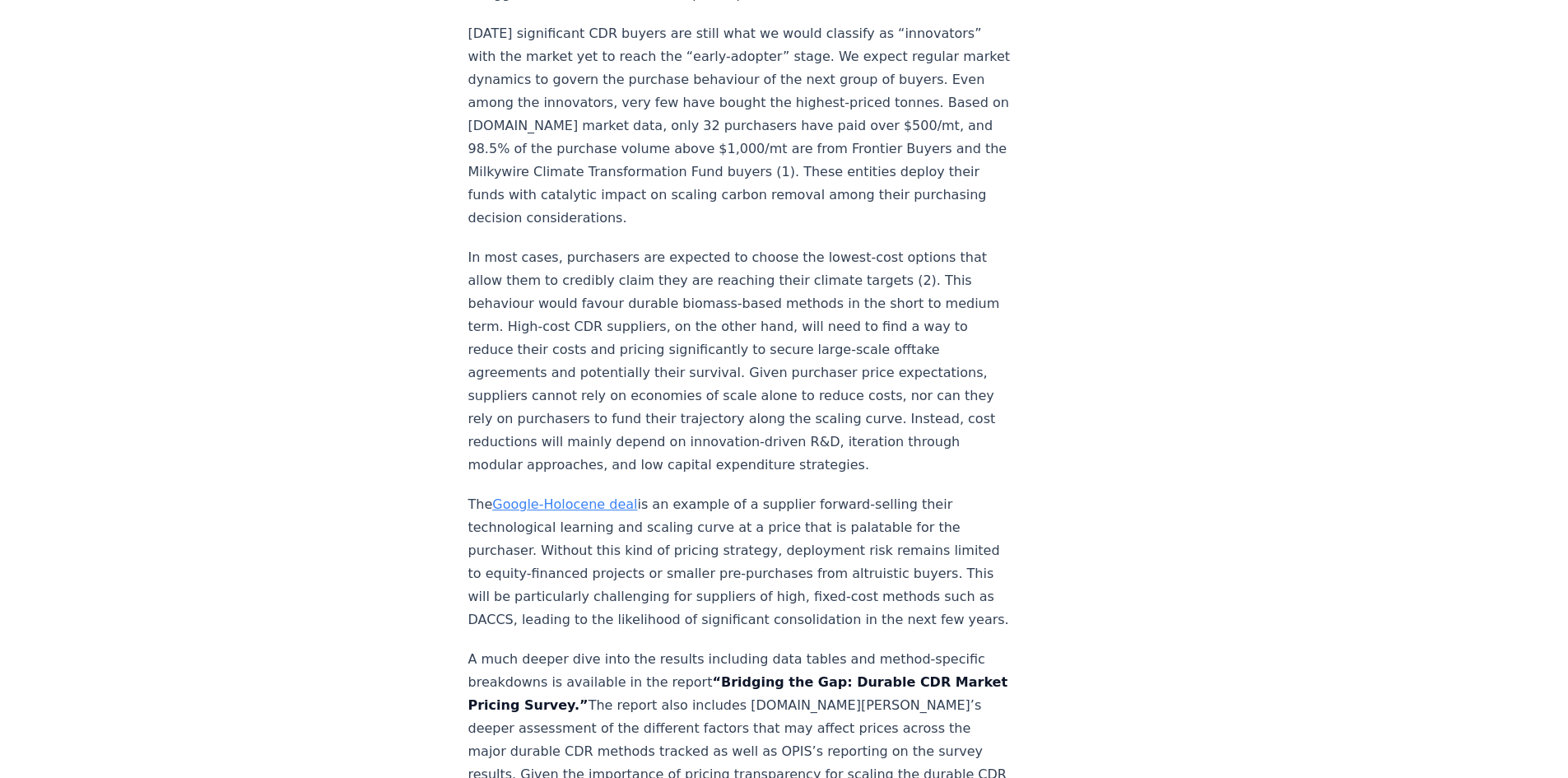
scroll to position [2634, 0]
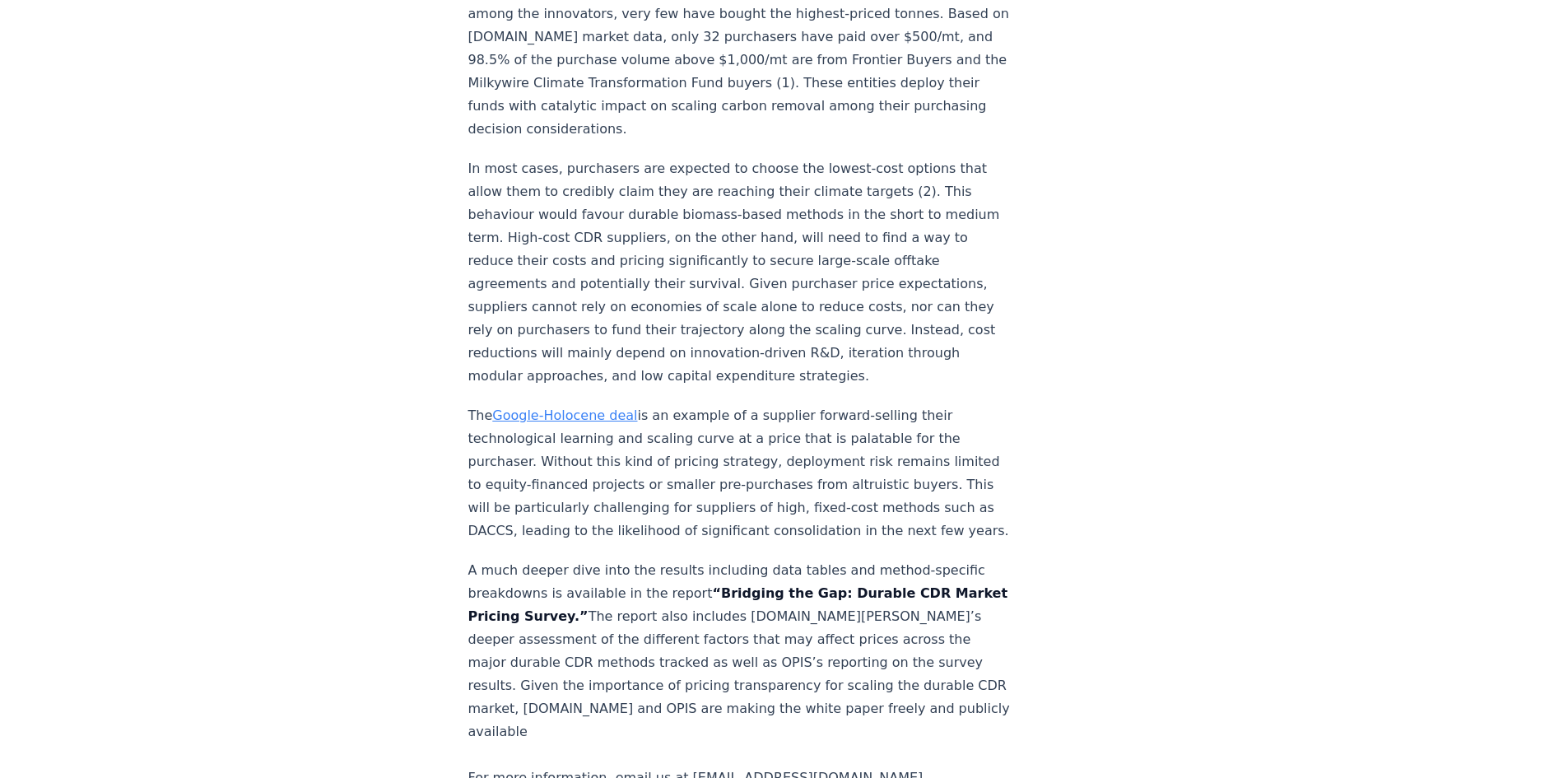
click at [810, 585] on strong "“Bridging the Gap: Durable CDR Market Pricing Survey.”" at bounding box center [738, 604] width 540 height 39
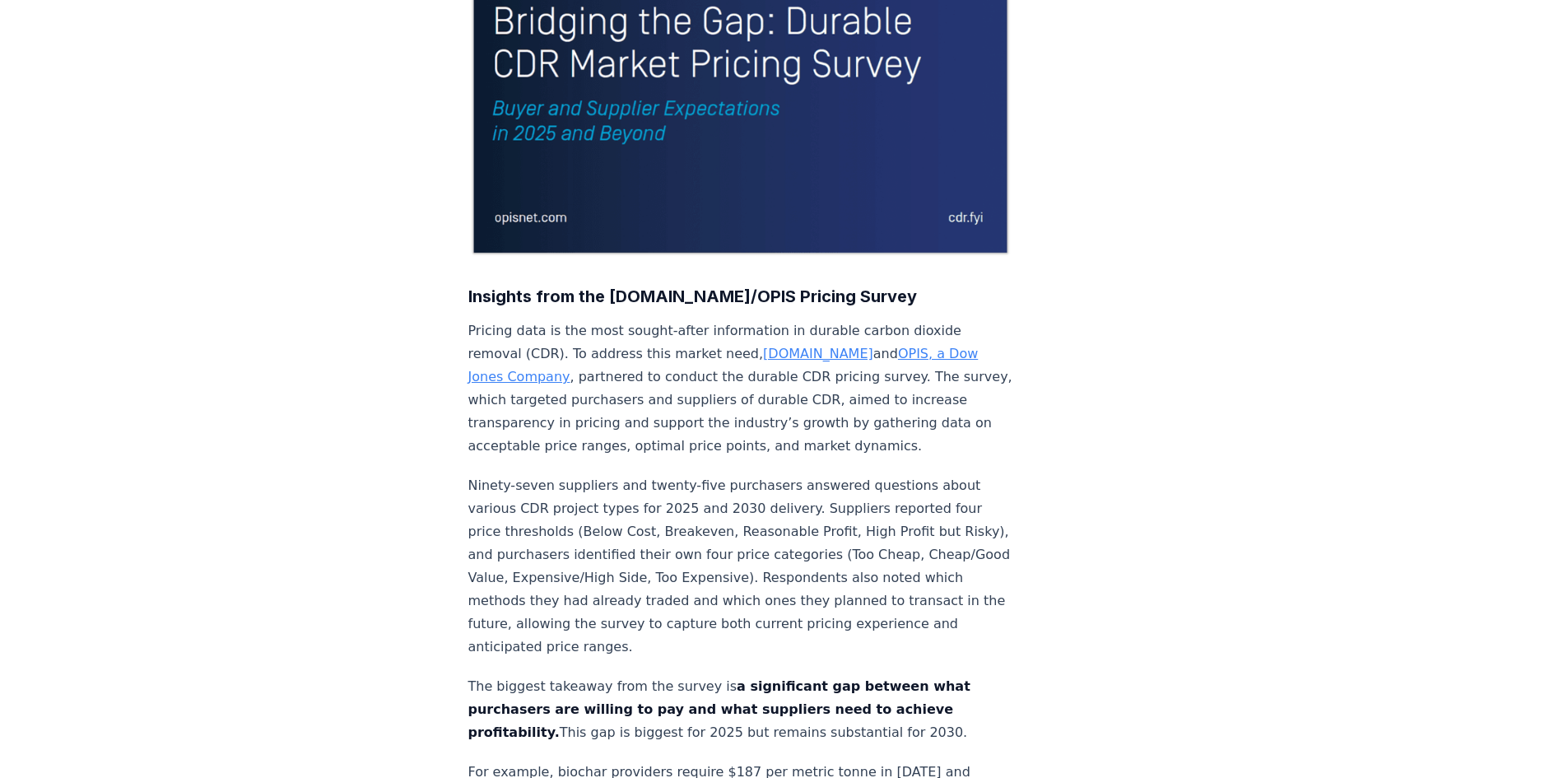
scroll to position [0, 0]
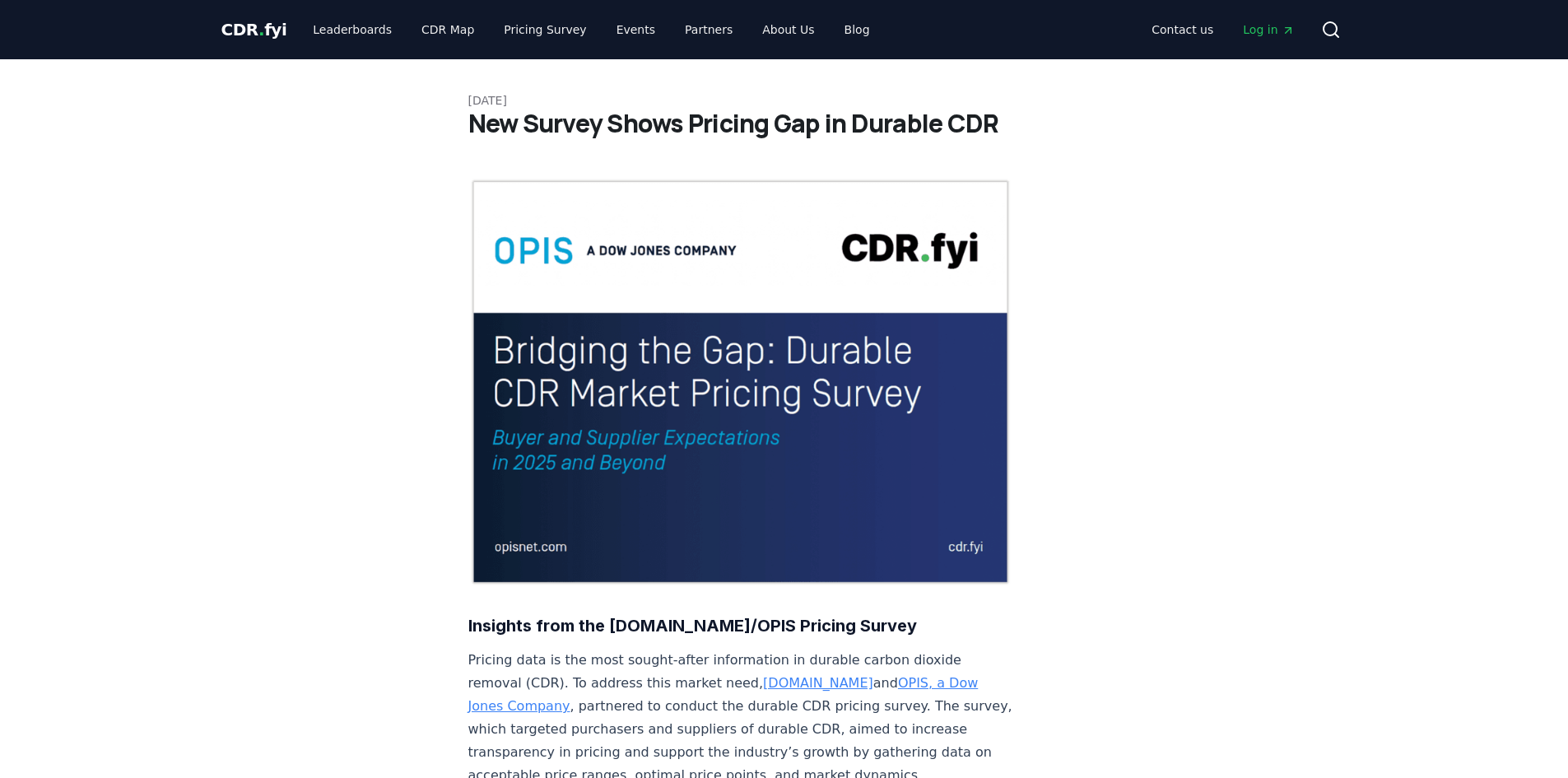
click at [741, 423] on img at bounding box center [740, 382] width 544 height 408
click at [679, 340] on img at bounding box center [740, 382] width 544 height 408
click at [832, 27] on link "Blog" at bounding box center [857, 30] width 51 height 30
click at [832, 29] on link "Blog" at bounding box center [857, 30] width 51 height 30
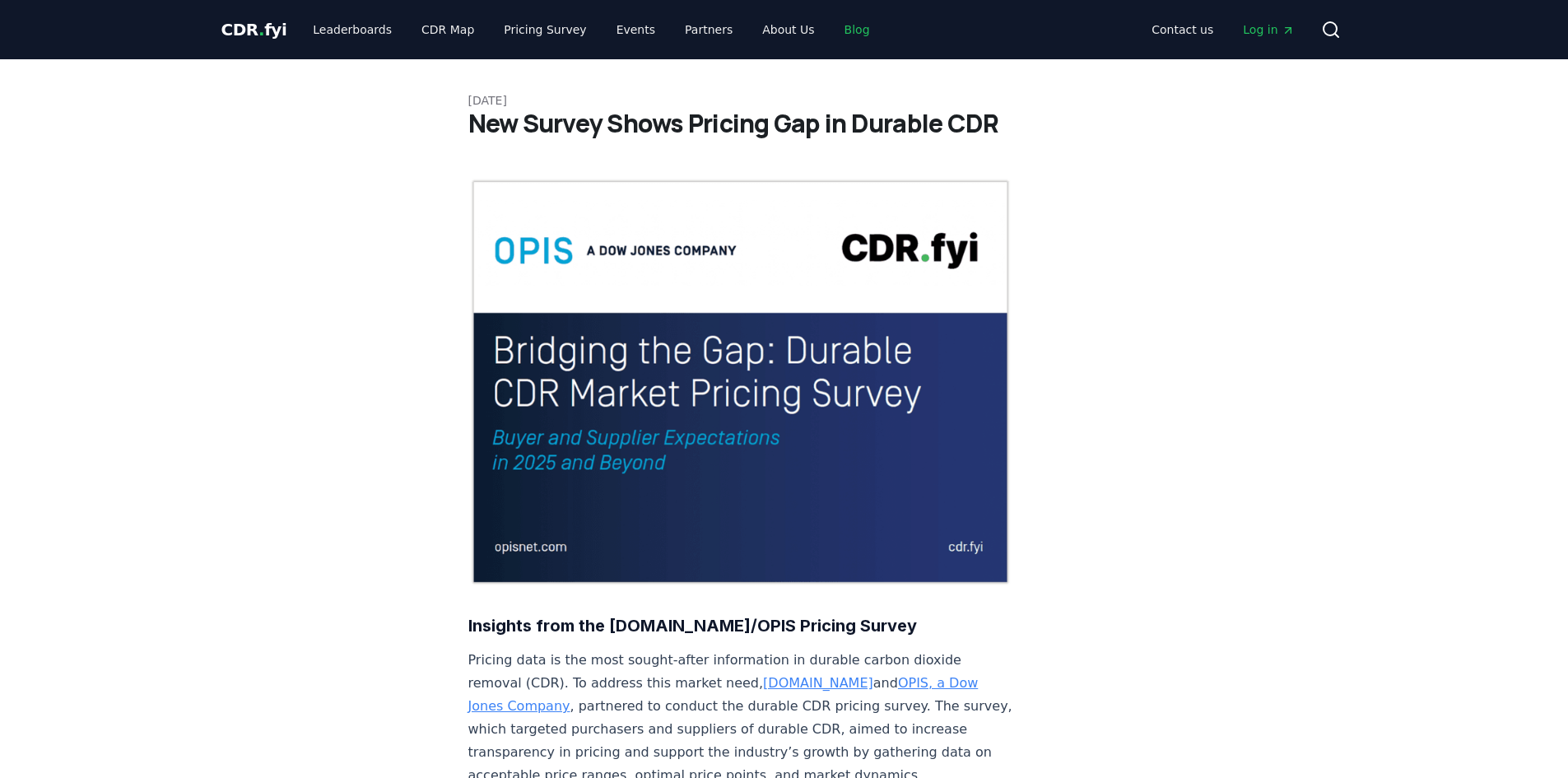
click at [836, 31] on link "Blog" at bounding box center [857, 30] width 51 height 30
click at [832, 30] on link "Blog" at bounding box center [857, 30] width 51 height 30
click at [749, 32] on link "About Us" at bounding box center [788, 30] width 78 height 30
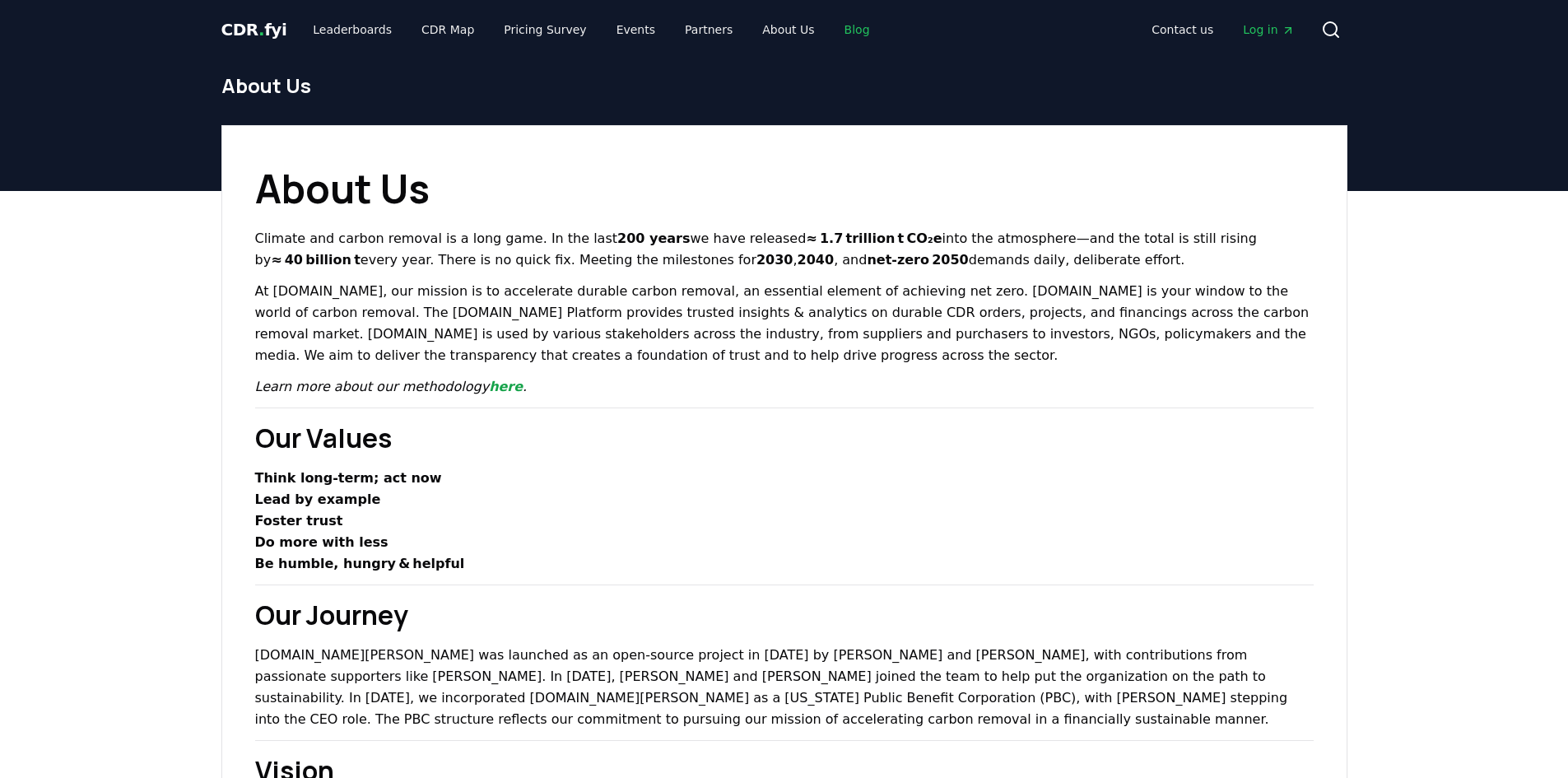
click at [832, 25] on link "Blog" at bounding box center [857, 30] width 51 height 30
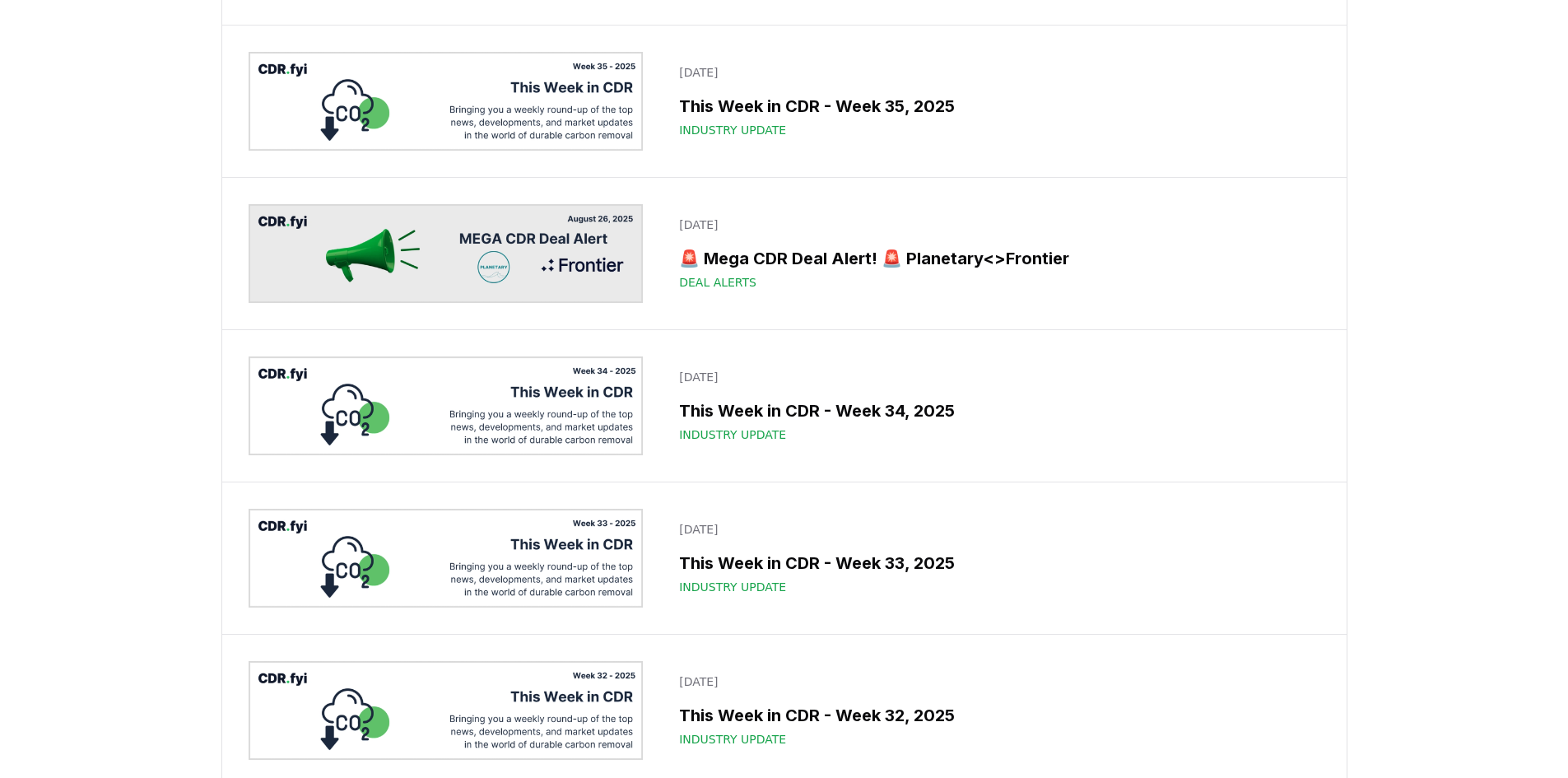
scroll to position [1400, 0]
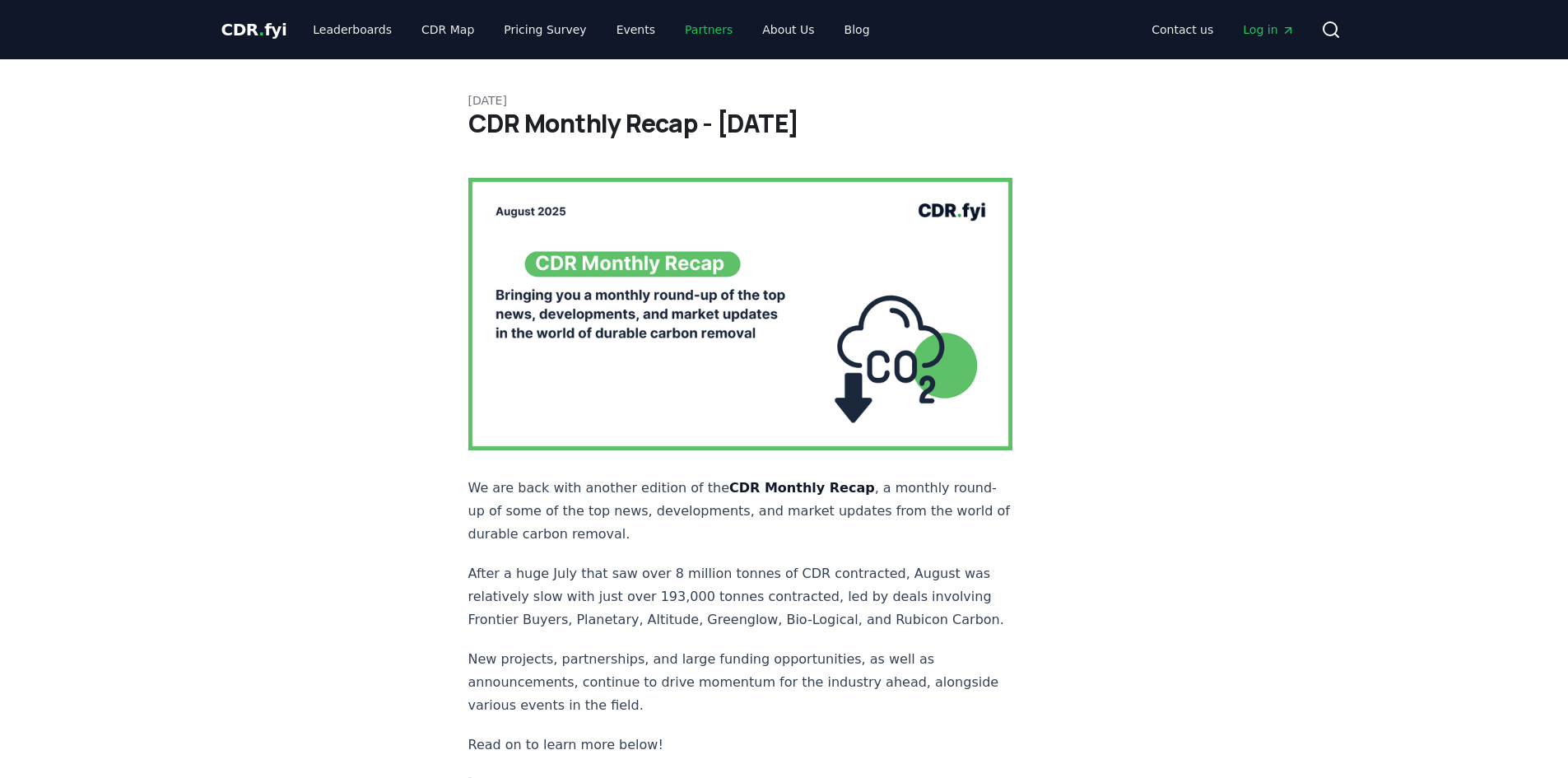
click at [692, 31] on link "Partners" at bounding box center [709, 30] width 74 height 30
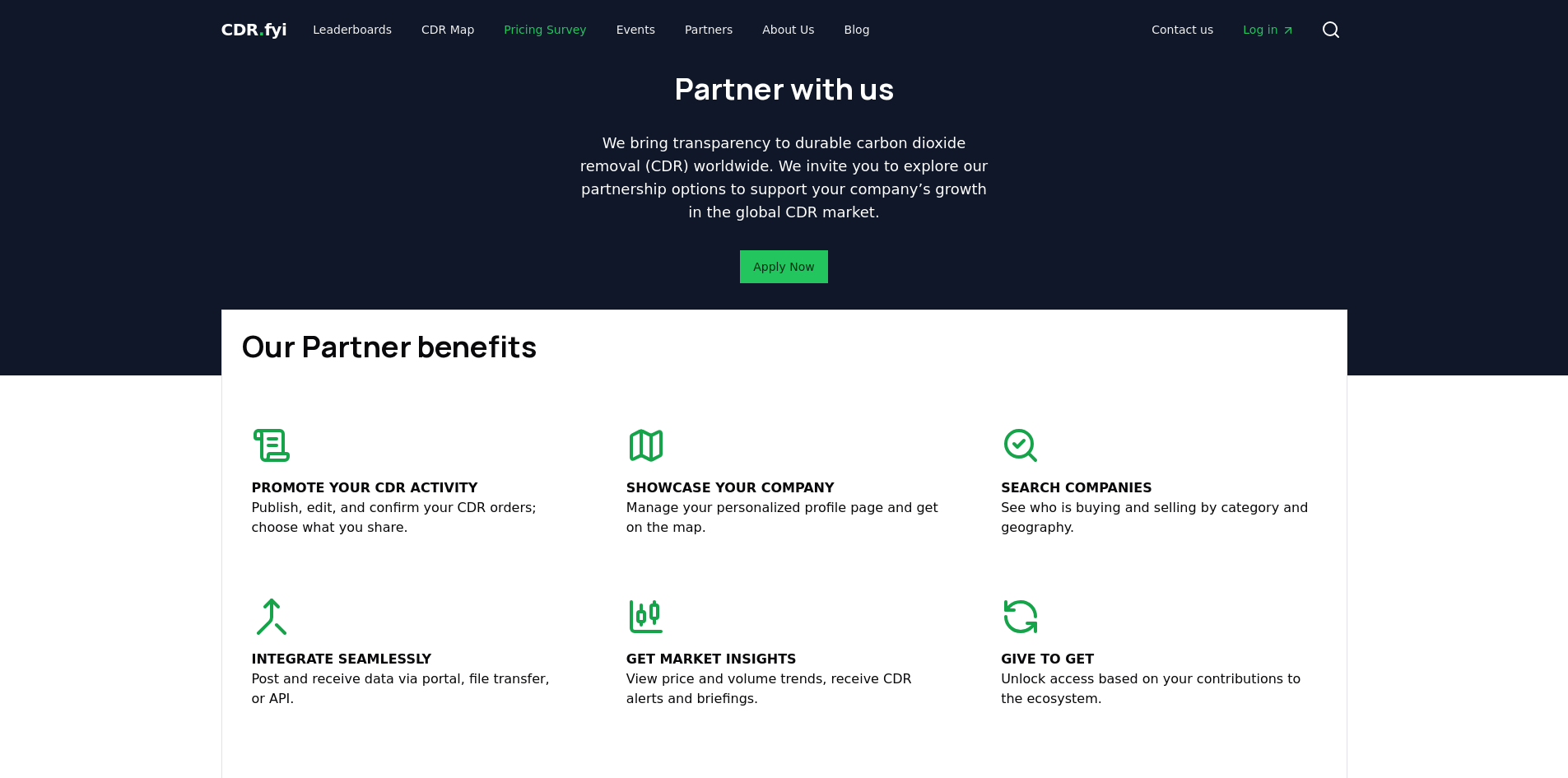
click at [541, 23] on link "Pricing Survey" at bounding box center [545, 30] width 109 height 30
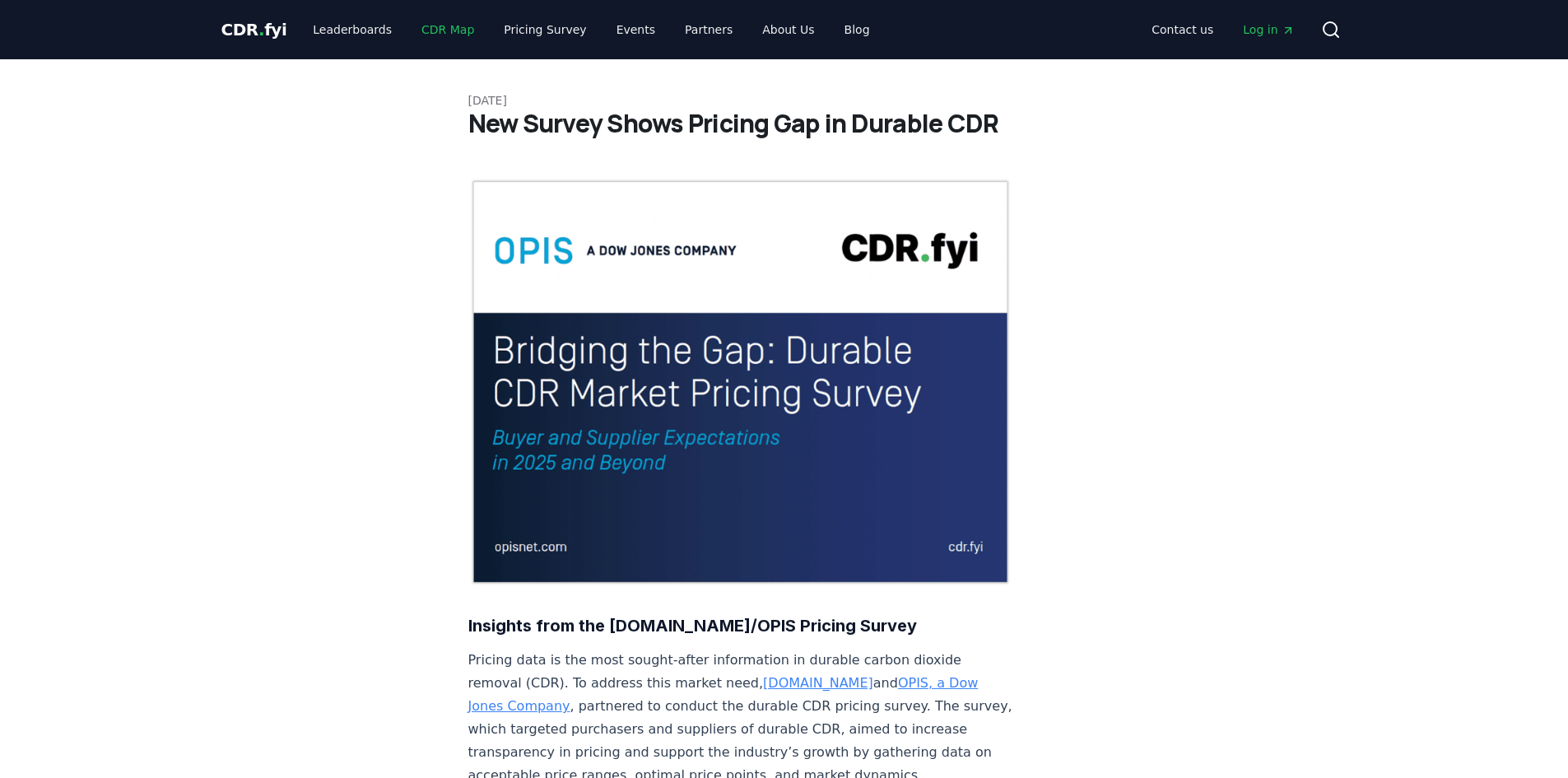
click at [434, 22] on link "CDR Map" at bounding box center [447, 30] width 79 height 30
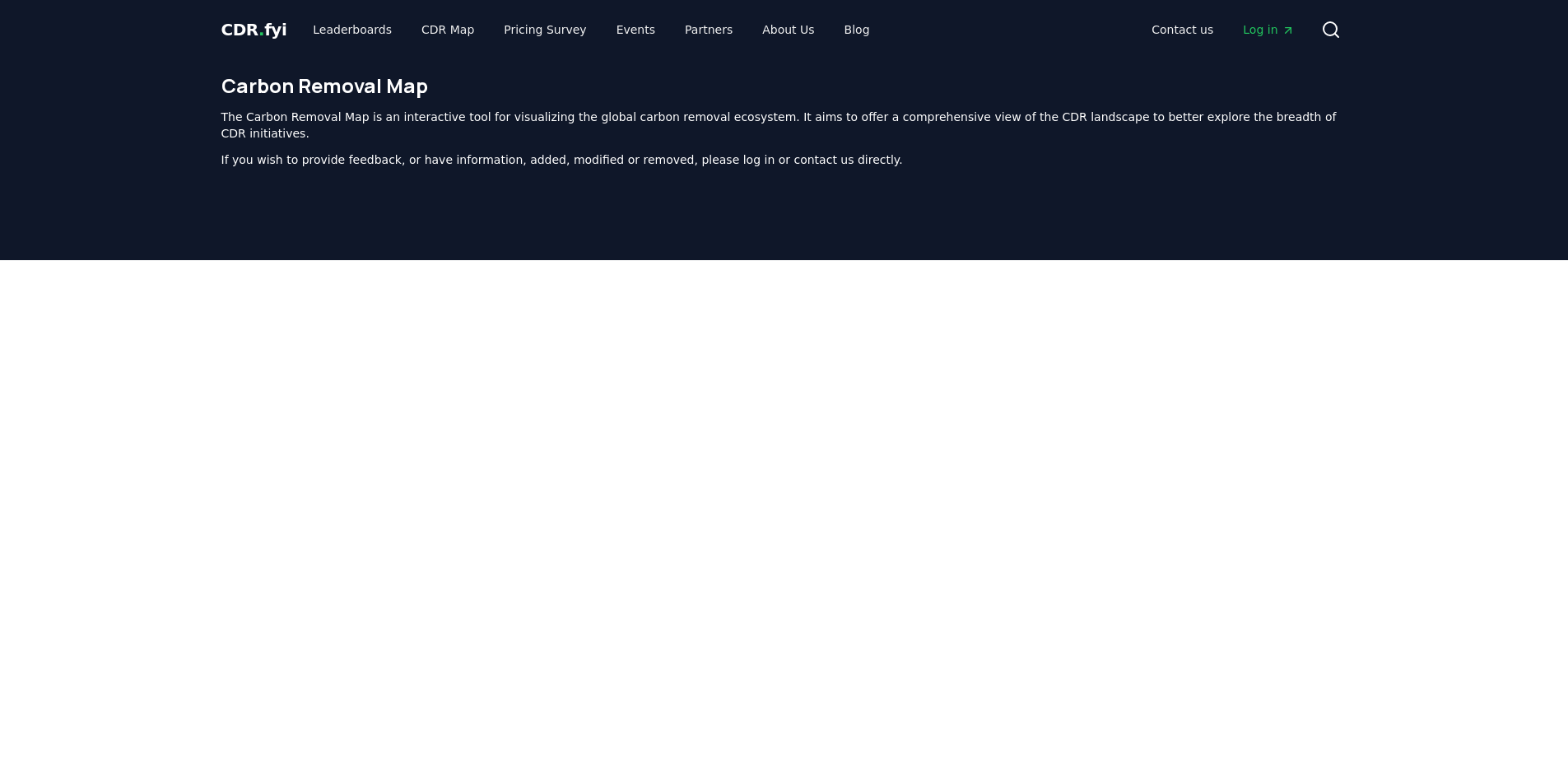
scroll to position [507, 0]
